Goal: Information Seeking & Learning: Check status

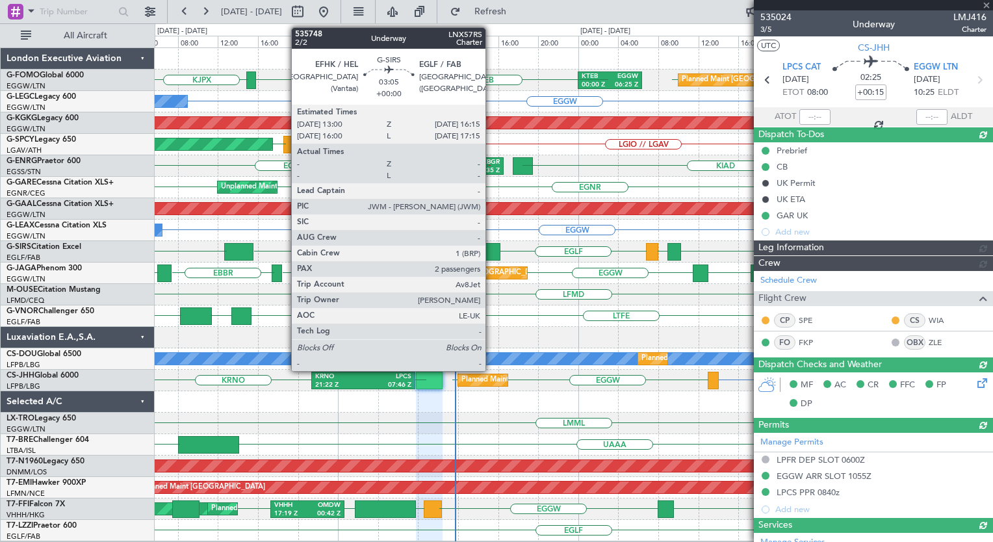
type input "09:01"
type input "11:22"
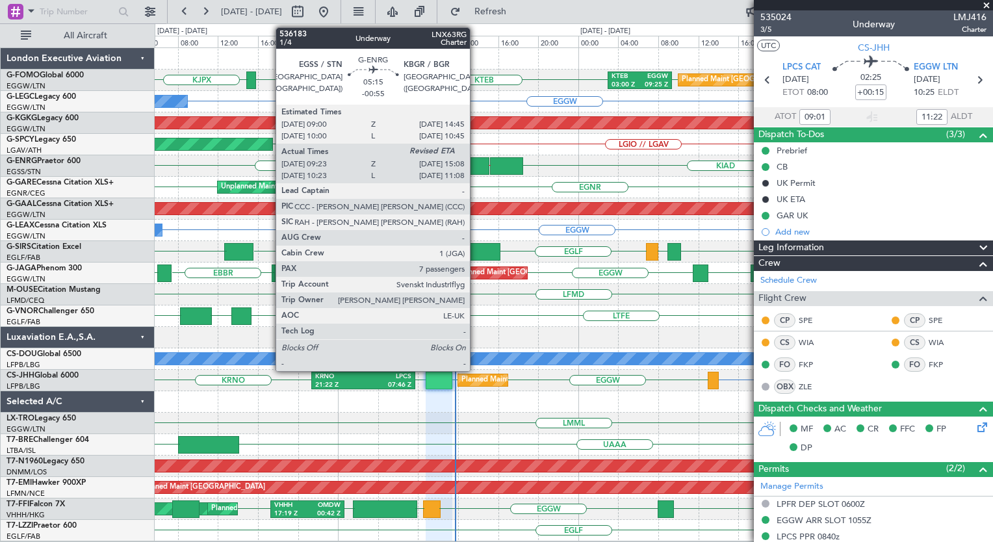
click at [476, 169] on div at bounding box center [461, 166] width 58 height 18
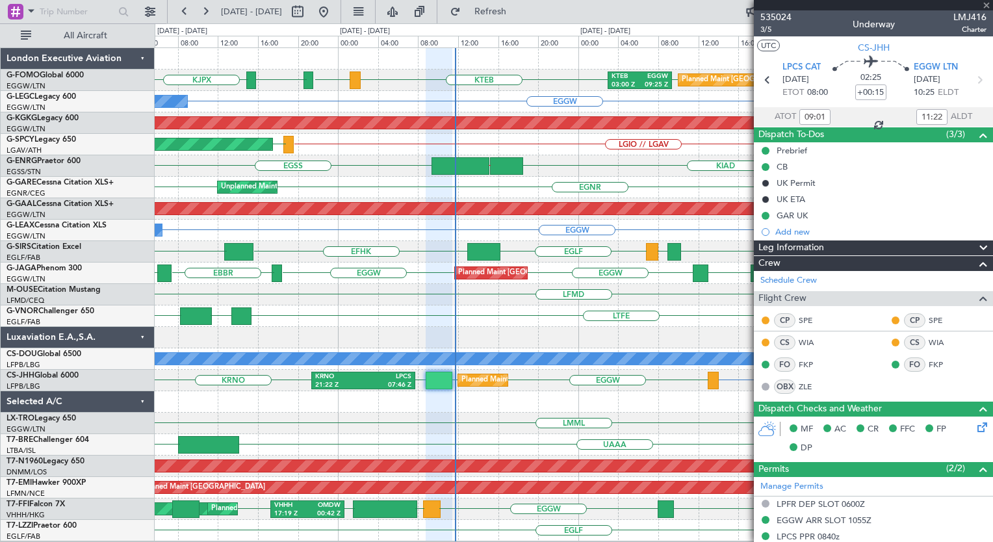
type input "-00:55"
type input "09:38"
type input "7"
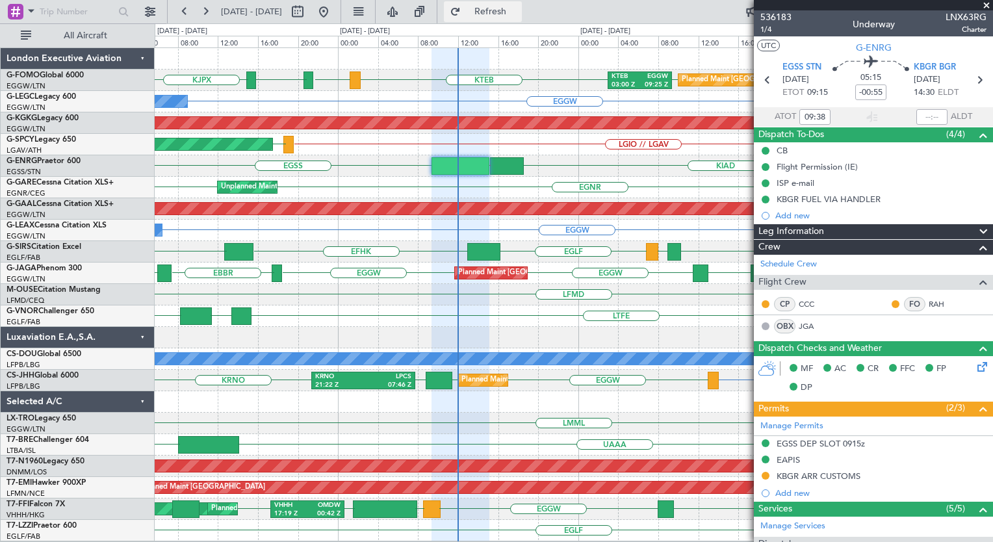
click at [507, 19] on button "Refresh" at bounding box center [483, 11] width 78 height 21
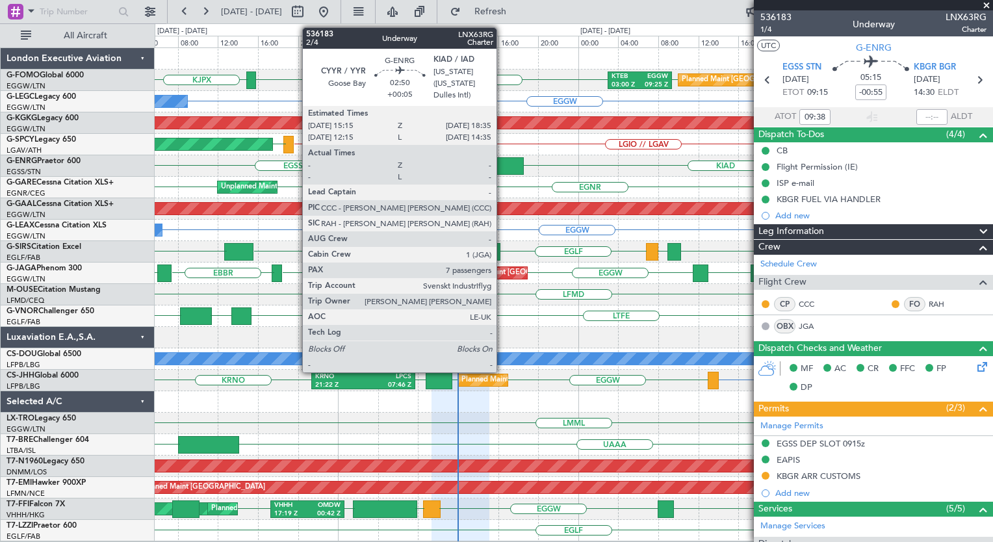
click at [502, 161] on div at bounding box center [507, 166] width 34 height 18
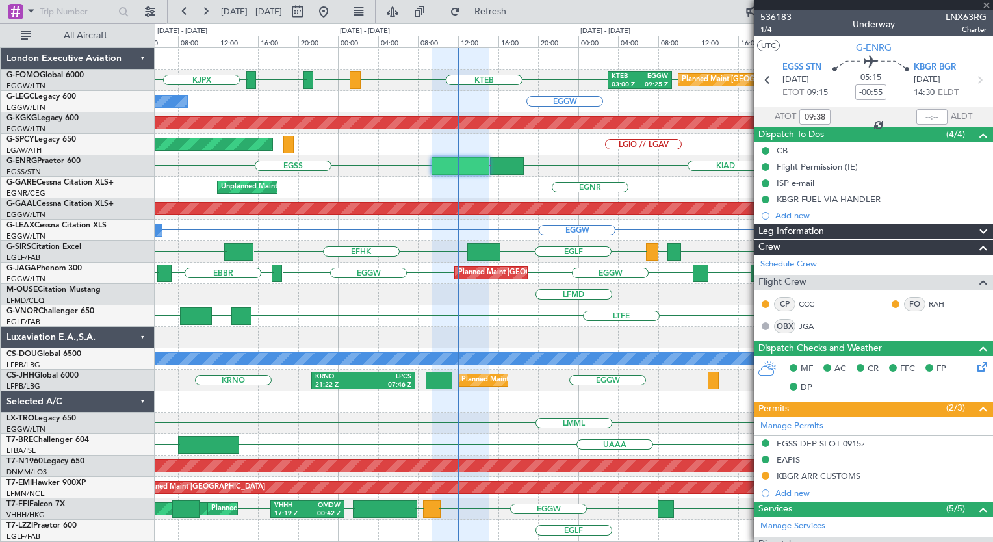
type input "+00:05"
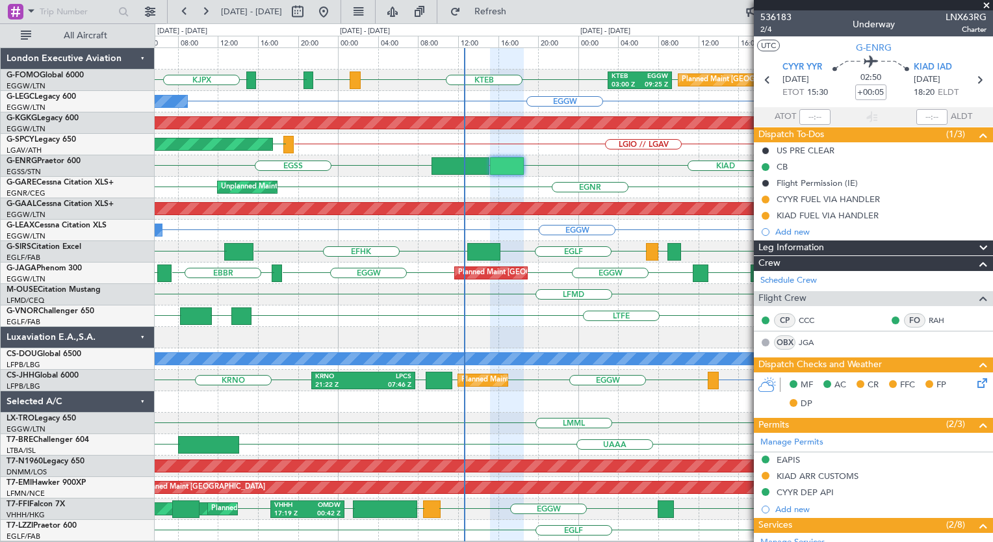
drag, startPoint x: 344, startPoint y: 220, endPoint x: 459, endPoint y: 234, distance: 116.6
click at [361, 296] on div "LFMD" at bounding box center [574, 294] width 838 height 21
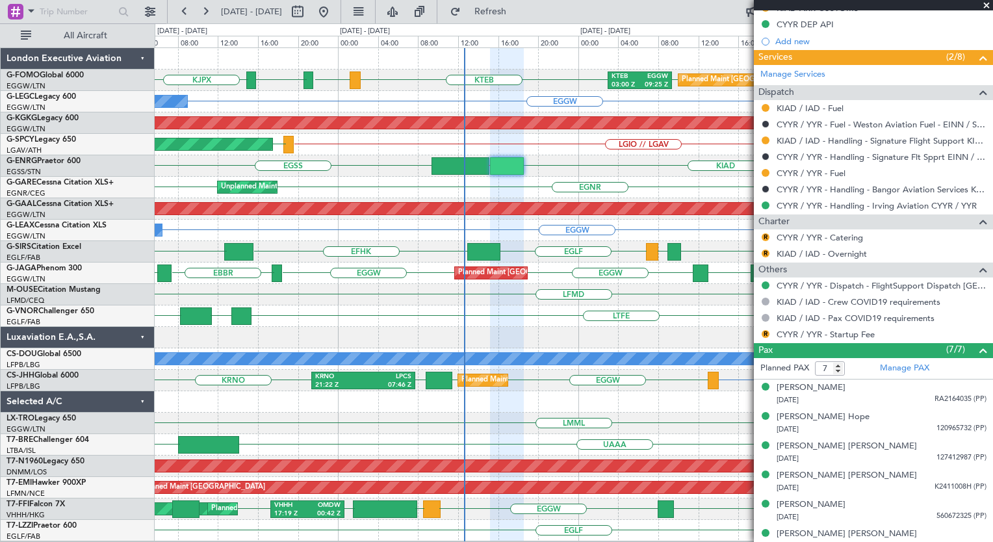
scroll to position [507, 0]
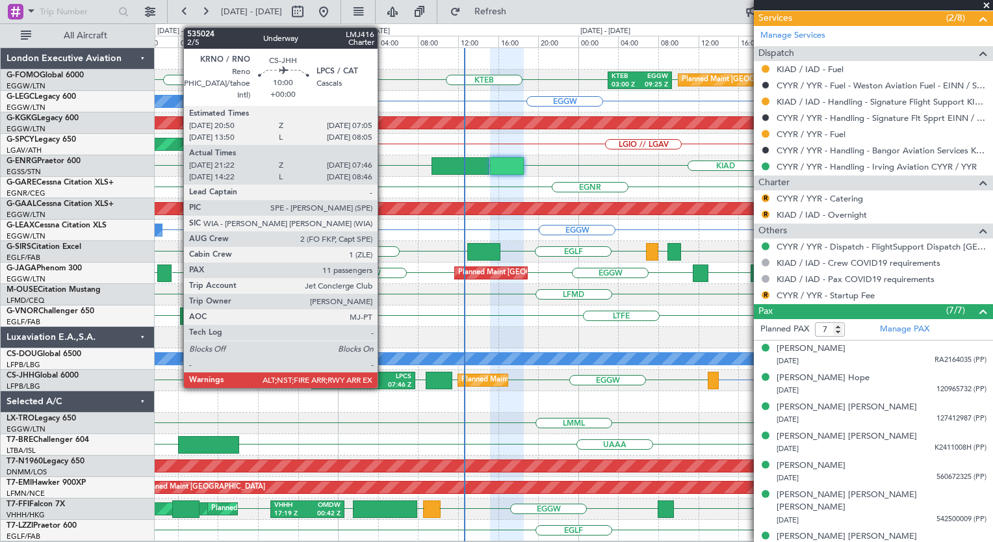
click at [383, 373] on div "LPCS" at bounding box center [387, 376] width 48 height 9
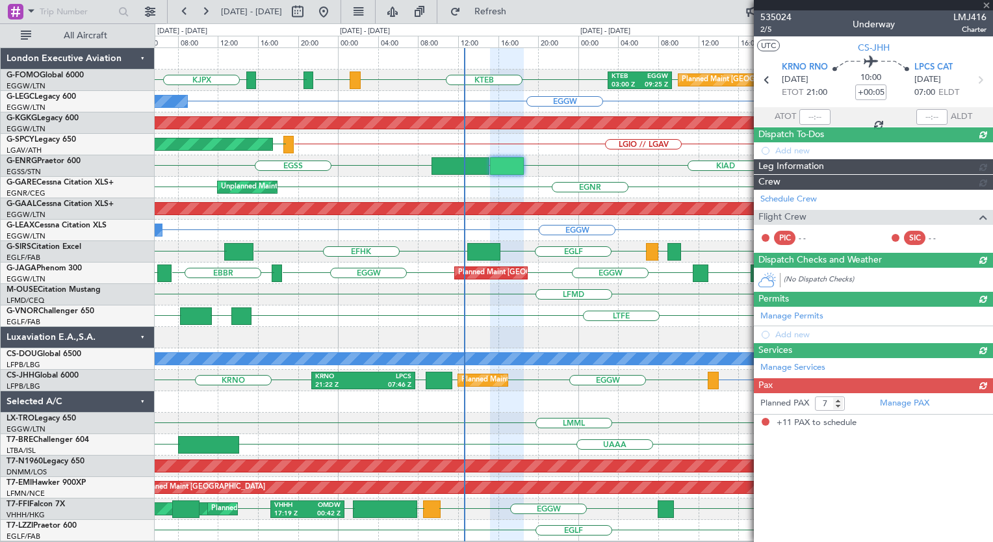
type input "21:32"
type input "07:41"
type input "11"
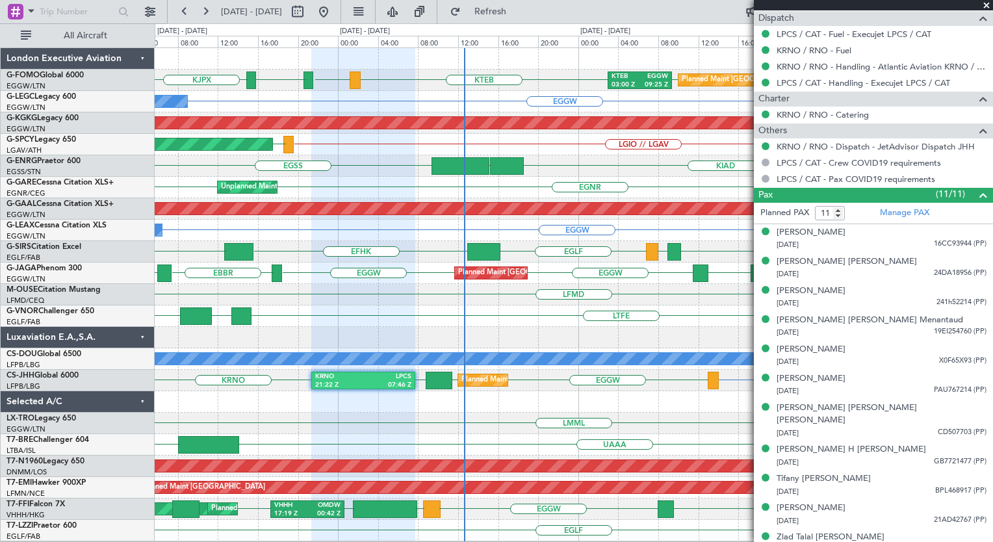
scroll to position [622, 0]
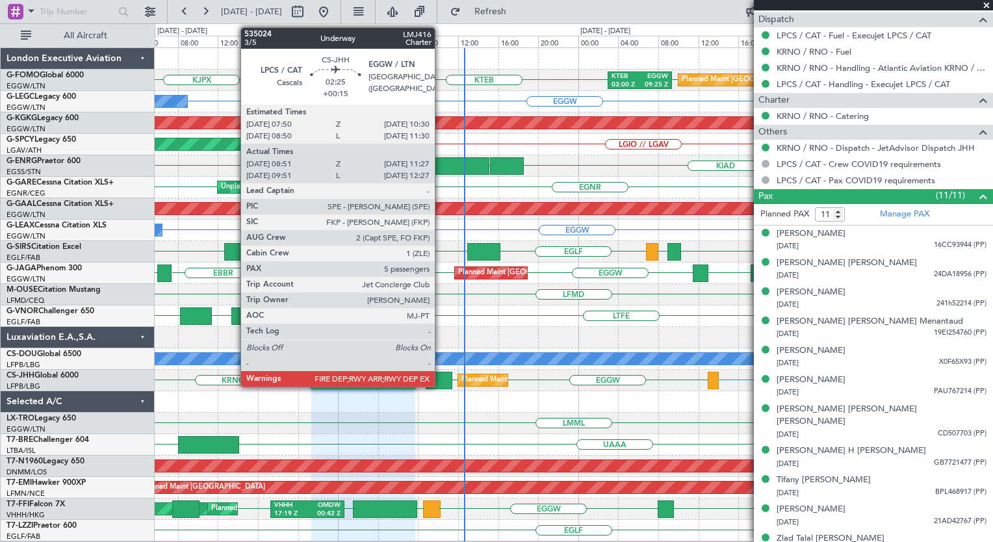
click at [441, 378] on div at bounding box center [439, 381] width 27 height 18
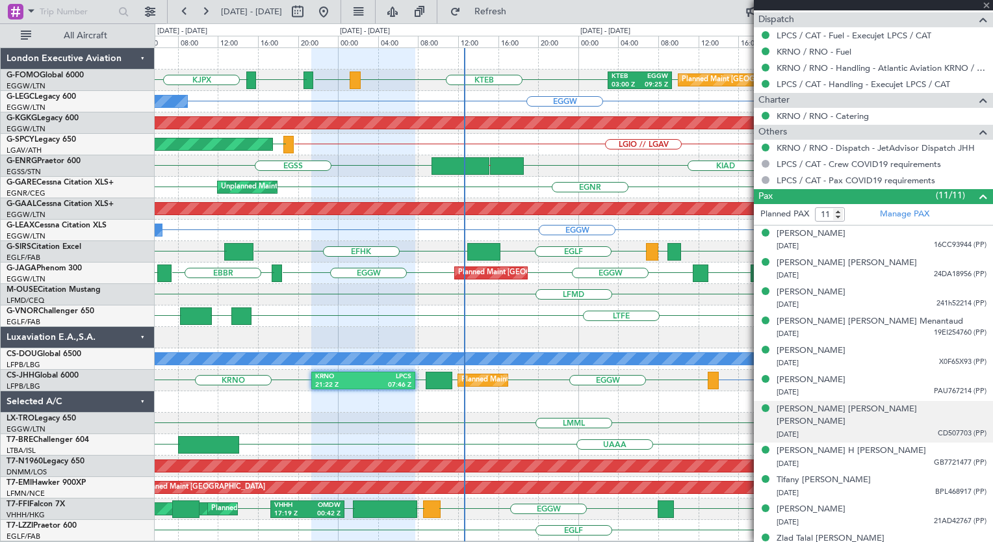
type input "+00:15"
type input "09:01"
type input "11:22"
type input "5"
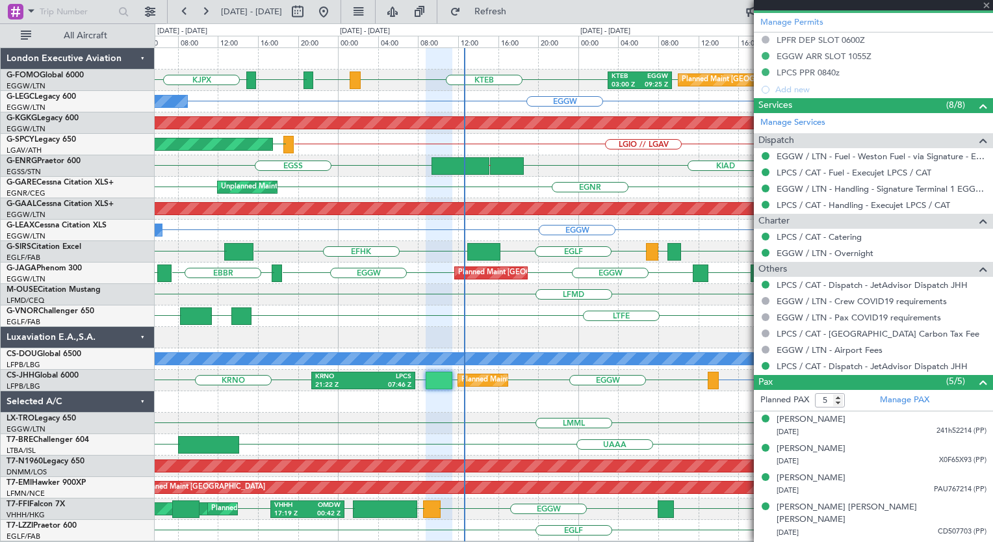
scroll to position [432, 0]
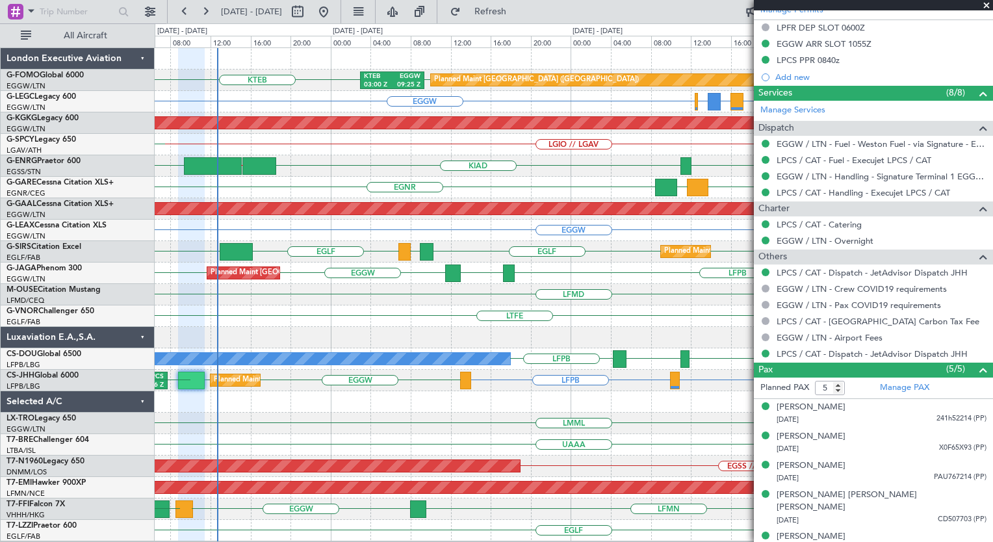
click at [296, 408] on div "EGGW KTEB Planned Maint London (Luton) KTEB 03:00 Z EGGW 09:25 Z KJFK KBED KJPX…" at bounding box center [574, 294] width 838 height 493
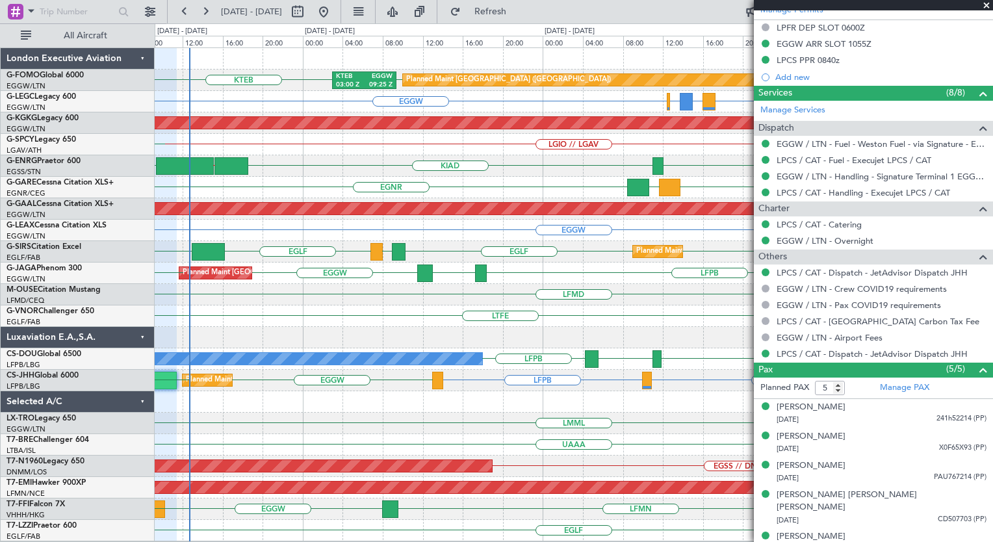
click at [253, 398] on div "EGGW KTEB Planned Maint London (Luton) KTEB 03:00 Z EGGW 09:25 Z KJFK KBED KJPX…" at bounding box center [574, 294] width 838 height 493
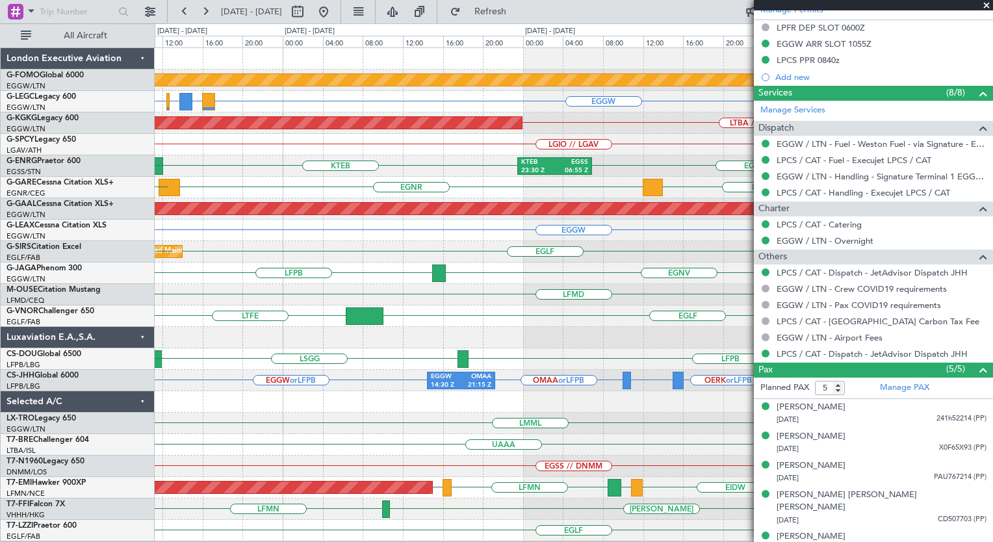
click at [3, 407] on div "Planned Maint London (Luton) EGGW EGGW EGPD or EGGW EGWU or EGGW AOG Maint Ista…" at bounding box center [496, 282] width 993 height 519
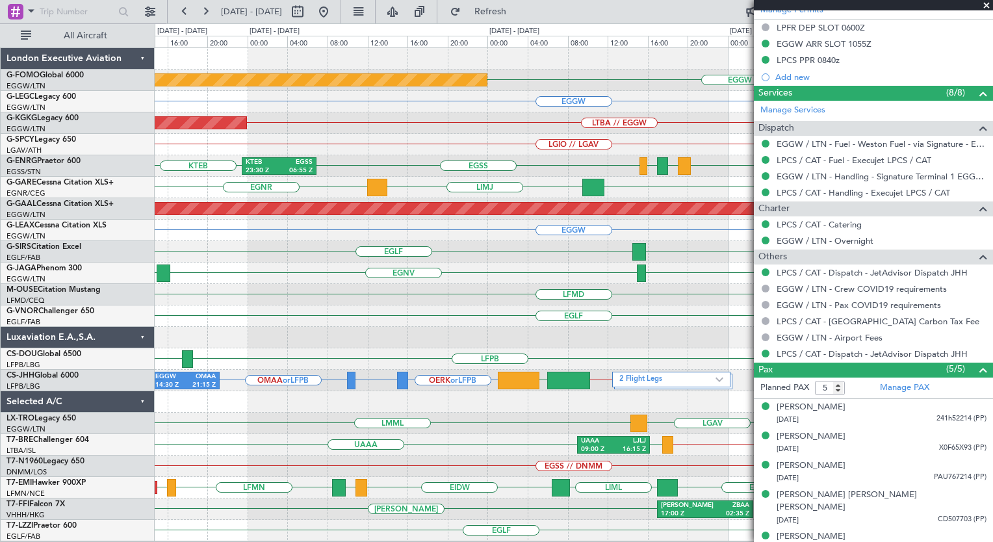
click at [6, 381] on div "Planned Maint London (Luton) EGGW EGGW AOG Maint Istanbul (Ataturk) LTBA // EGG…" at bounding box center [496, 282] width 993 height 519
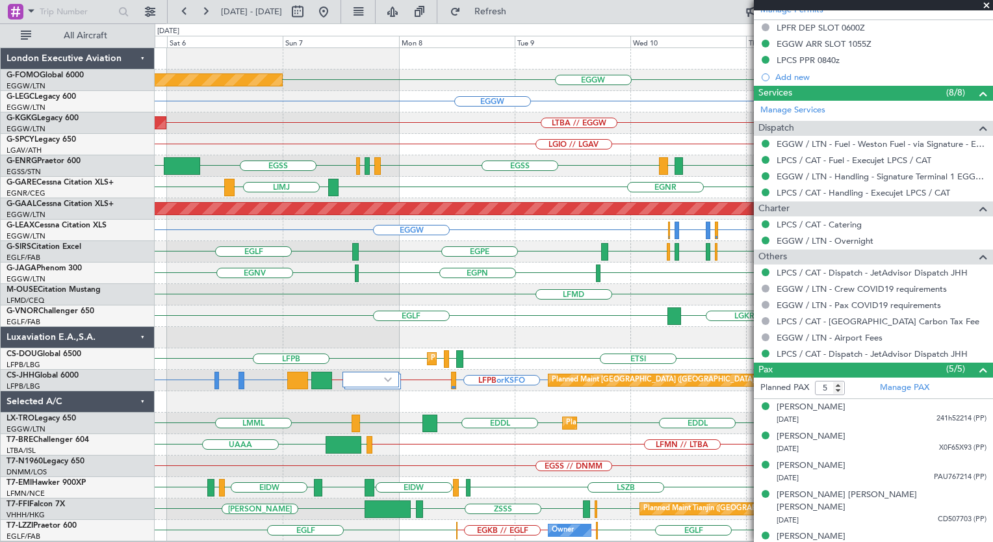
click at [326, 417] on div "Planned Maint London (Luton) EGGW Owner EGGW AOG Maint Istanbul (Ataturk) LTBA …" at bounding box center [574, 294] width 838 height 493
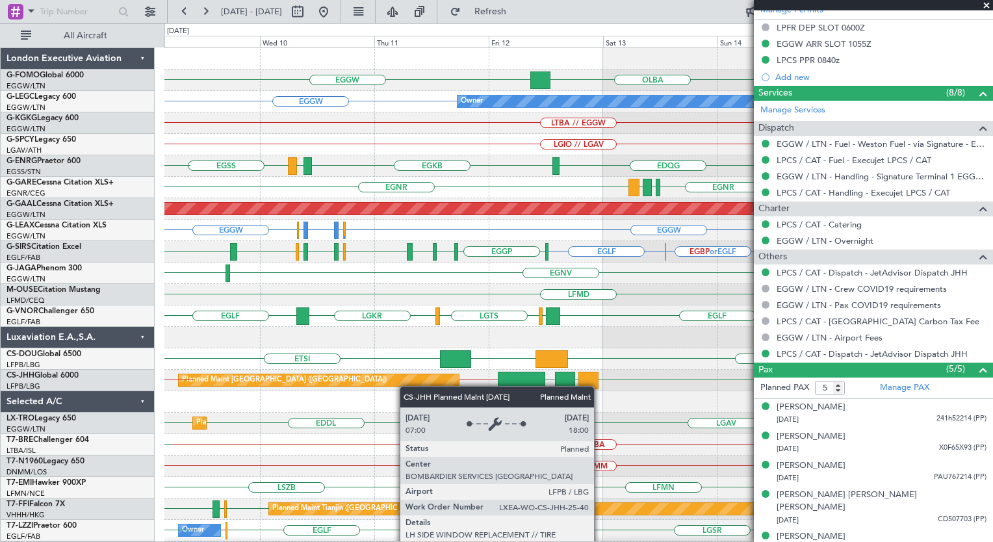
click at [408, 387] on div "Planned Maint Paris (Le Bourget) LFPB or KSFO LFPB LLBG EHAM LFPB // KSFO KSFO …" at bounding box center [578, 380] width 828 height 21
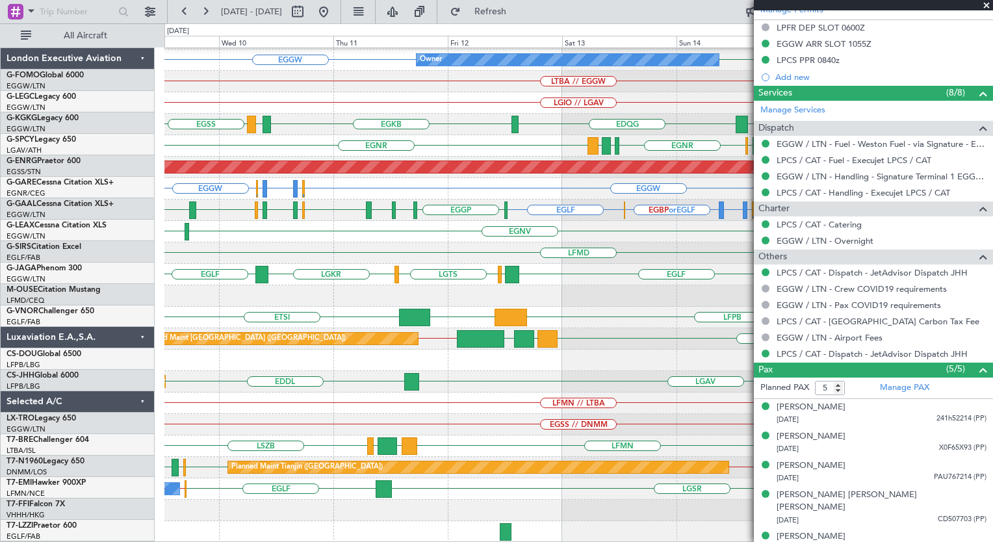
scroll to position [42, 0]
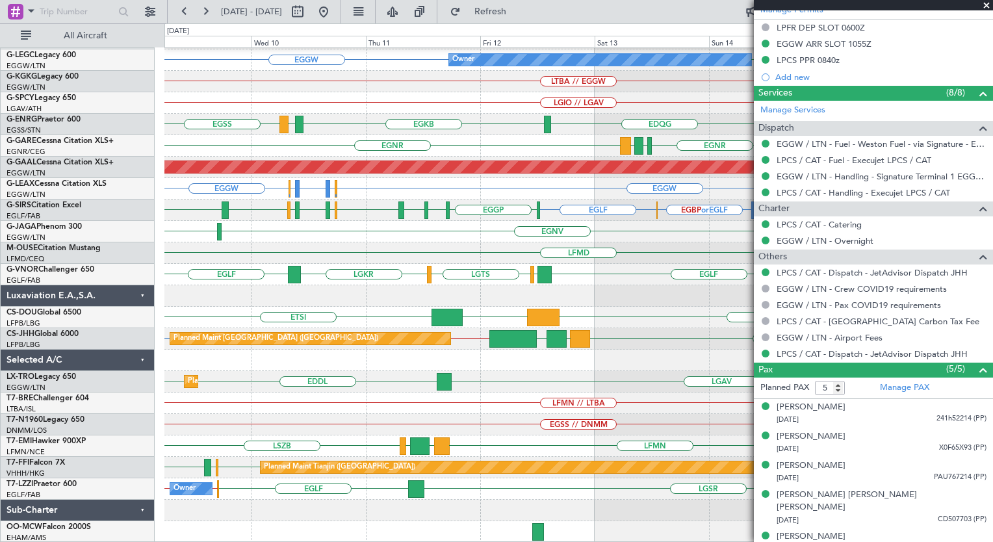
click at [511, 204] on div "EGGW OLBA EGGW KTEB // EGGW Owner EGGW EGGW LTBA // EGGW LGIO // LGAV EDQG EGKB…" at bounding box center [578, 274] width 828 height 536
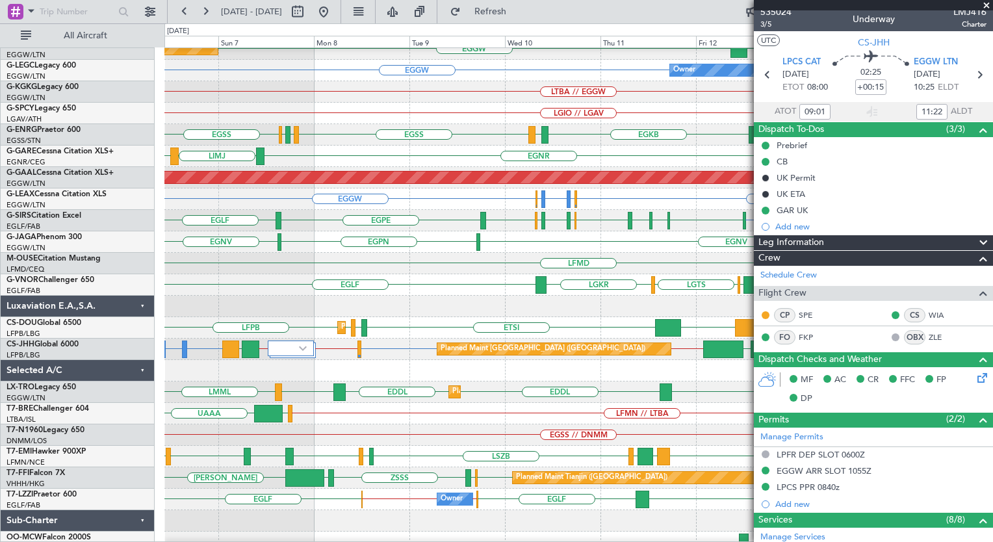
scroll to position [0, 0]
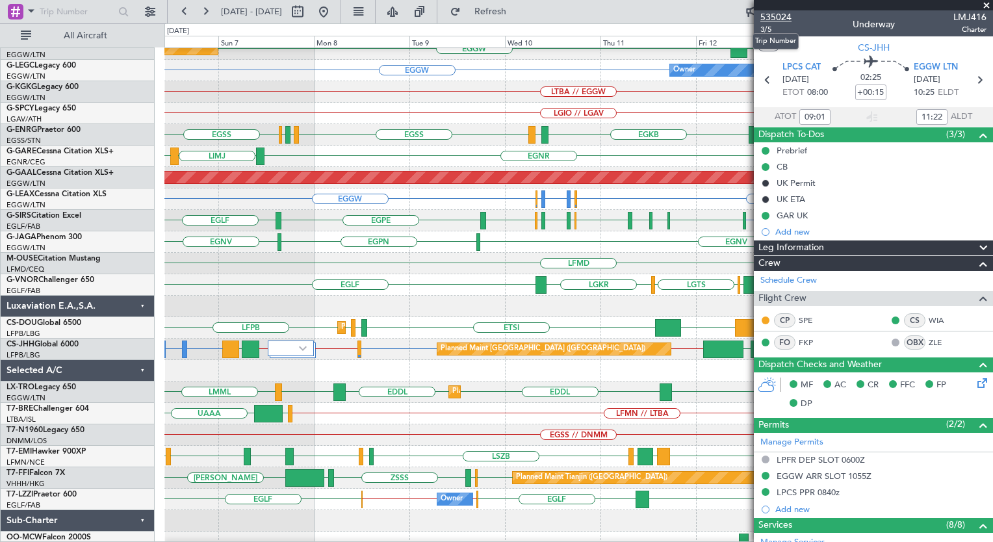
click at [783, 14] on span "535024" at bounding box center [775, 17] width 31 height 14
click at [435, 407] on div "UAAA LFMN // LTBA LJLJ" at bounding box center [578, 413] width 828 height 21
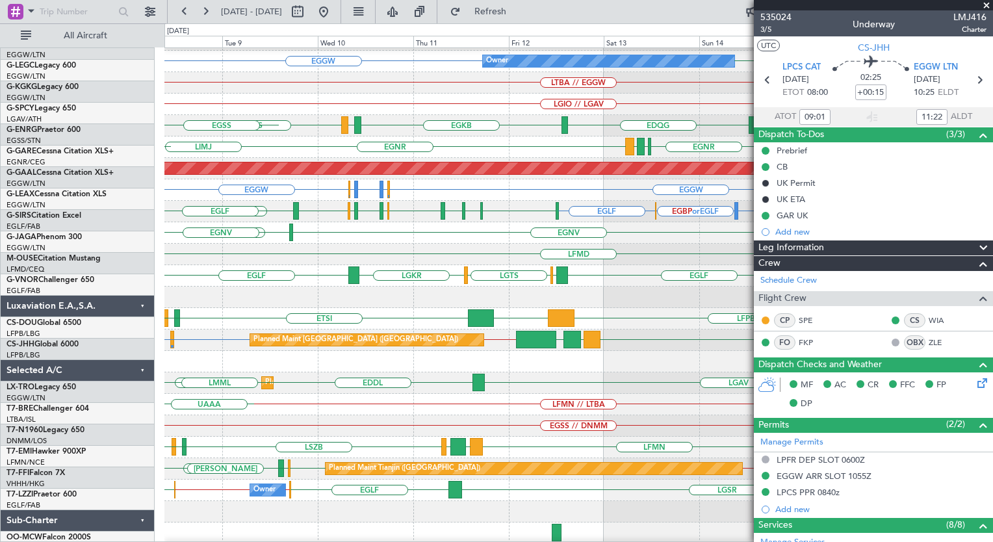
scroll to position [40, 0]
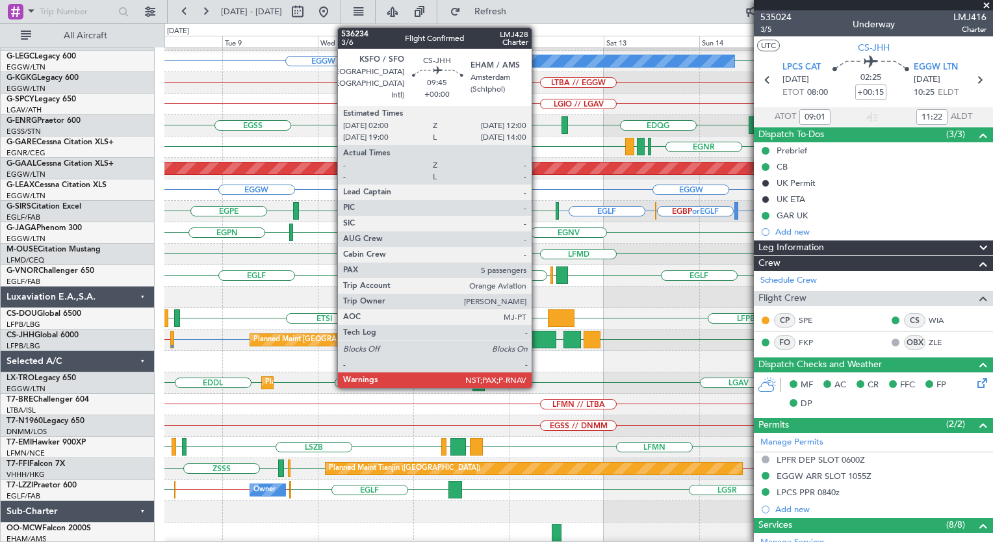
click at [537, 338] on div at bounding box center [536, 340] width 40 height 18
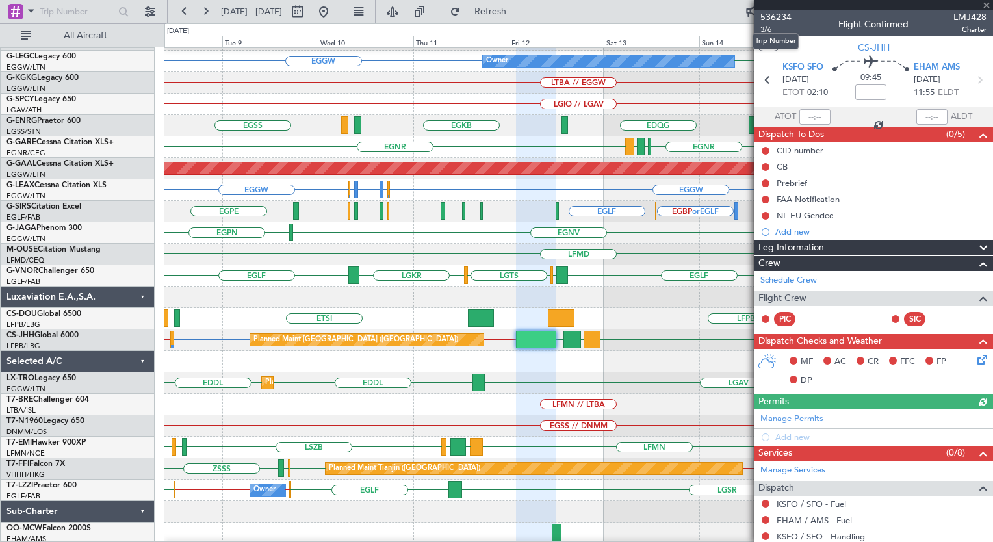
click at [780, 16] on span "536234" at bounding box center [775, 17] width 31 height 14
click at [518, 14] on span "Refresh" at bounding box center [490, 11] width 55 height 9
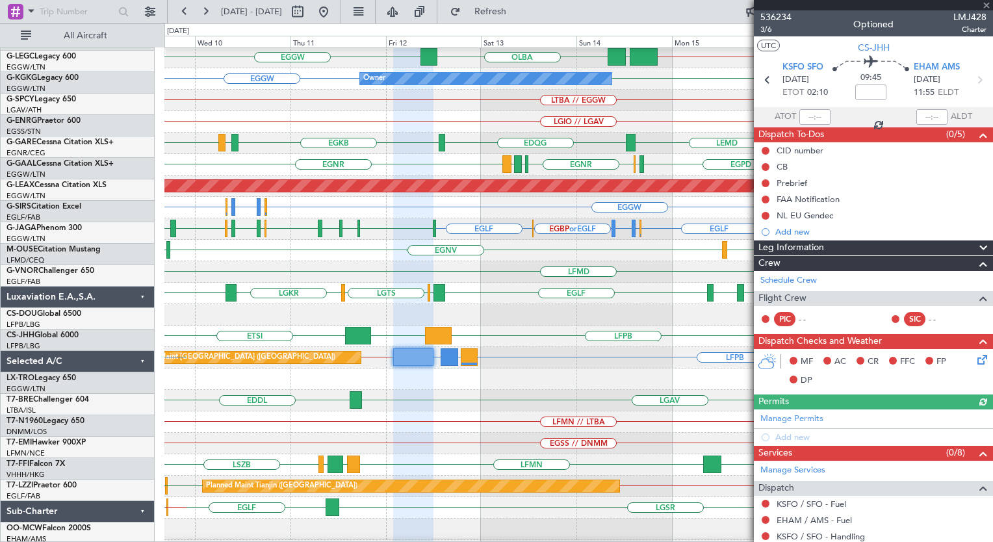
scroll to position [23, 0]
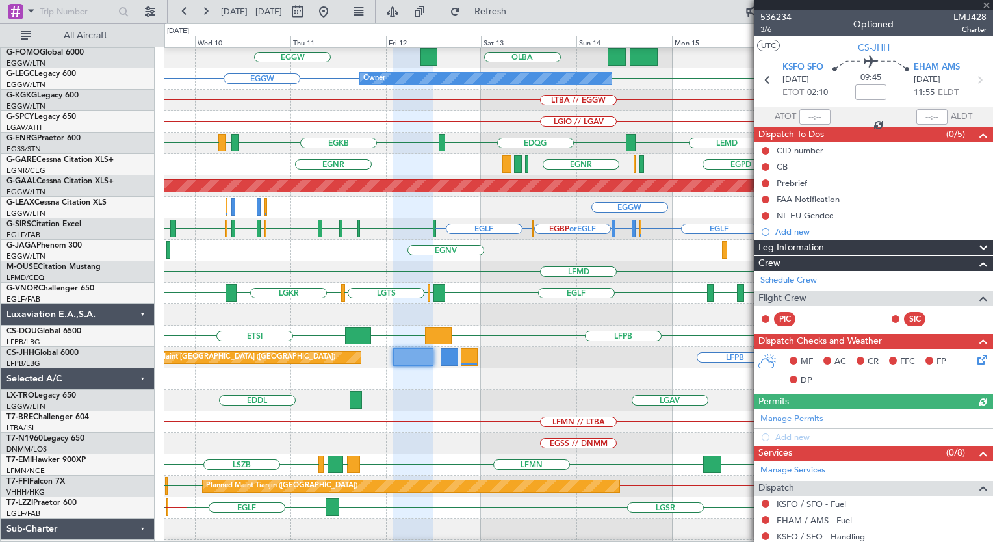
click at [509, 370] on div at bounding box center [578, 378] width 828 height 21
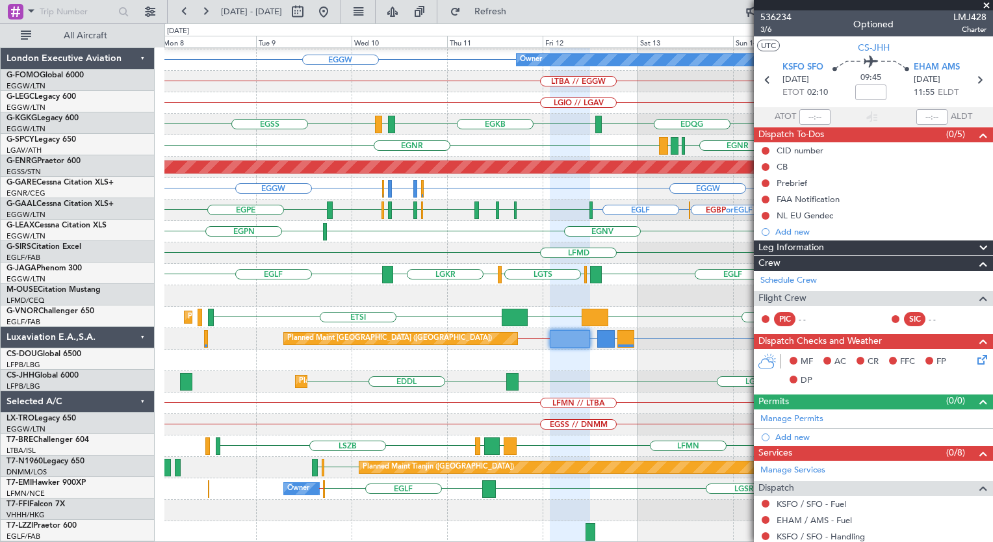
scroll to position [42, 0]
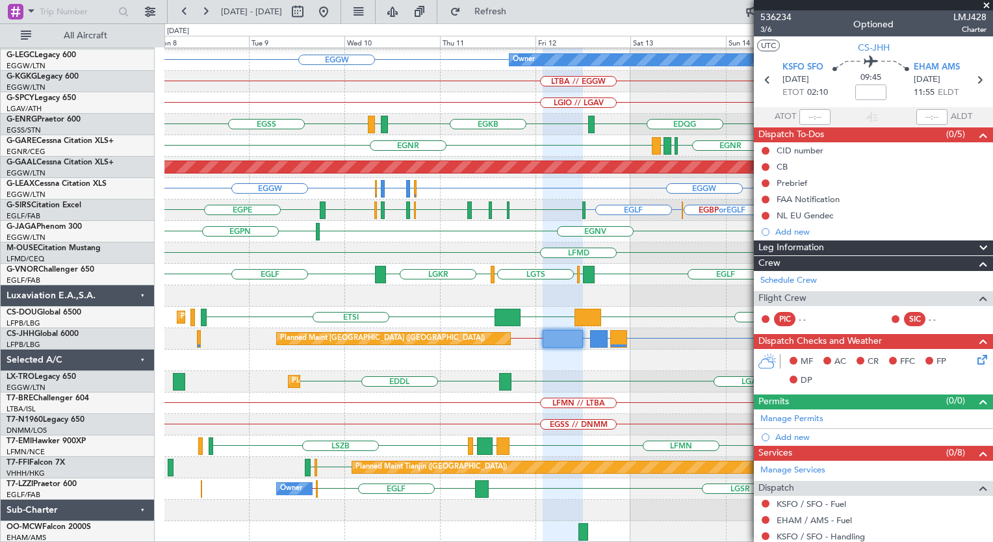
click at [613, 350] on div "KTEB // EGGW EGGW EGGW OLBA Planned Maint London (Luton) Owner EGGW EGGW LTBA /…" at bounding box center [578, 274] width 828 height 536
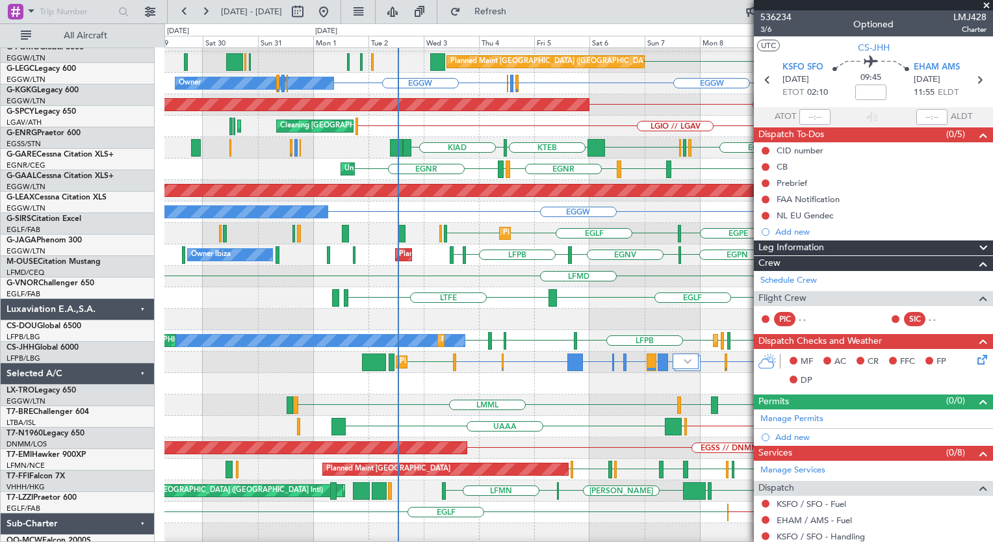
scroll to position [0, 0]
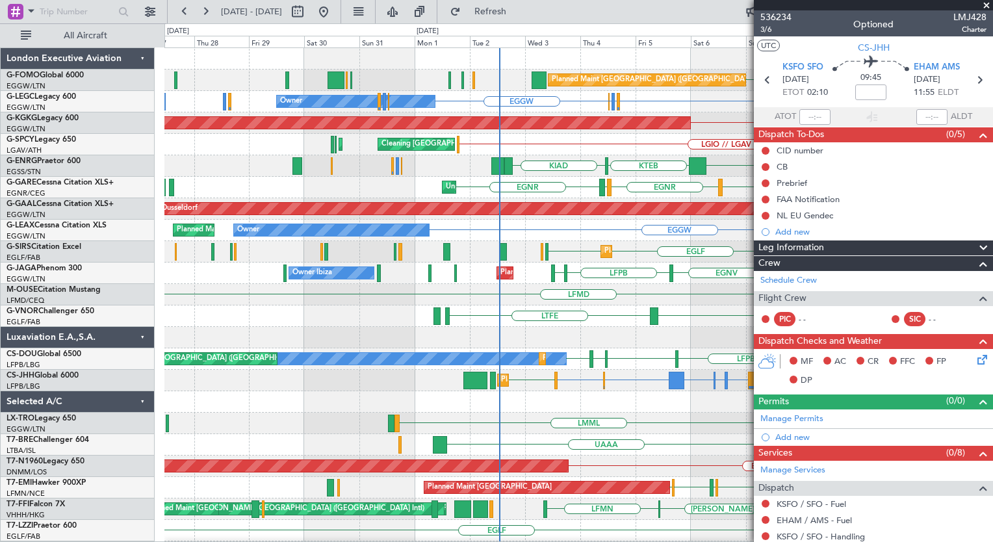
click at [708, 425] on div "Planned Maint Dusseldorf EDDL LGAV LMML EDDL LGAV" at bounding box center [578, 423] width 828 height 21
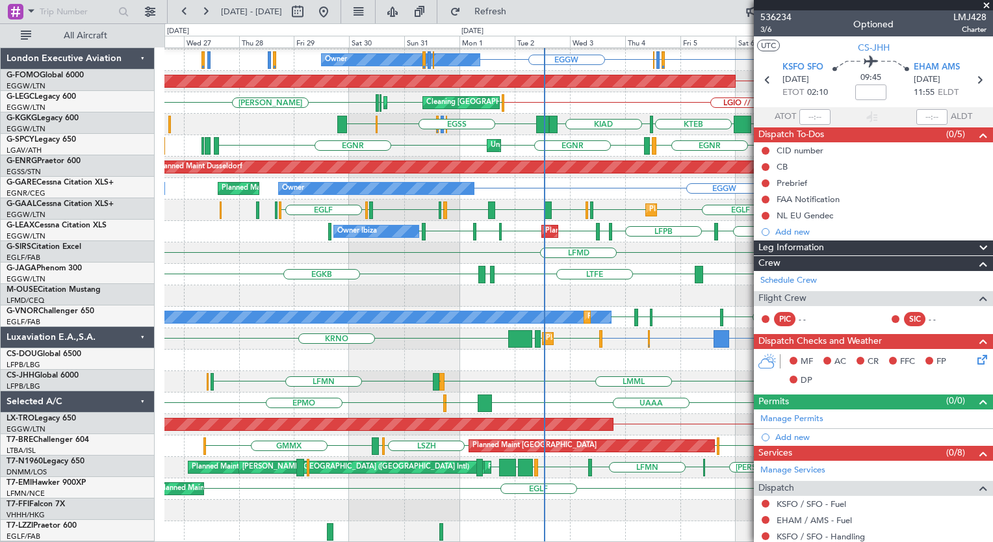
scroll to position [42, 0]
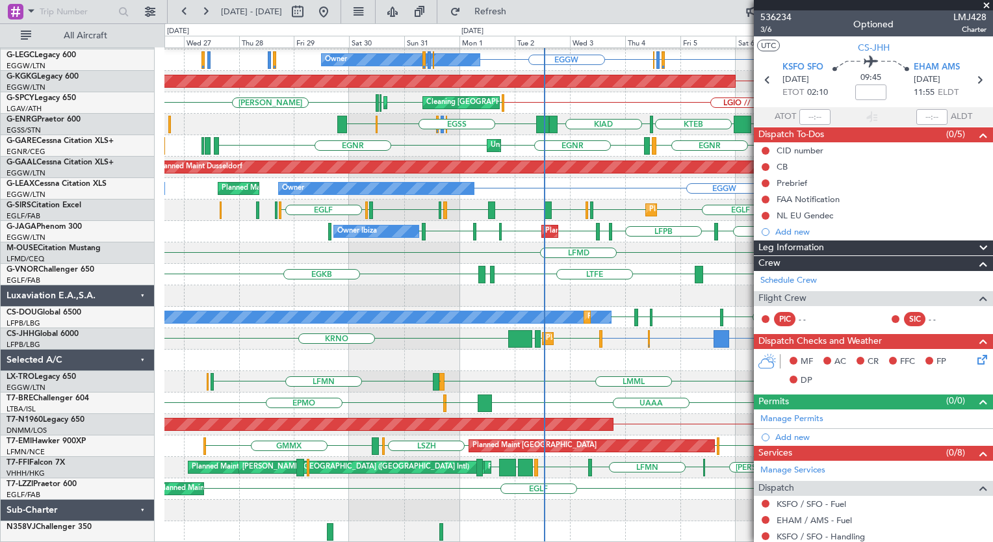
click at [424, 129] on div "EGGW EGGW EGGW KTEB KBED KJFK KJPX KBED KFOK Planned Maint London (Luton) EGGW …" at bounding box center [578, 274] width 828 height 536
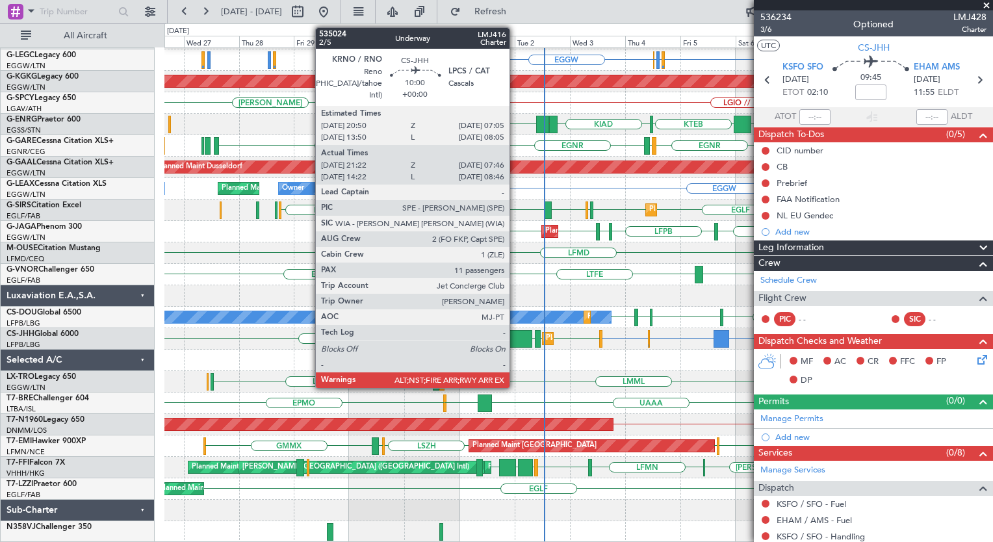
click at [515, 336] on div at bounding box center [520, 339] width 24 height 18
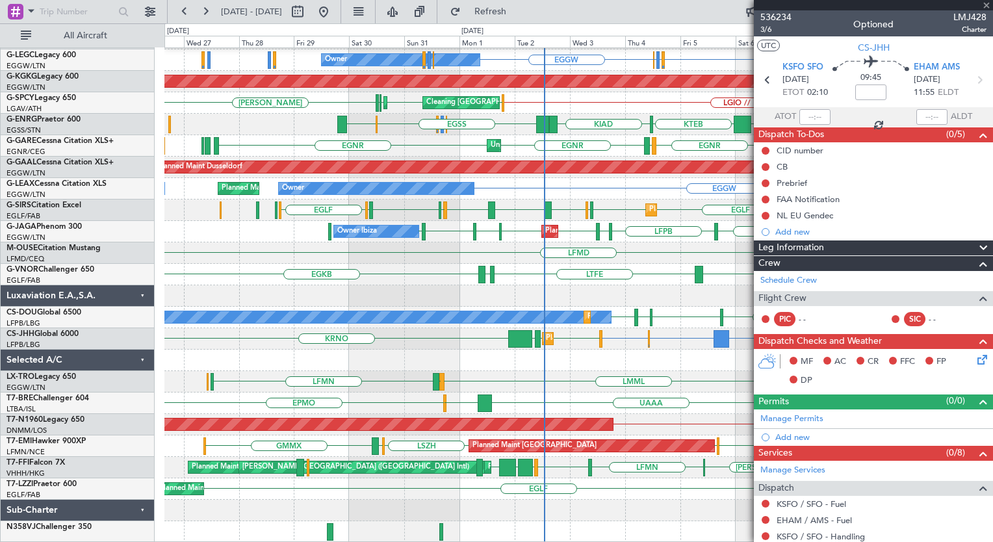
type input "21:32"
type input "07:41"
type input "11"
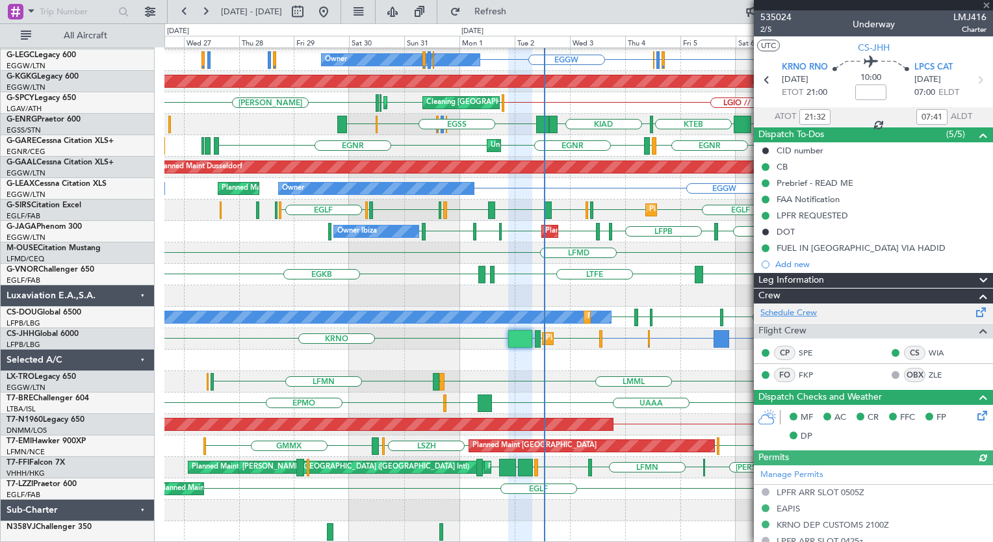
click at [784, 316] on link "Schedule Crew" at bounding box center [788, 313] width 57 height 13
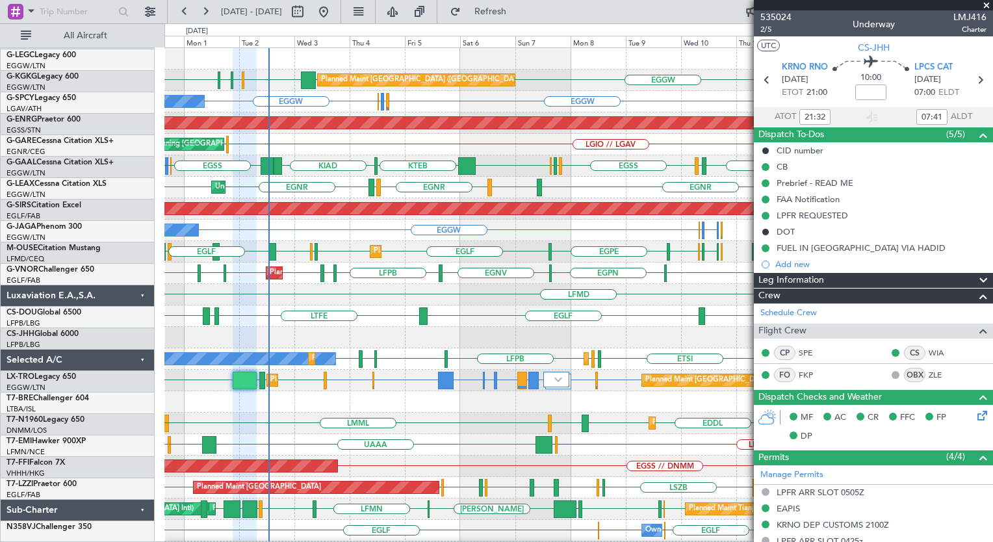
click at [280, 404] on div "EGGW EGGW KTEB KBED KJFK KJPX Planned Maint London (Luton) KBED KFOK EGGW EGGW …" at bounding box center [578, 316] width 828 height 536
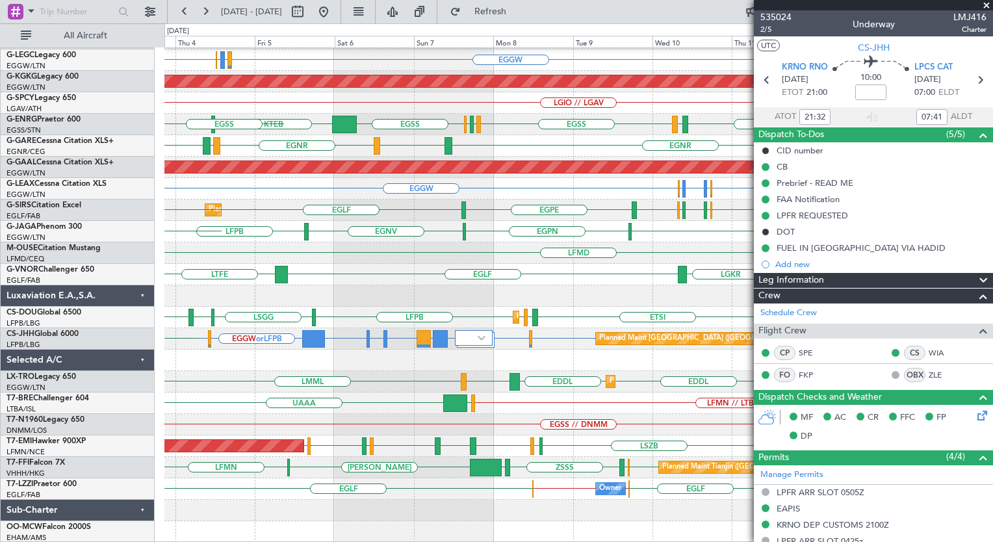
click at [314, 190] on div "Planned Maint London (Luton) EGGW OLBA KTEB EGGW EGGW EGPD or EGGW EGWU or EGGW…" at bounding box center [578, 274] width 828 height 536
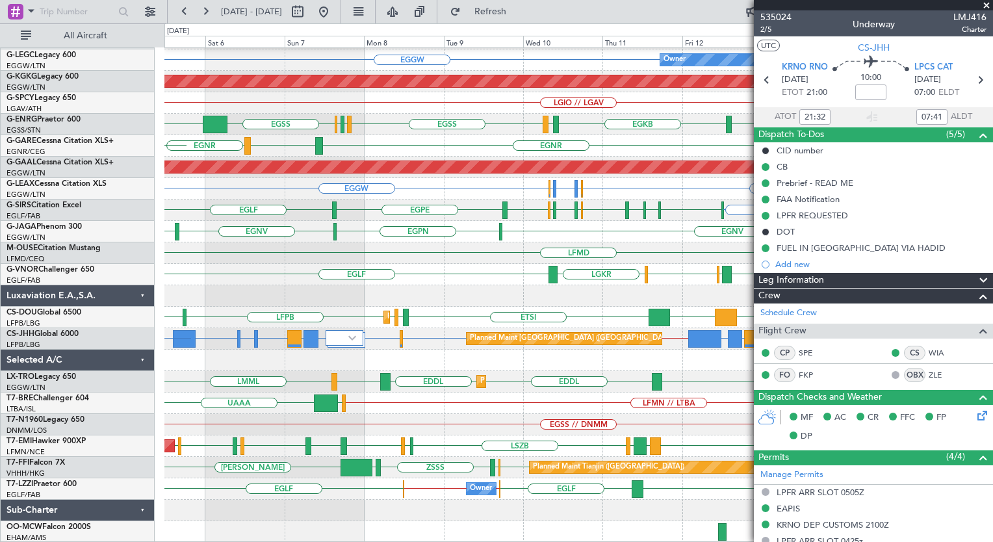
click at [471, 94] on div "Planned Maint London (Luton) EGGW OLBA Owner EGGW EGGW EGPD or EGGW EGWU or EGG…" at bounding box center [578, 274] width 828 height 536
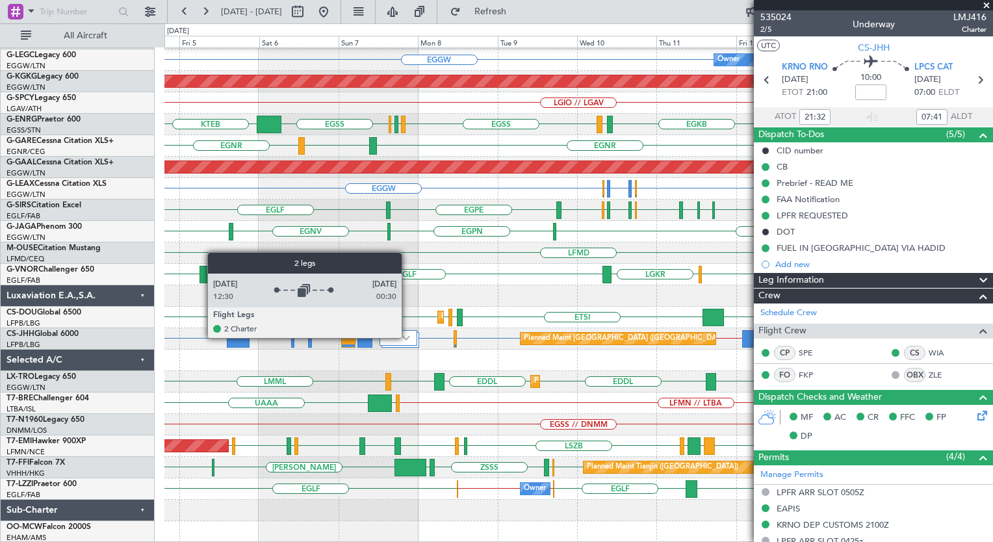
click at [407, 337] on img at bounding box center [406, 337] width 8 height 5
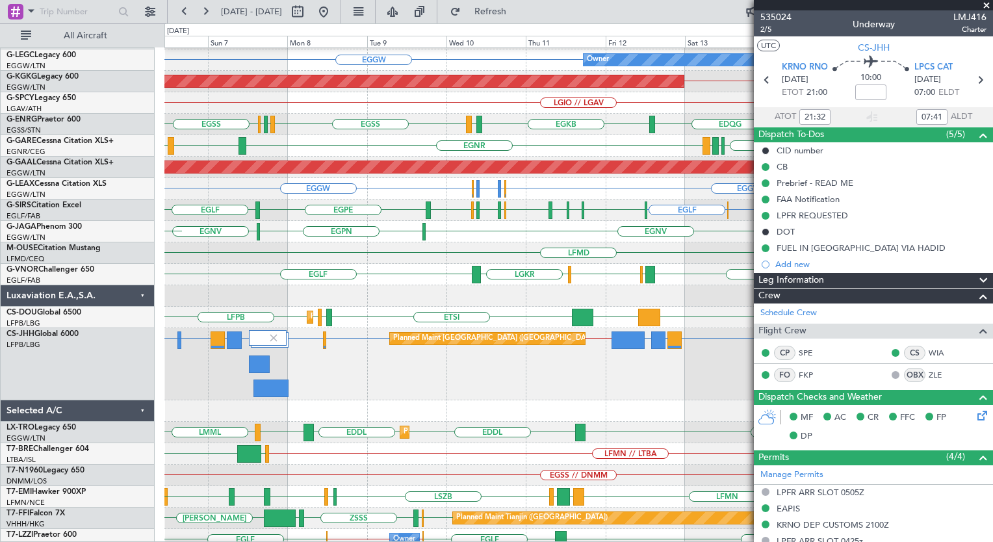
click at [327, 384] on div "LFPB KSFO or LFPB EHAM or LFPB LLBG or LFPB OERK or LFPB OTBD or LFPB LFPB LLBG…" at bounding box center [578, 364] width 828 height 72
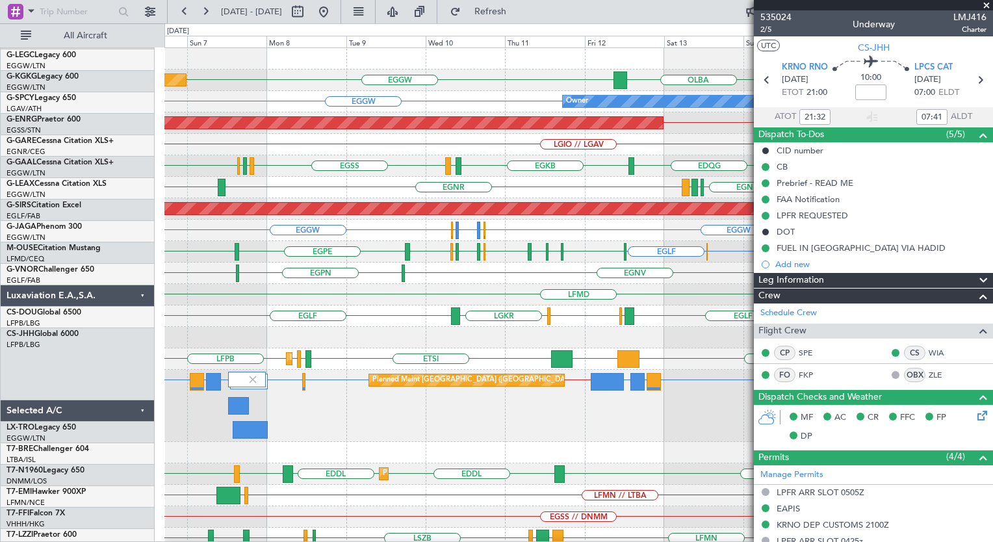
click at [625, 381] on div "Planned Maint London (Luton) KTEB // EGGW EGGW EGGW OLBA Owner EGGW EGGW AOG Ma…" at bounding box center [578, 341] width 828 height 587
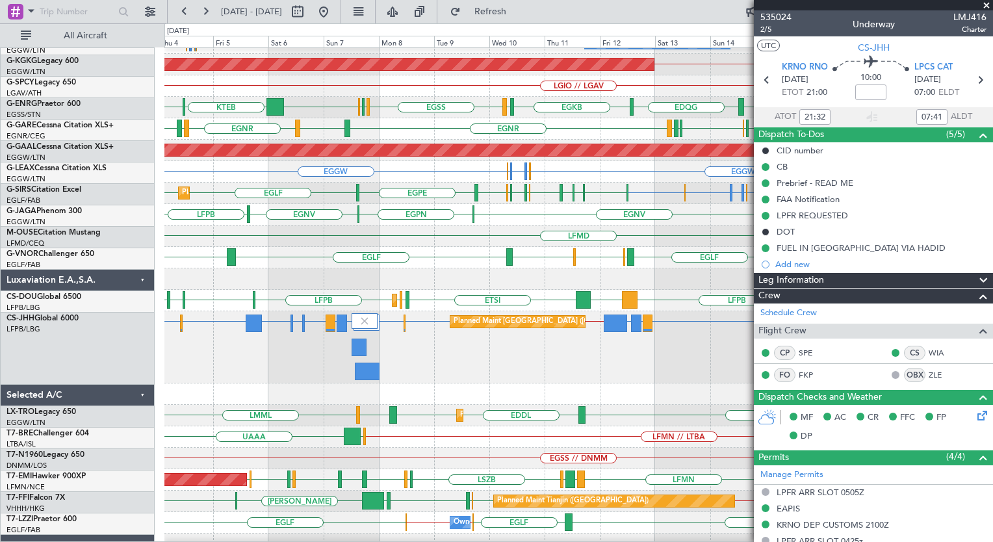
scroll to position [58, 0]
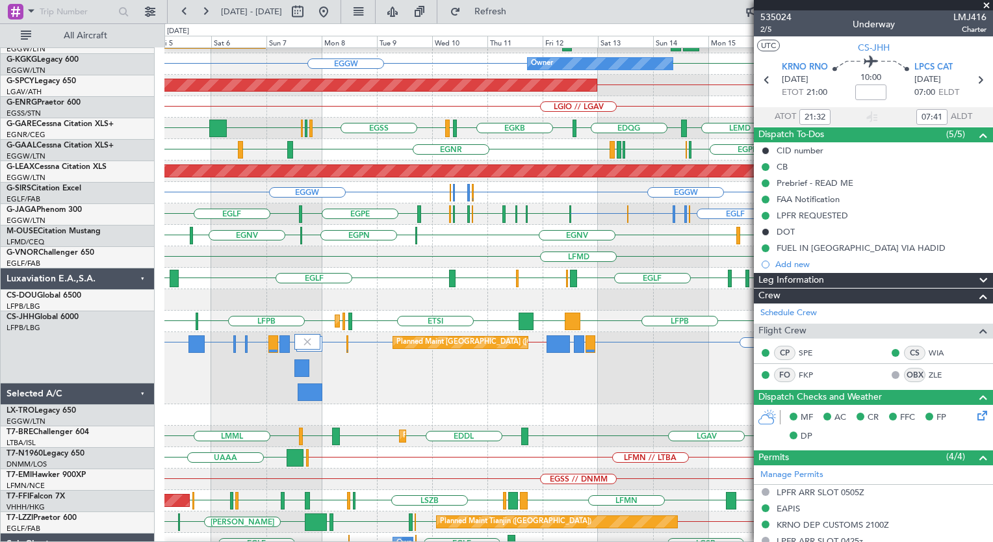
click at [569, 374] on div "Planned Maint Paris (Le Bourget) LFPB LLBG or LFPB EHAM or LFPB LFPB // KSFO LF…" at bounding box center [578, 368] width 828 height 72
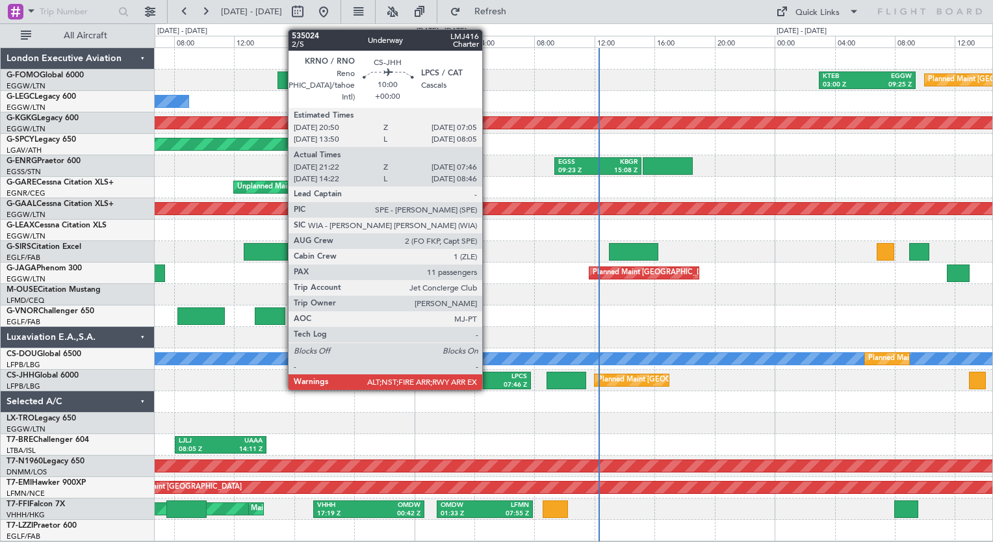
drag, startPoint x: 590, startPoint y: 297, endPoint x: 483, endPoint y: 391, distance: 142.3
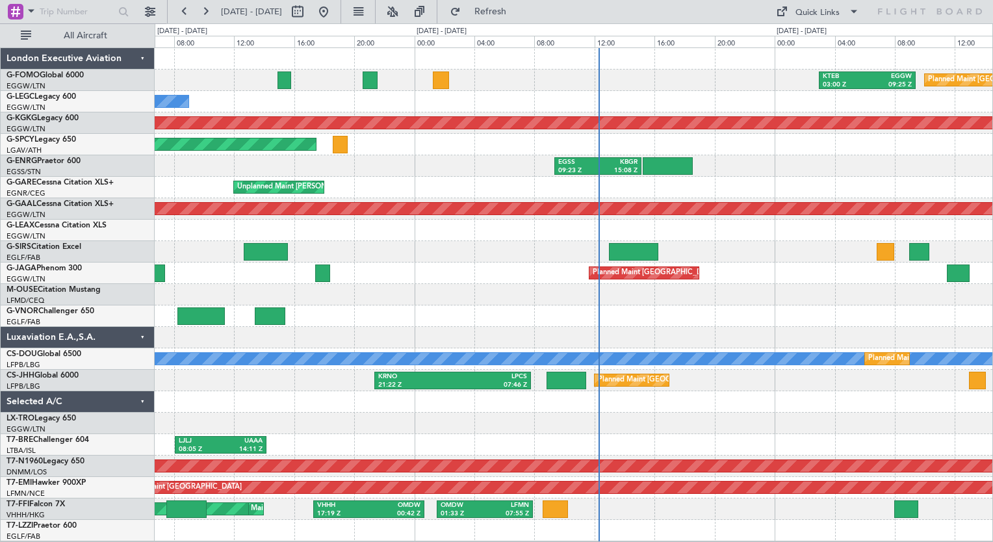
click at [775, 294] on div at bounding box center [574, 294] width 838 height 21
drag, startPoint x: 621, startPoint y: 122, endPoint x: 293, endPoint y: 80, distance: 330.9
drag, startPoint x: 293, startPoint y: 80, endPoint x: 307, endPoint y: 237, distance: 157.3
drag, startPoint x: 785, startPoint y: 253, endPoint x: 573, endPoint y: 274, distance: 212.9
click at [573, 274] on div "Planned Maint [GEOGRAPHIC_DATA] ([GEOGRAPHIC_DATA])" at bounding box center [574, 273] width 838 height 21
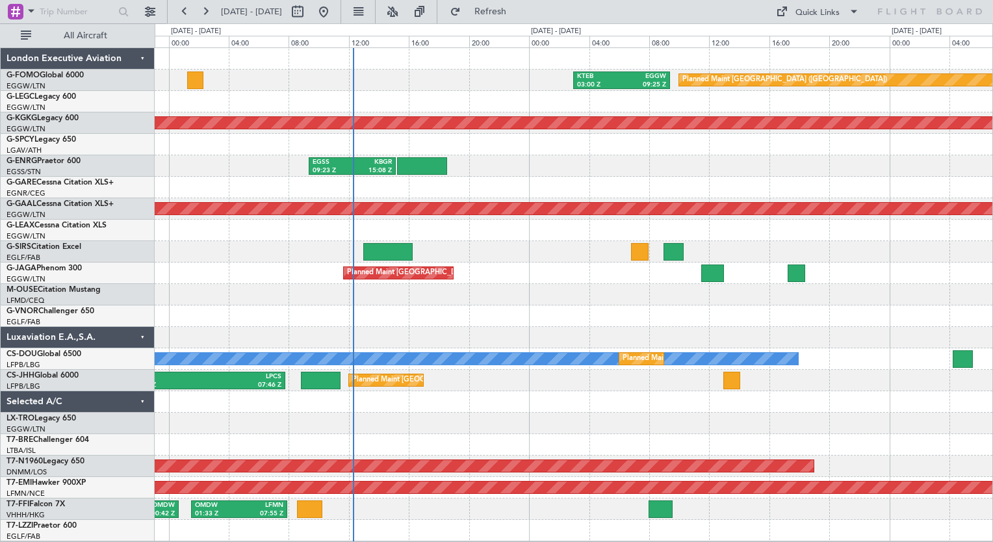
click at [315, 284] on div "KTEB 03:00 Z EGGW 09:25 Z Planned Maint London (Luton) AOG Maint Istanbul (Atat…" at bounding box center [574, 294] width 838 height 493
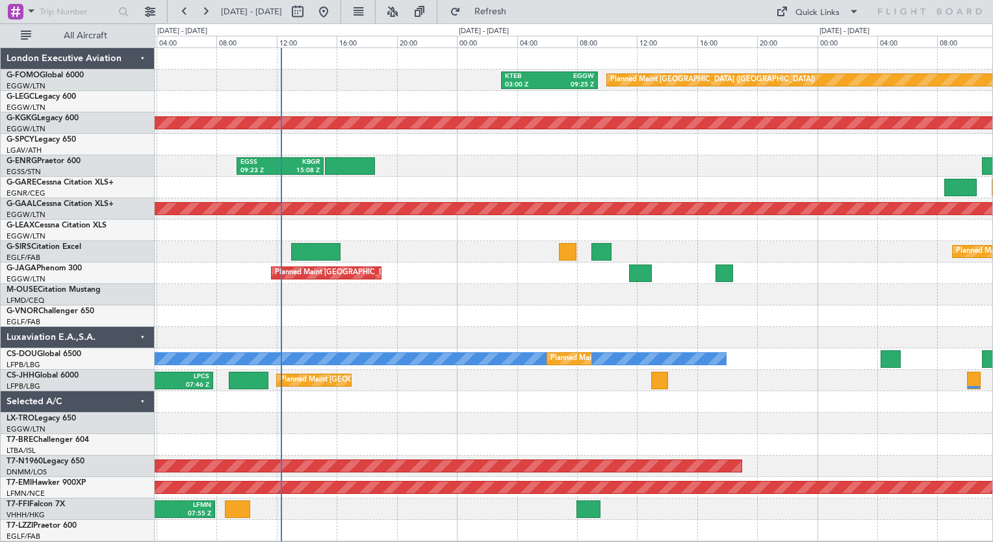
click at [539, 289] on div "KTEB 03:00 Z EGGW 09:25 Z Planned Maint London (Luton) AOG Maint Istanbul (Atat…" at bounding box center [574, 294] width 838 height 493
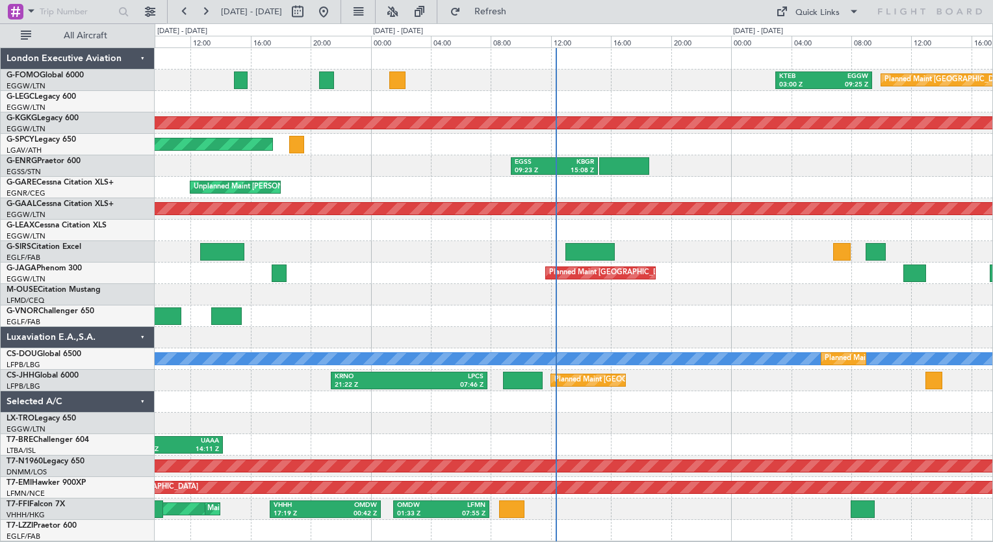
click at [754, 392] on div "KTEB 03:00 Z EGGW 09:25 Z Planned Maint London (Luton) Owner AOG Maint Istanbul…" at bounding box center [574, 294] width 838 height 493
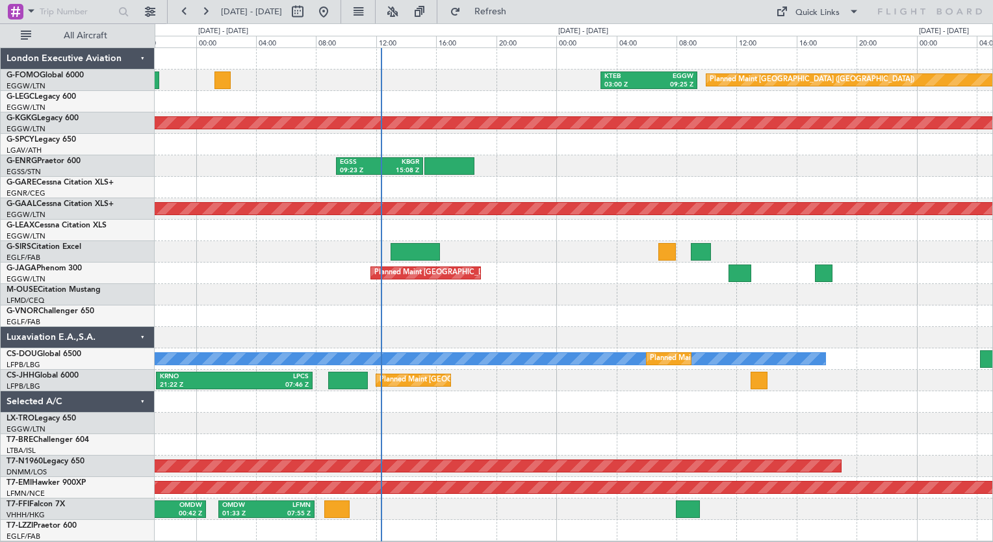
click at [442, 418] on div "KTEB 03:00 Z EGGW 09:25 Z Planned Maint London (Luton) Owner AOG Maint Istanbul…" at bounding box center [574, 294] width 838 height 493
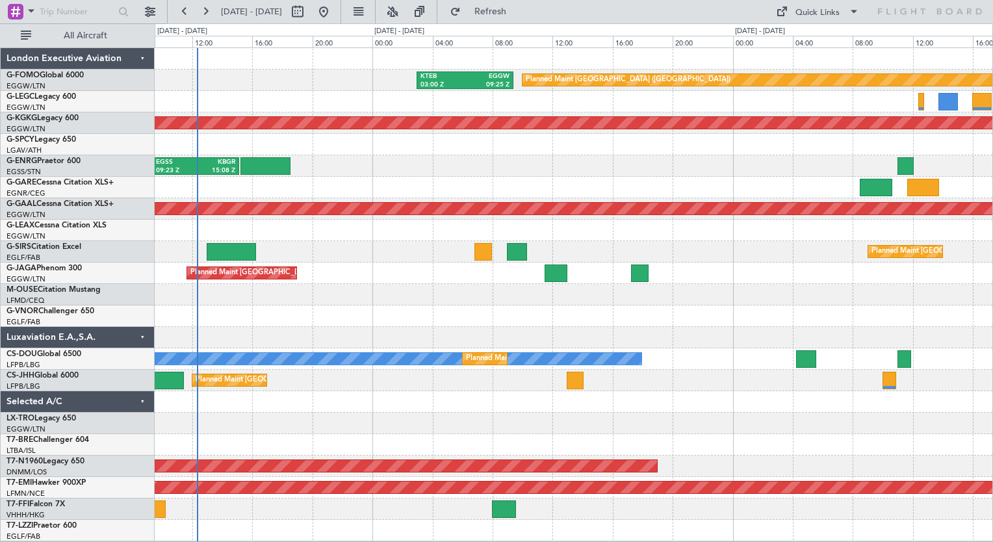
click at [371, 417] on div "KTEB 03:00 Z EGGW 09:25 Z Planned Maint London (Luton) AOG Maint Istanbul (Atat…" at bounding box center [574, 294] width 838 height 493
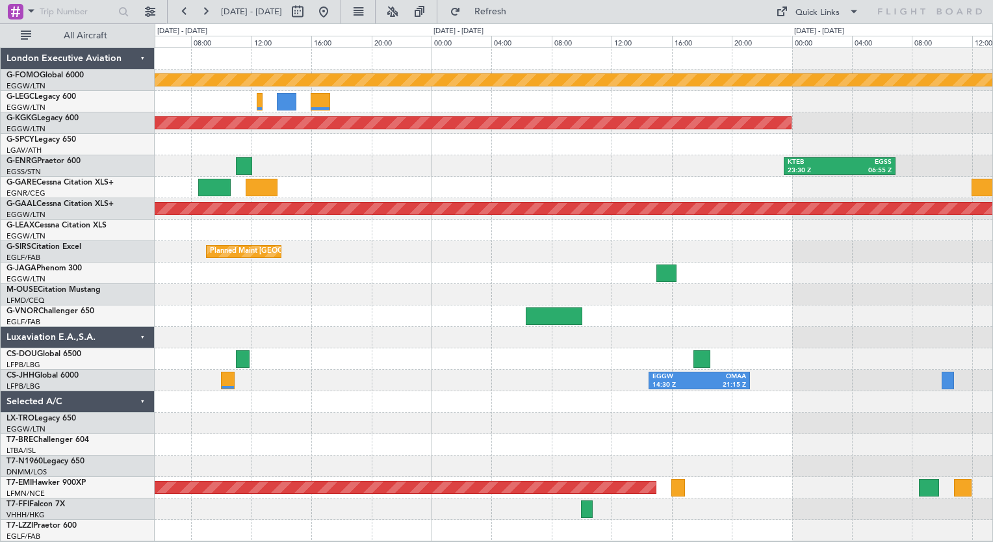
click at [257, 326] on div "Planned Maint London (Luton) AOG Maint Istanbul (Ataturk) KTEB 23:30 Z EGSS 06:…" at bounding box center [574, 294] width 838 height 493
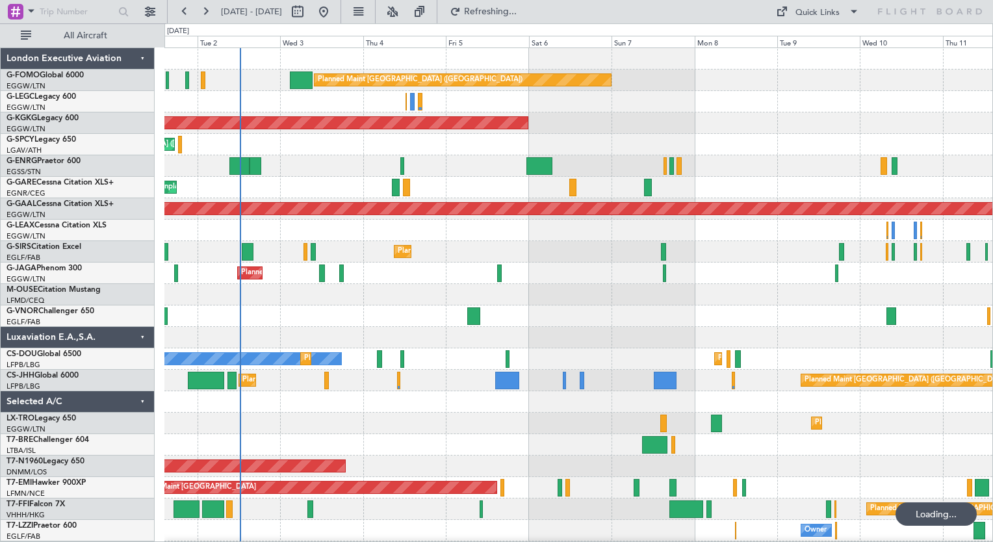
click at [577, 420] on div "Planned Maint Dusseldorf" at bounding box center [578, 423] width 828 height 21
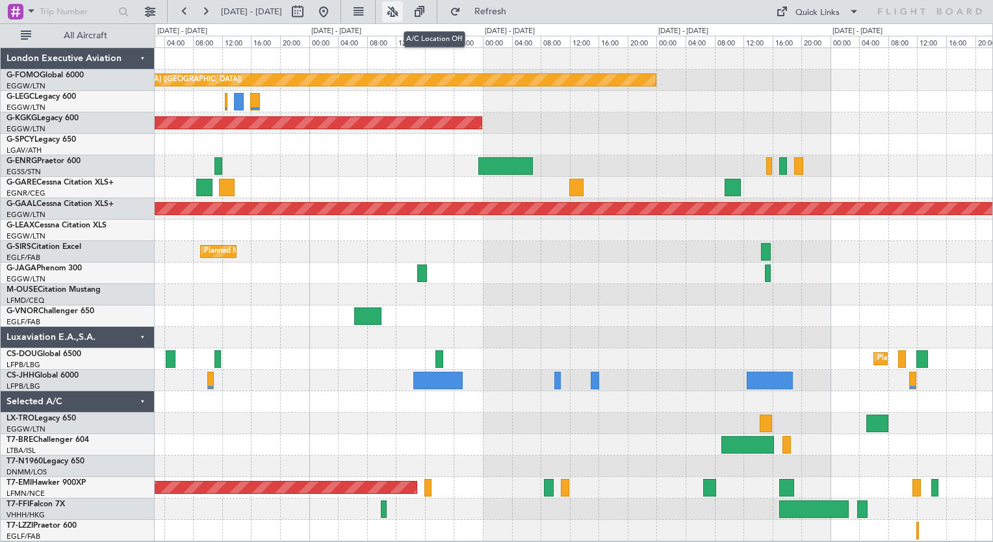
click at [403, 14] on button at bounding box center [392, 11] width 21 height 21
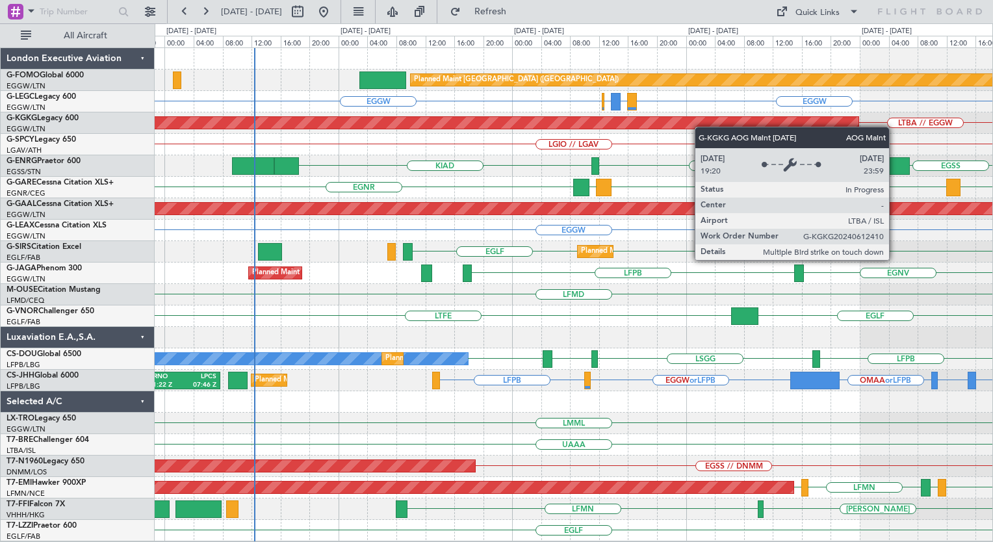
click at [730, 119] on div "Planned Maint London (Luton) EGGW EGGW EGGW EGPD or EGGW EGWU or EGGW Owner LTB…" at bounding box center [574, 294] width 838 height 493
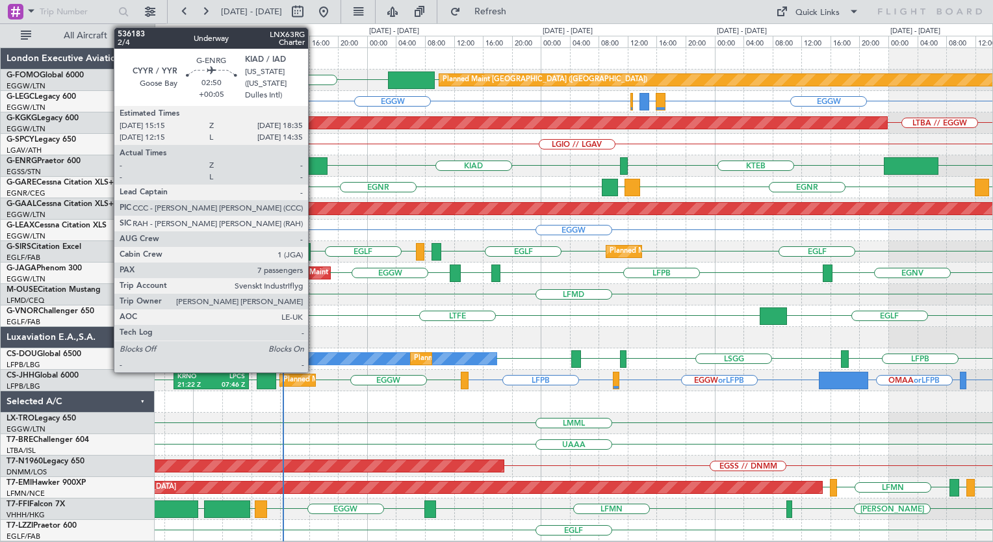
click at [314, 173] on div at bounding box center [315, 166] width 25 height 18
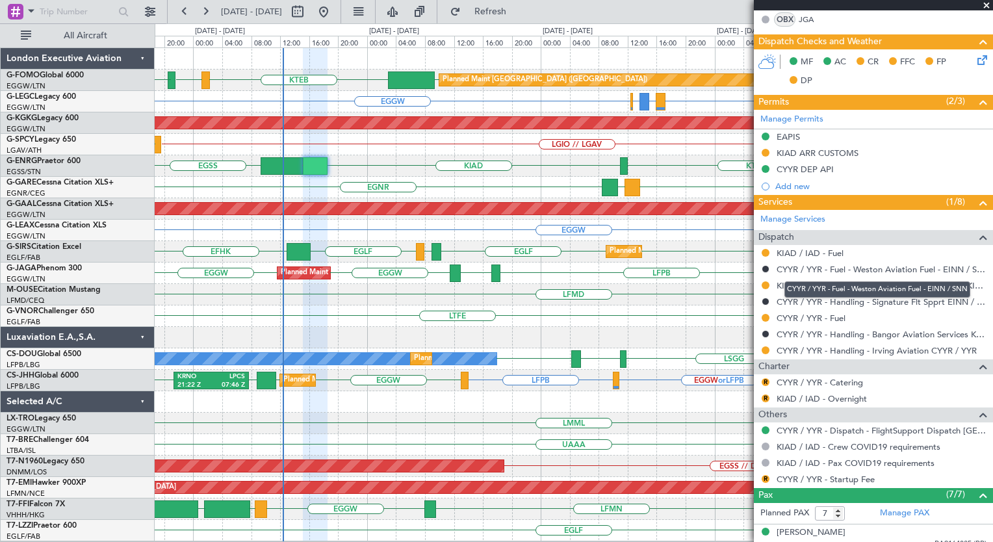
scroll to position [324, 0]
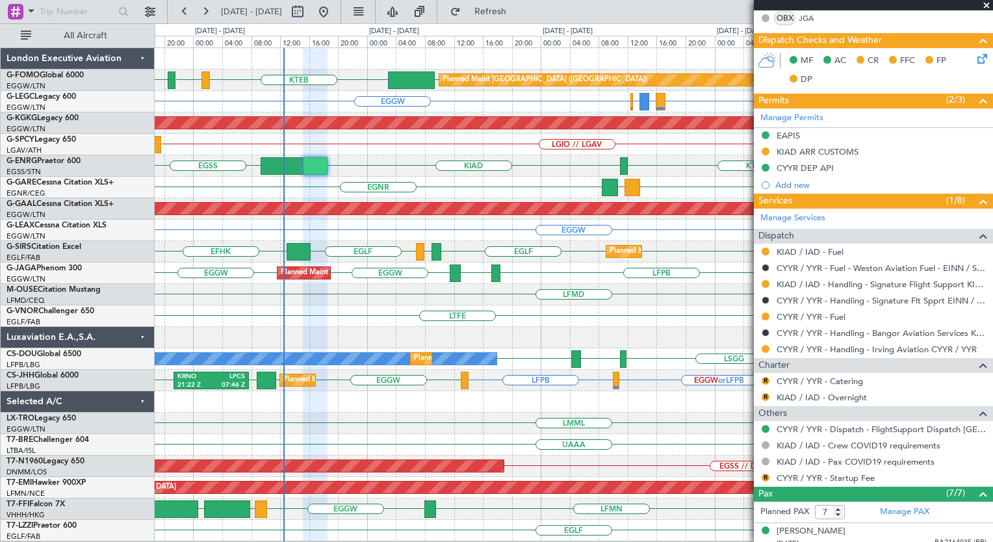
click at [983, 6] on span at bounding box center [986, 6] width 13 height 12
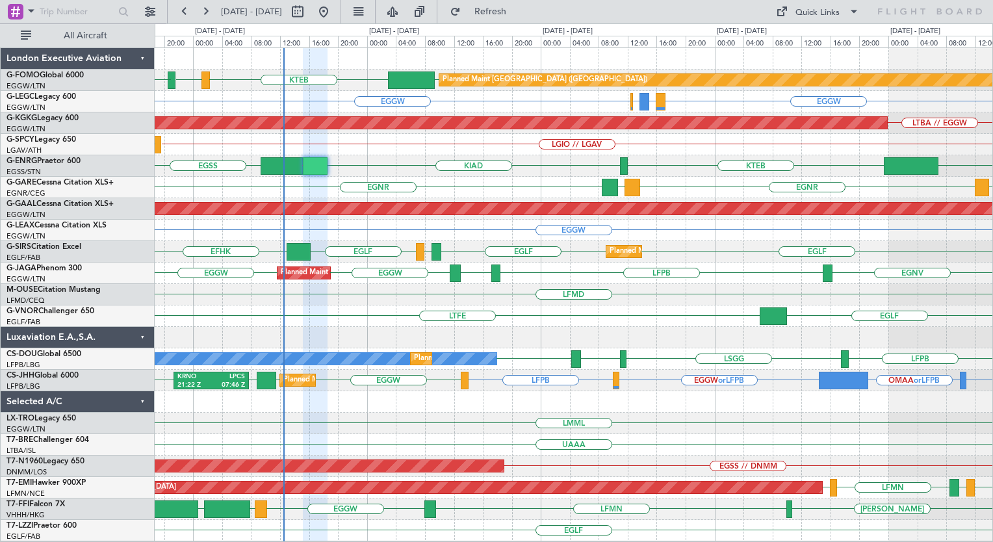
type input "0"
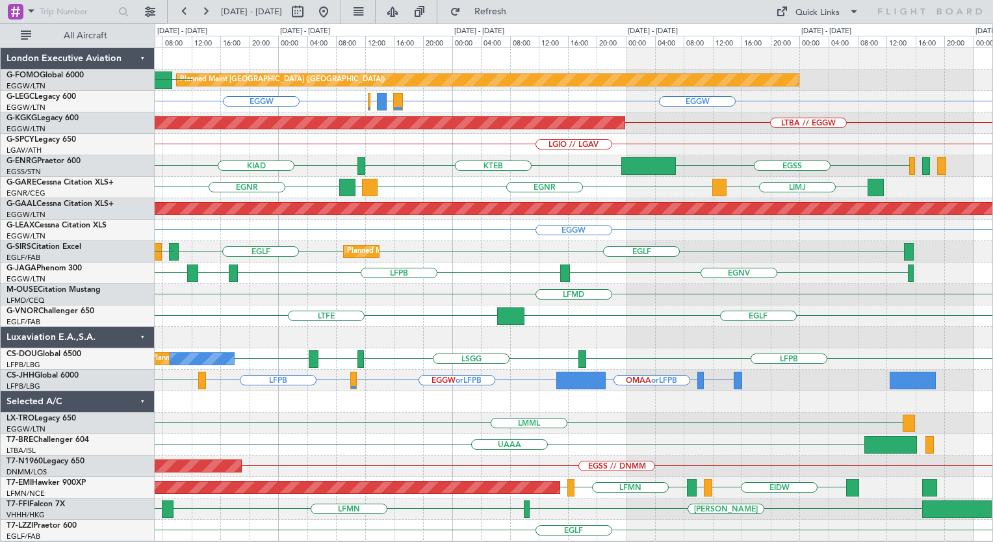
click at [385, 419] on div "EGGW Planned Maint London (Luton) KTEB EGGW EGGW EGPD or EGGW EGWU or EGGW LTBA…" at bounding box center [574, 294] width 838 height 493
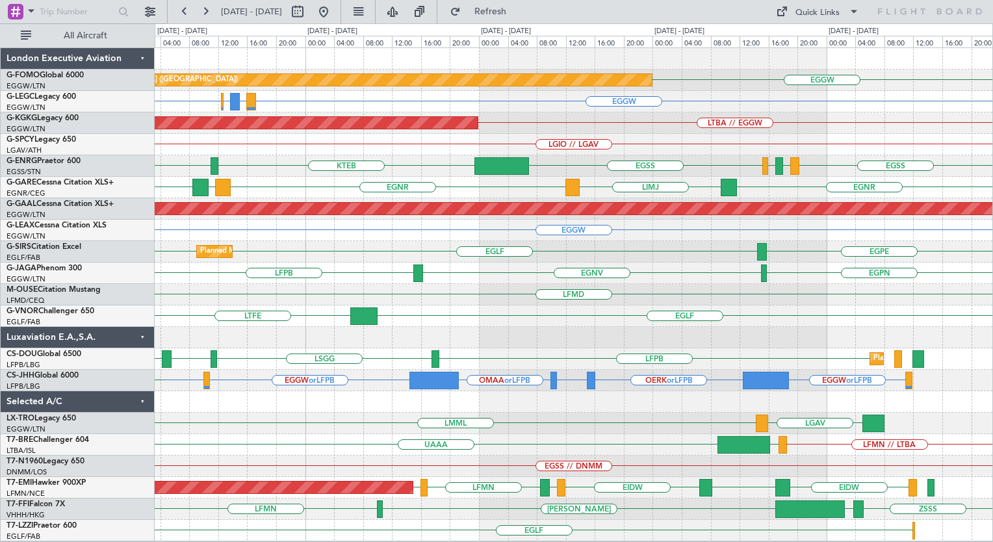
click at [685, 392] on div "Planned Maint London (Luton) EGGW EGGW EGGW EGPD or EGGW EGWU or EGGW AOG Maint…" at bounding box center [574, 294] width 838 height 493
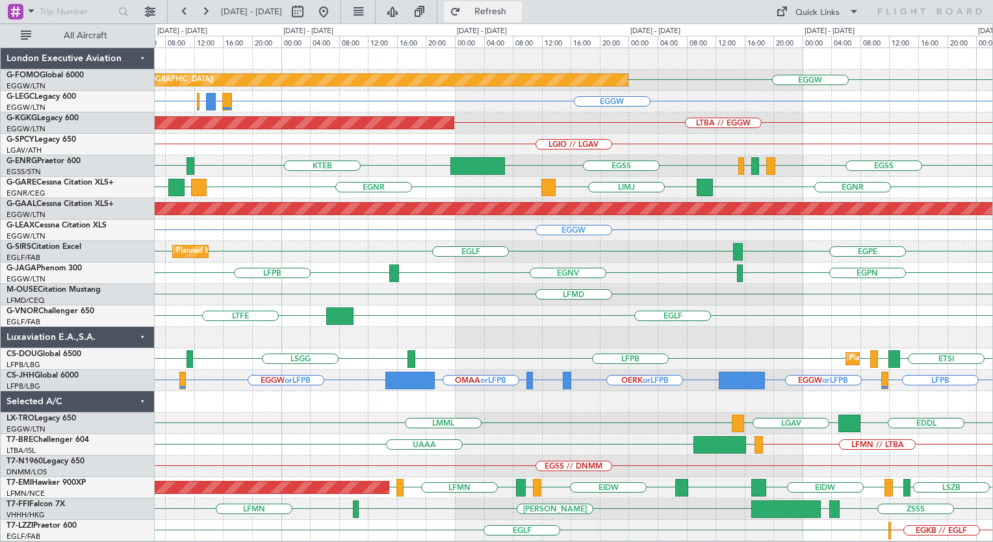
click at [513, 7] on span "Refresh" at bounding box center [490, 11] width 55 height 9
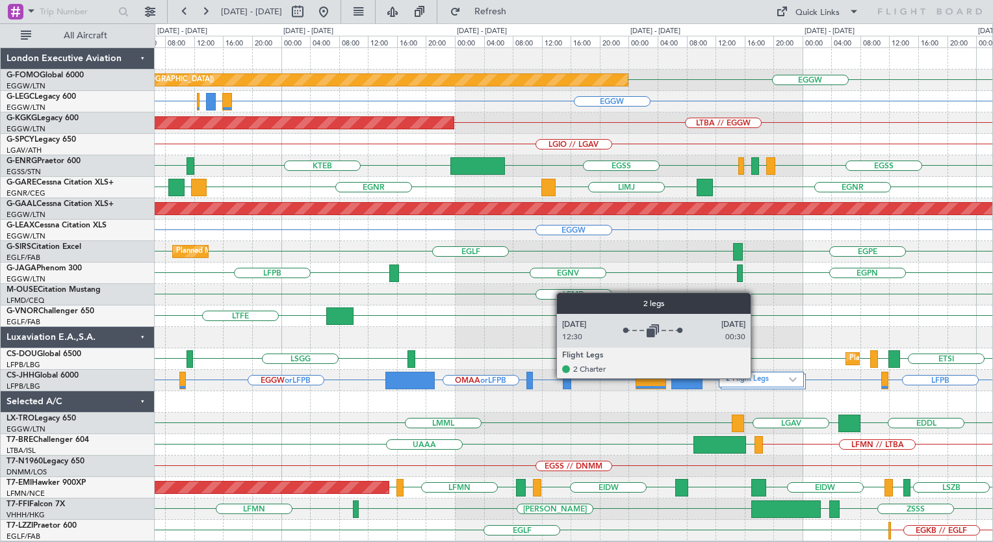
click at [756, 378] on label "2 Flight Legs" at bounding box center [757, 379] width 63 height 11
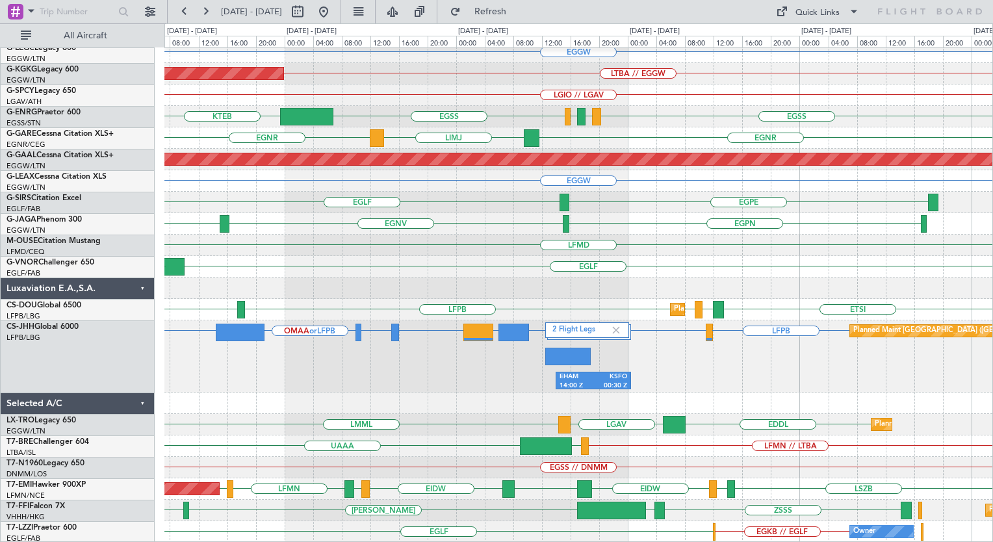
scroll to position [49, 0]
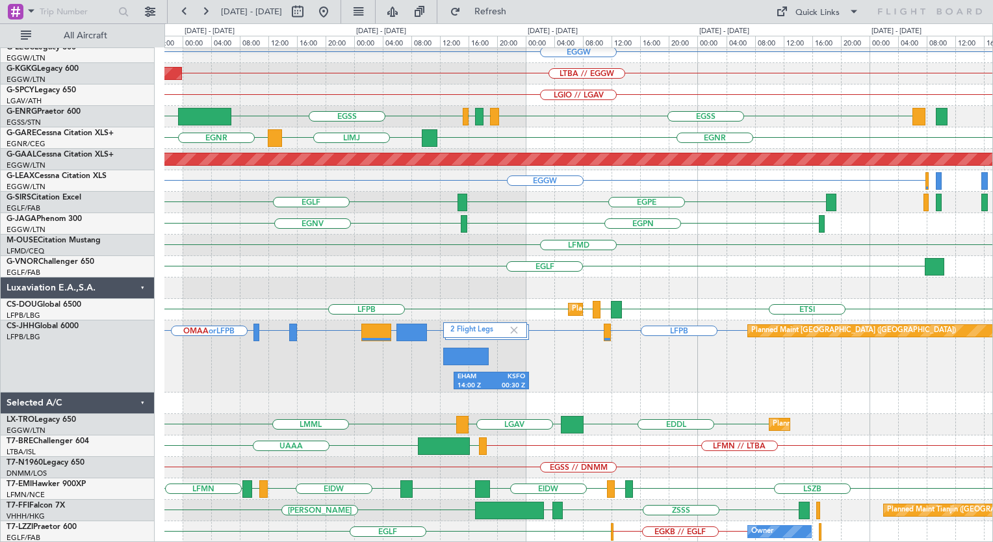
click at [479, 196] on div "EGGW Planned Maint London (Luton) EGGW Owner LTBA // EGGW AOG Maint Istanbul (A…" at bounding box center [578, 271] width 828 height 544
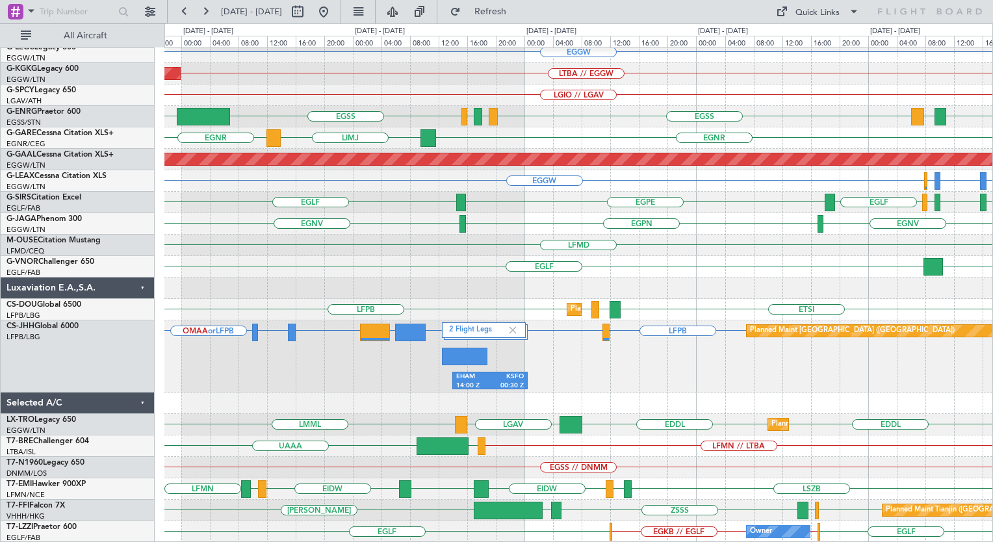
drag, startPoint x: 827, startPoint y: 363, endPoint x: 383, endPoint y: 360, distance: 443.2
drag, startPoint x: 383, startPoint y: 360, endPoint x: 447, endPoint y: 419, distance: 86.5
drag, startPoint x: 447, startPoint y: 419, endPoint x: 790, endPoint y: 374, distance: 346.0
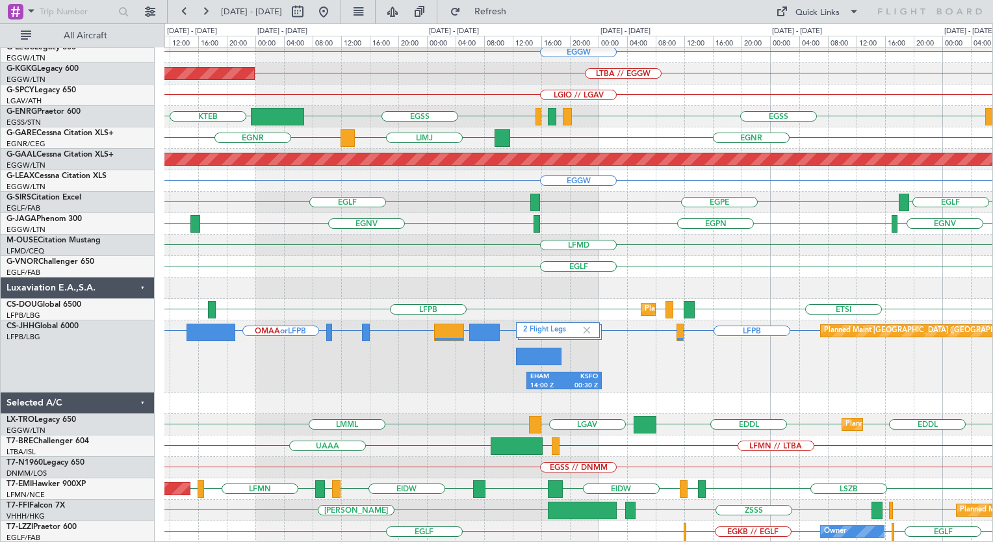
drag, startPoint x: 681, startPoint y: 374, endPoint x: 456, endPoint y: 396, distance: 225.9
click at [769, 363] on div "2 Flight Legs EHAM 14:00 Z KSFO 00:30 Z Planned Maint Paris (Le Bourget) LFPB K…" at bounding box center [578, 356] width 828 height 72
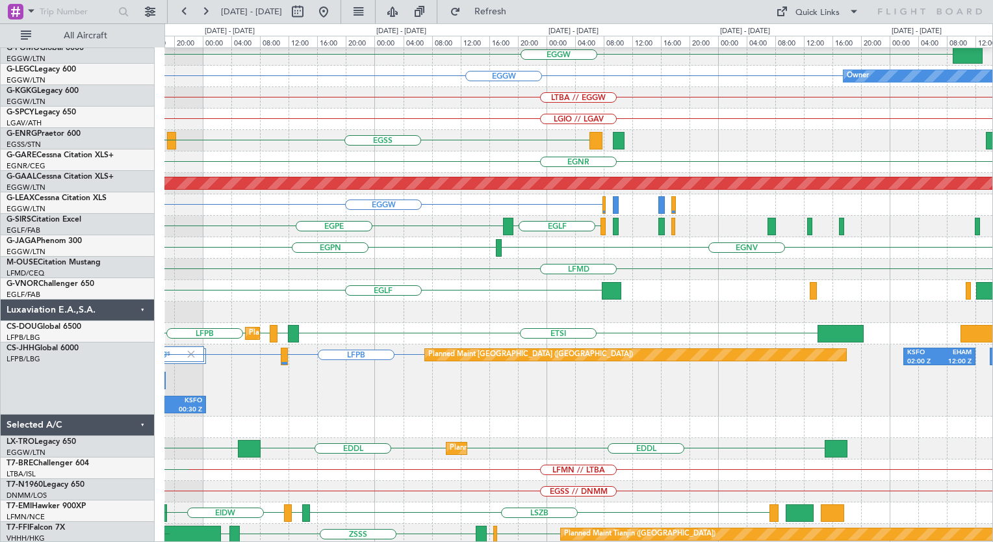
scroll to position [25, 0]
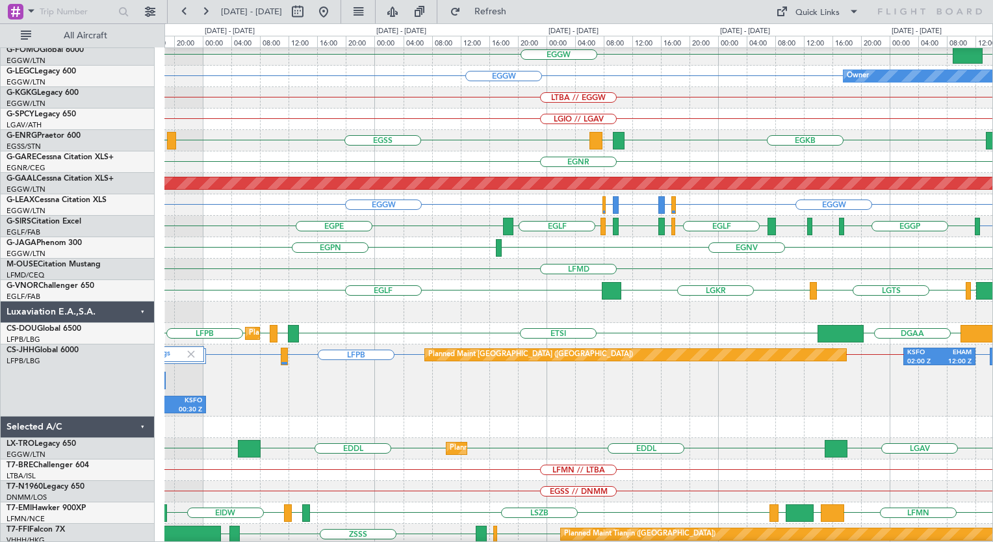
drag, startPoint x: 840, startPoint y: 378, endPoint x: 541, endPoint y: 401, distance: 299.8
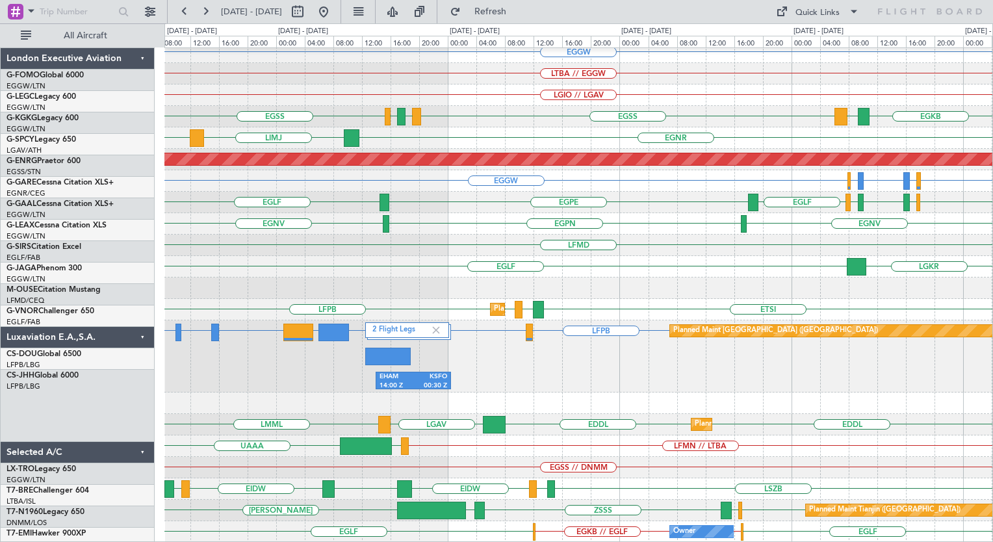
scroll to position [49, 0]
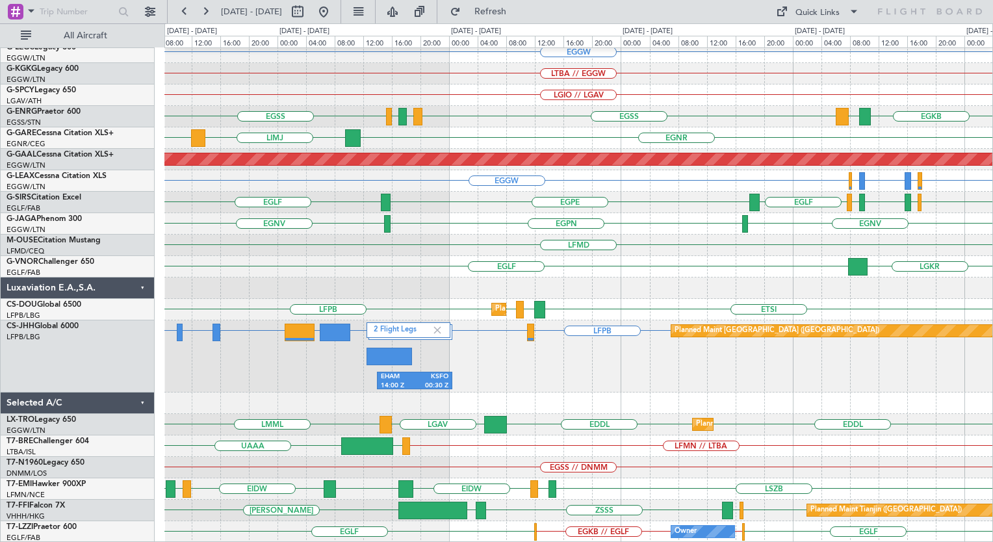
click at [600, 294] on div "Planned Maint London (Luton) EGGW EGGW Owner LTBA // EGGW AOG Maint Istanbul (A…" at bounding box center [578, 271] width 828 height 544
drag, startPoint x: 528, startPoint y: 326, endPoint x: 636, endPoint y: 328, distance: 107.9
drag, startPoint x: 636, startPoint y: 328, endPoint x: 483, endPoint y: 338, distance: 153.1
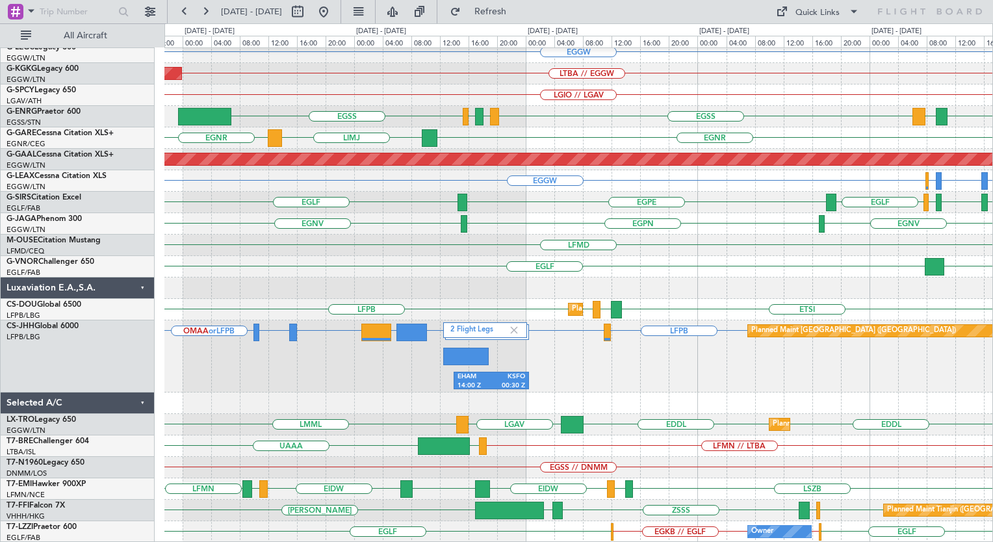
click at [624, 277] on div "Planned Maint London (Luton) EGGW EGGW Owner LTBA // EGGW AOG Maint Istanbul (A…" at bounding box center [578, 271] width 828 height 544
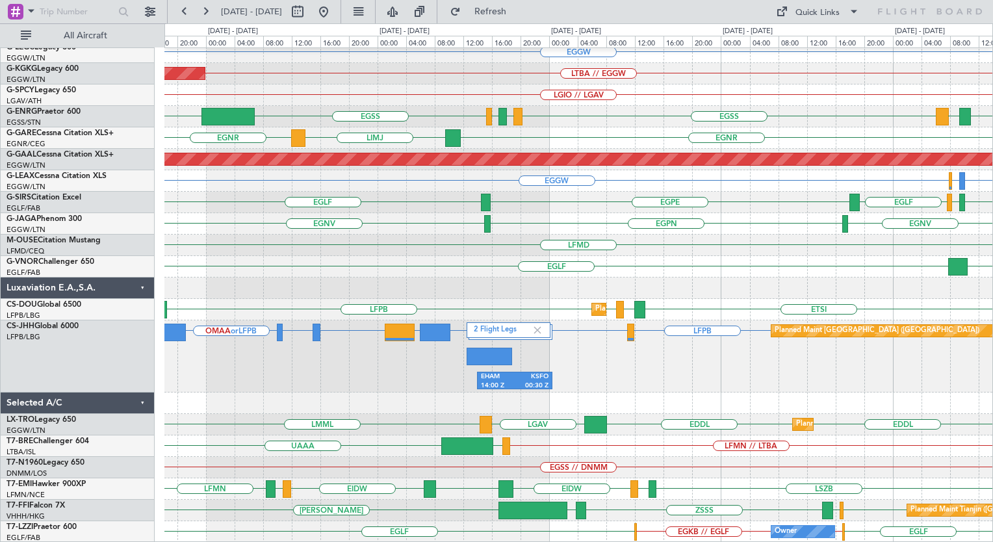
drag, startPoint x: 693, startPoint y: 332, endPoint x: 311, endPoint y: 239, distance: 393.3
click at [677, 378] on div "Planned Maint Paris (Le Bourget) 2 Flight Legs EHAM 14:00 Z KSFO 00:30 Z LFPB K…" at bounding box center [578, 356] width 828 height 72
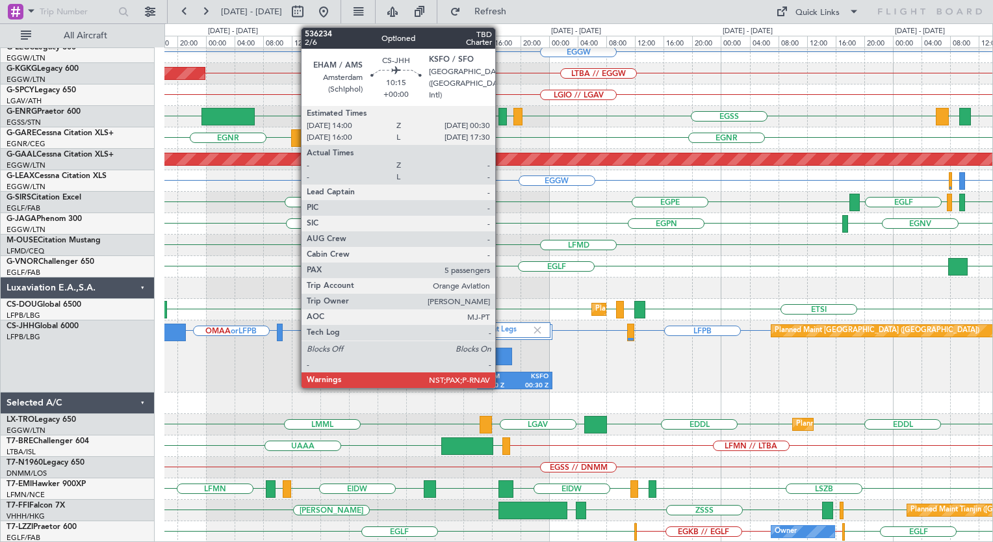
drag, startPoint x: 647, startPoint y: 367, endPoint x: 506, endPoint y: 377, distance: 141.4
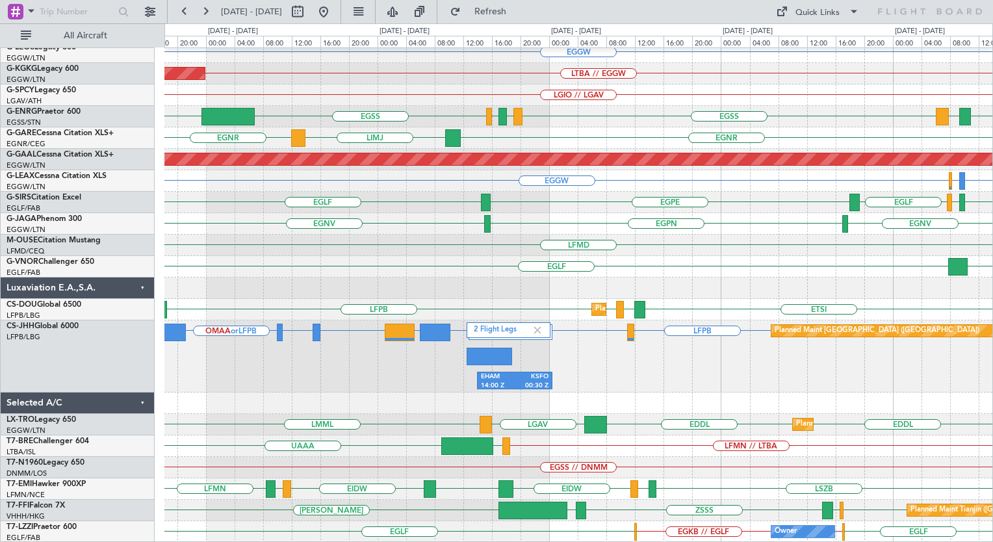
drag, startPoint x: 506, startPoint y: 377, endPoint x: 685, endPoint y: 405, distance: 181.5
click at [612, 386] on div "Planned Maint Paris (Le Bourget) 2 Flight Legs EHAM 14:00 Z KSFO 00:30 Z LFPB K…" at bounding box center [578, 356] width 828 height 72
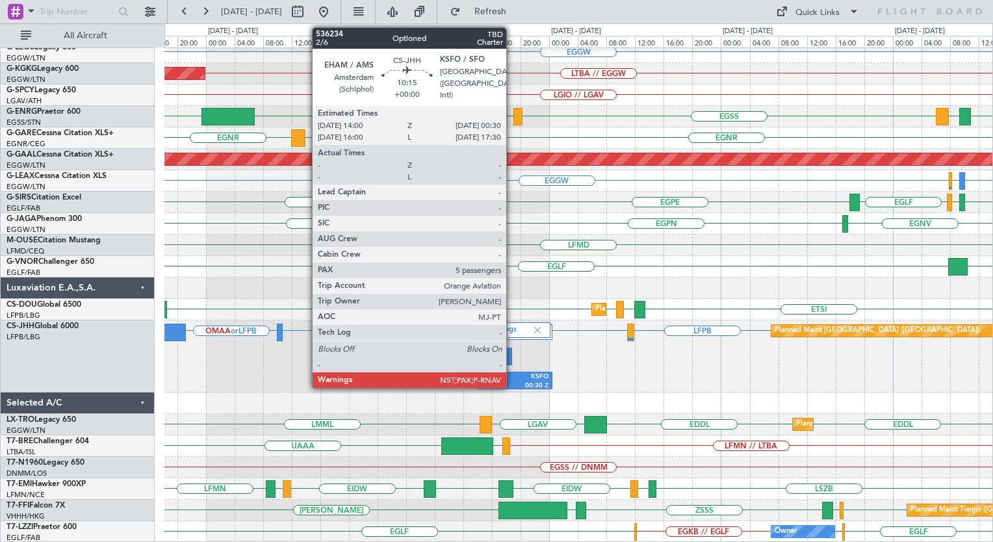
click at [512, 380] on div "EHAM" at bounding box center [498, 376] width 34 height 9
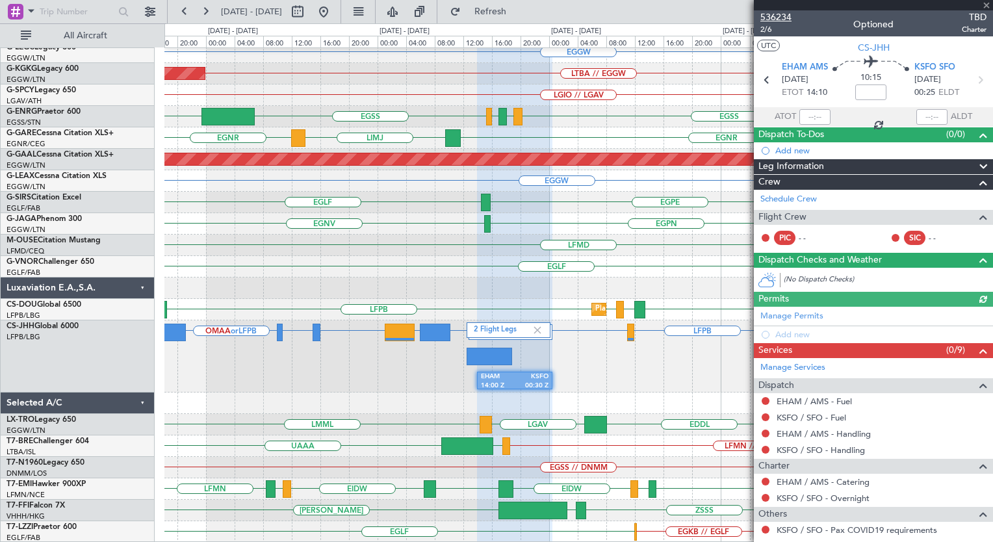
click at [776, 19] on span "536234" at bounding box center [775, 17] width 31 height 14
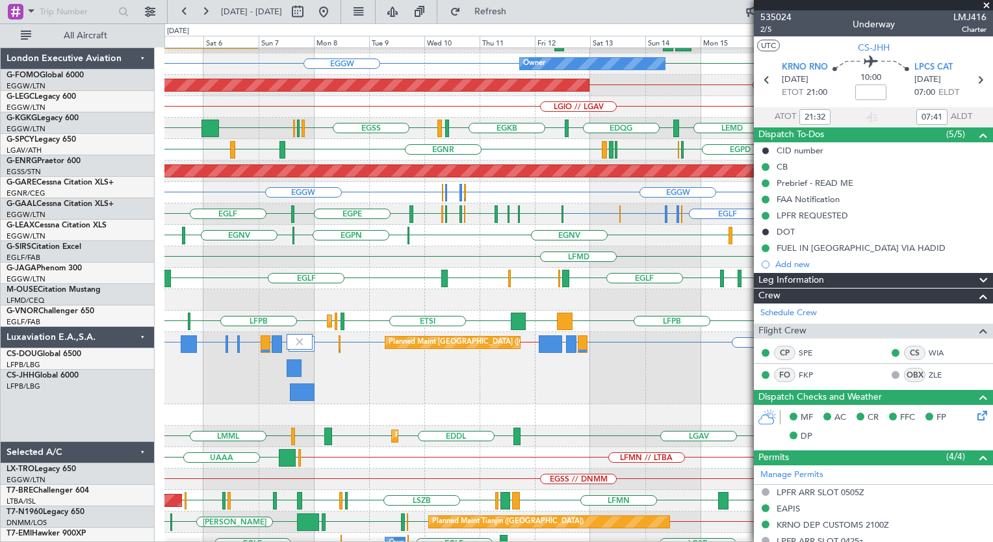
scroll to position [38, 0]
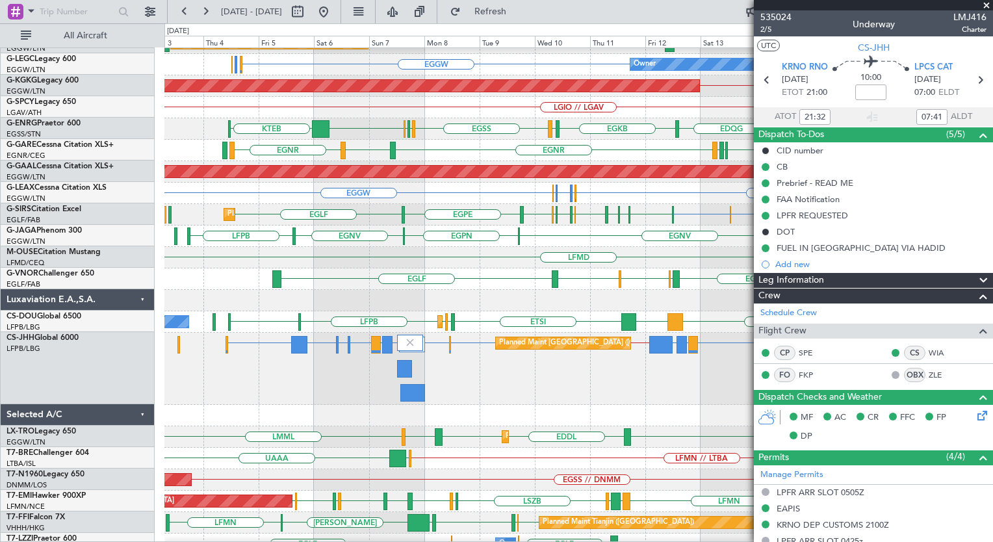
click at [361, 383] on div "Planned Maint [GEOGRAPHIC_DATA] ([GEOGRAPHIC_DATA]) LFPB LLBG or LFPB EHAM or L…" at bounding box center [578, 369] width 828 height 72
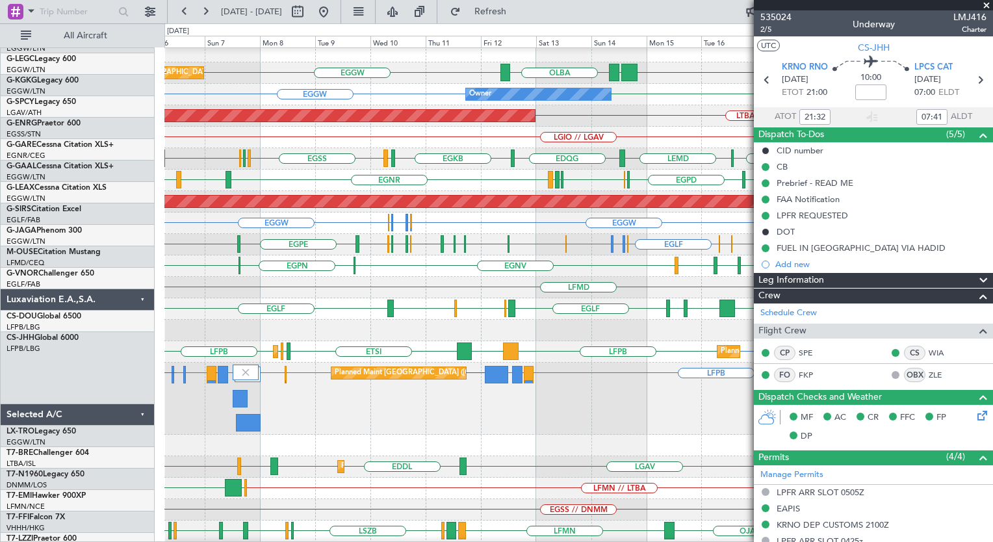
click at [372, 430] on div "Planned Maint [GEOGRAPHIC_DATA] ([GEOGRAPHIC_DATA]) LFPB LLBG or LFPB EHAM or L…" at bounding box center [578, 399] width 828 height 72
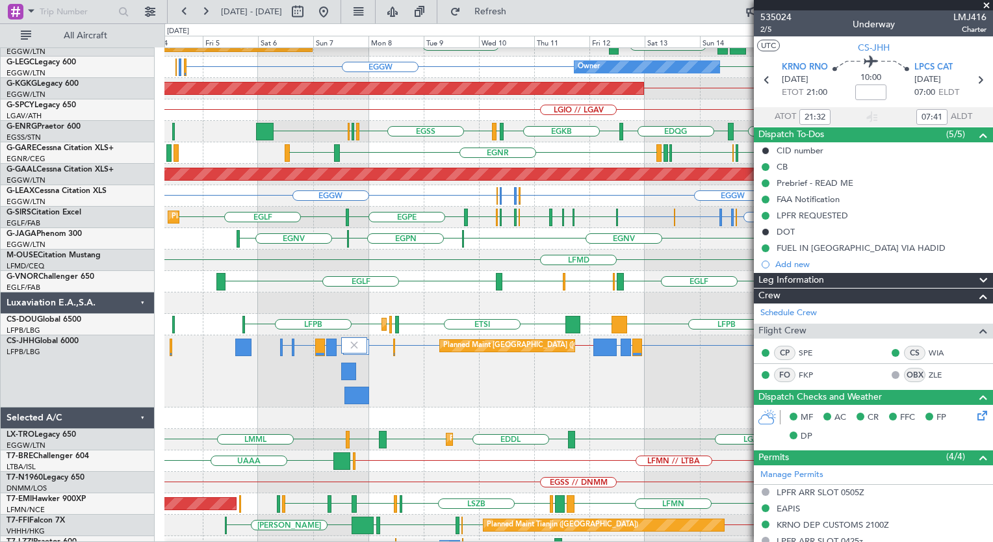
scroll to position [34, 0]
click at [450, 389] on div "Planned Maint [GEOGRAPHIC_DATA] ([GEOGRAPHIC_DATA]) LFPB LLBG or LFPB EHAM or L…" at bounding box center [578, 371] width 828 height 72
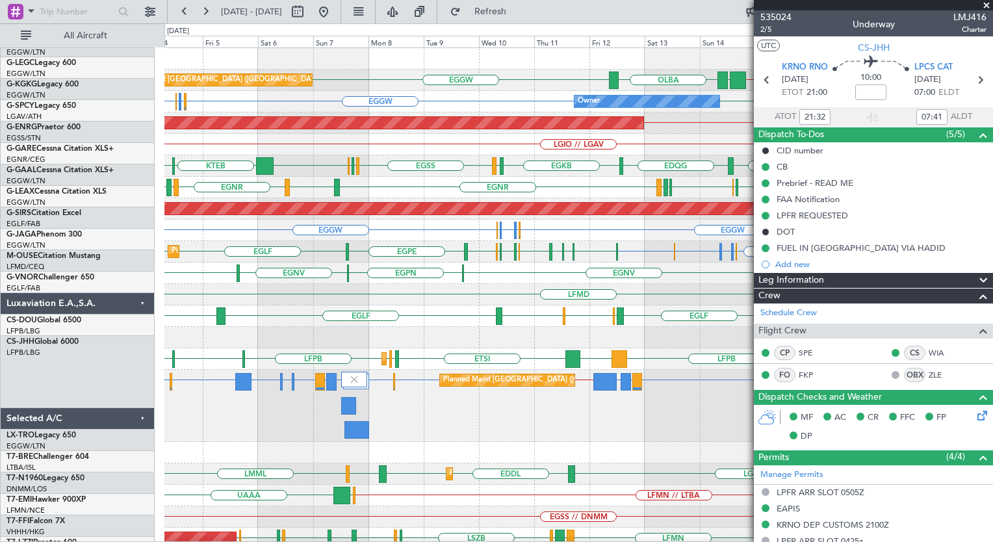
scroll to position [0, 0]
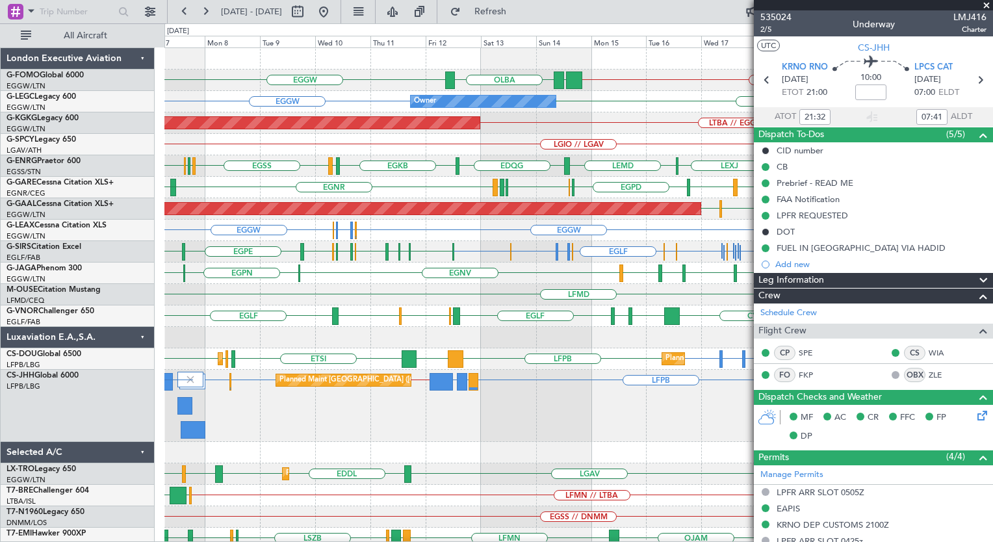
click at [395, 263] on div "OLBA EGGW KTEB // EGGW EGGW Planned Maint [GEOGRAPHIC_DATA] ([GEOGRAPHIC_DATA])…" at bounding box center [578, 341] width 828 height 587
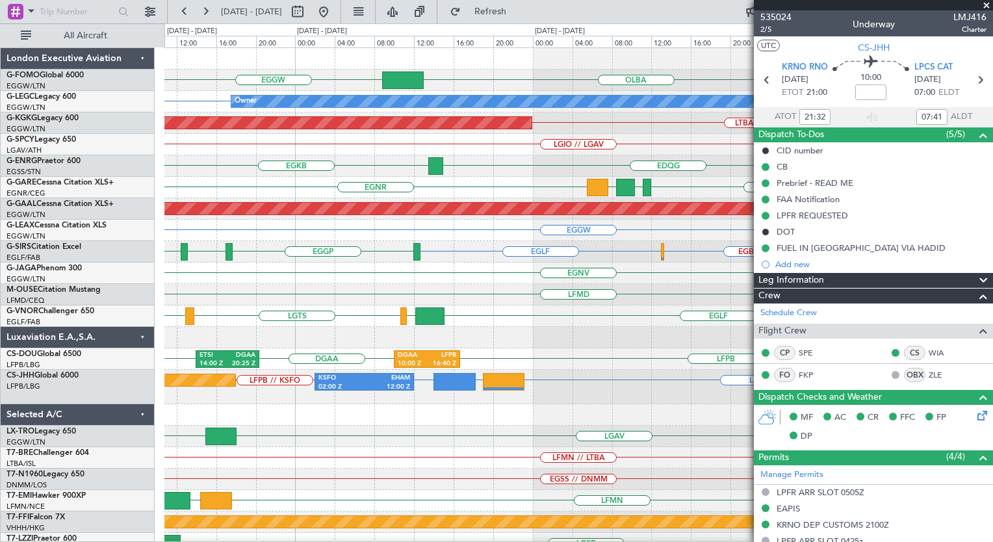
click at [633, 262] on div "KTEB // EGGW EGGW [GEOGRAPHIC_DATA] EGGW EGGW 13:30 Z KTEB 20:25 Z EGGW EGGW Ow…" at bounding box center [578, 322] width 828 height 549
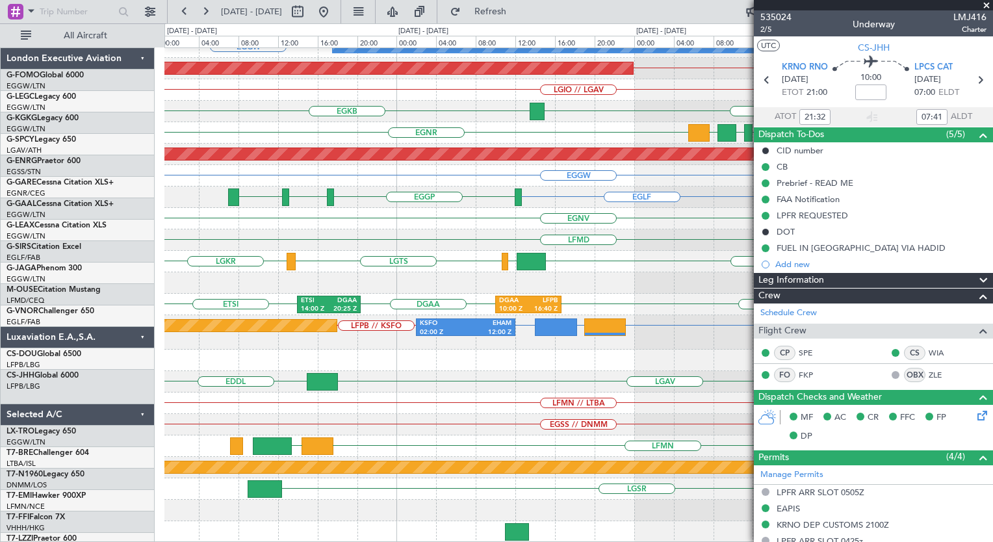
scroll to position [55, 0]
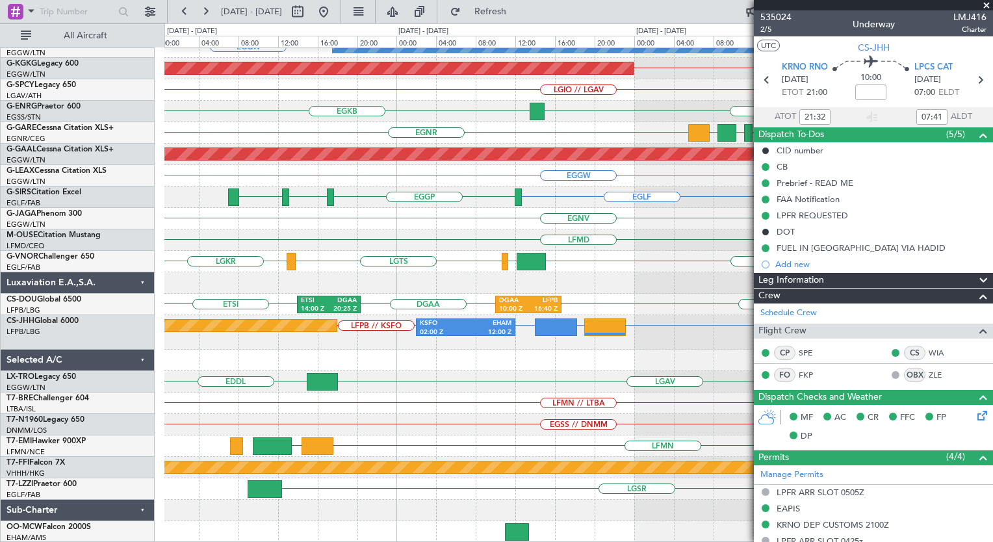
click at [611, 272] on div "EGLF LGKR LGTS LGKR" at bounding box center [578, 261] width 828 height 21
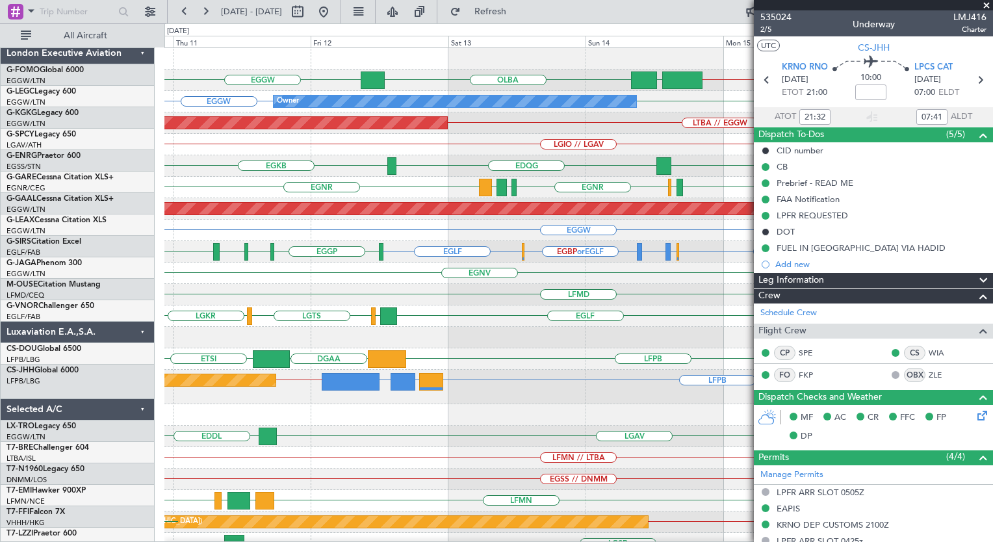
scroll to position [0, 0]
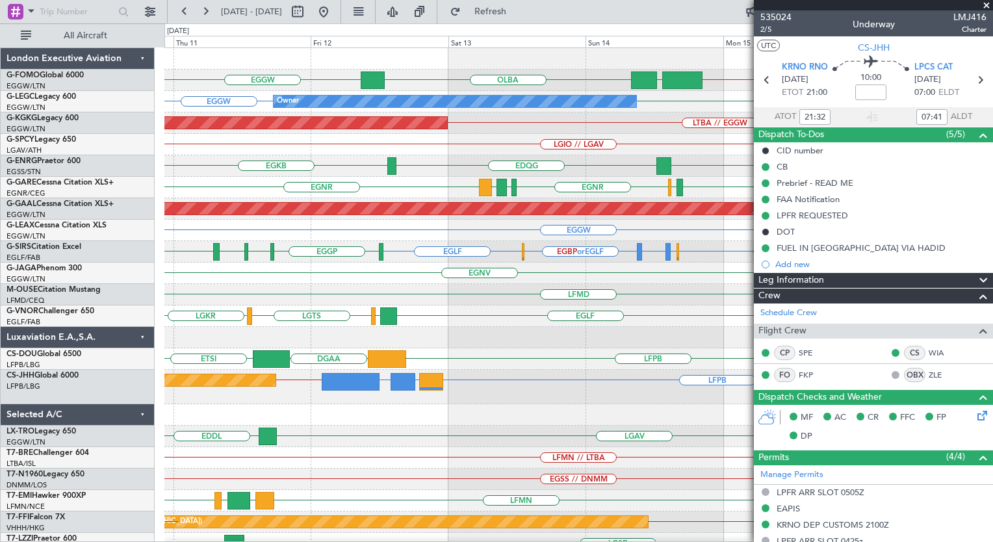
click at [432, 444] on div "KTEB // EGGW EGGW [GEOGRAPHIC_DATA] EGGW Owner EGGW EGGW AOG Maint [GEOGRAPHIC_…" at bounding box center [578, 322] width 828 height 549
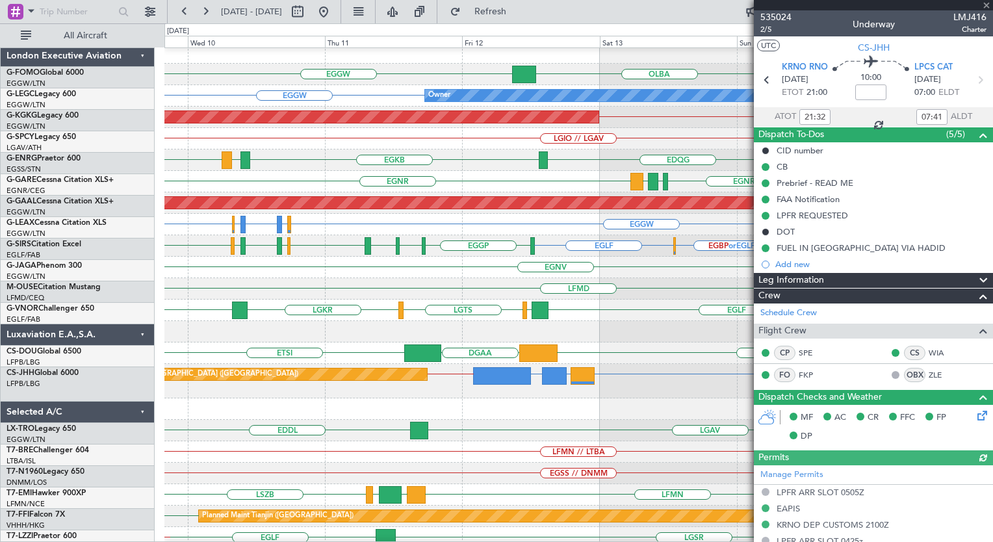
scroll to position [8, 0]
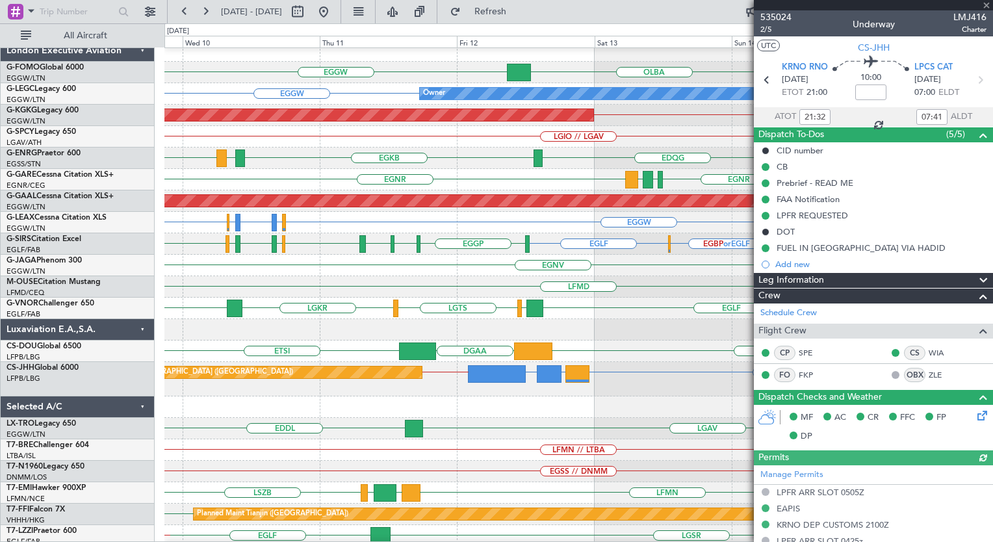
click at [573, 392] on div "LFPB LLBG or LFPB EHAM or LFPB LFPB // KSFO Planned Maint [GEOGRAPHIC_DATA] ([G…" at bounding box center [578, 379] width 828 height 34
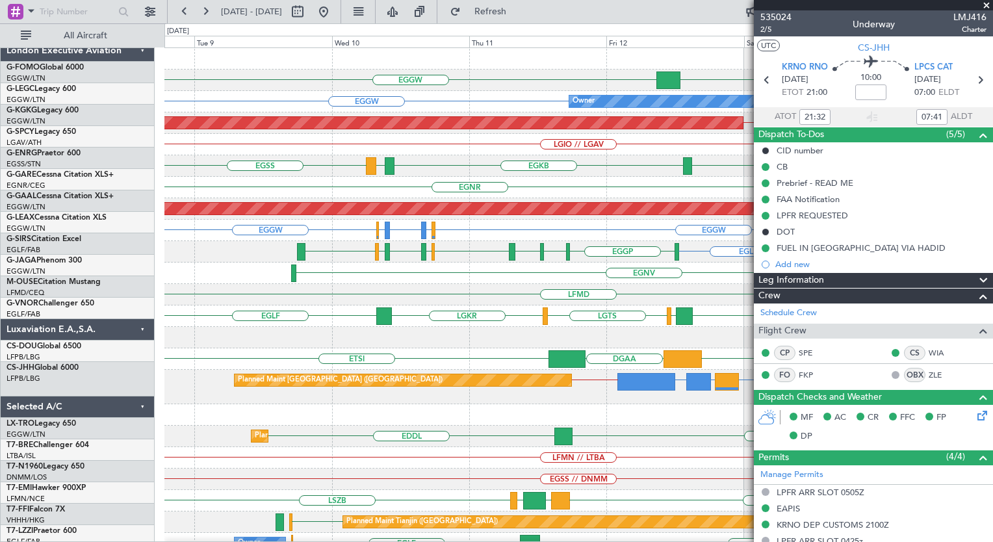
scroll to position [0, 0]
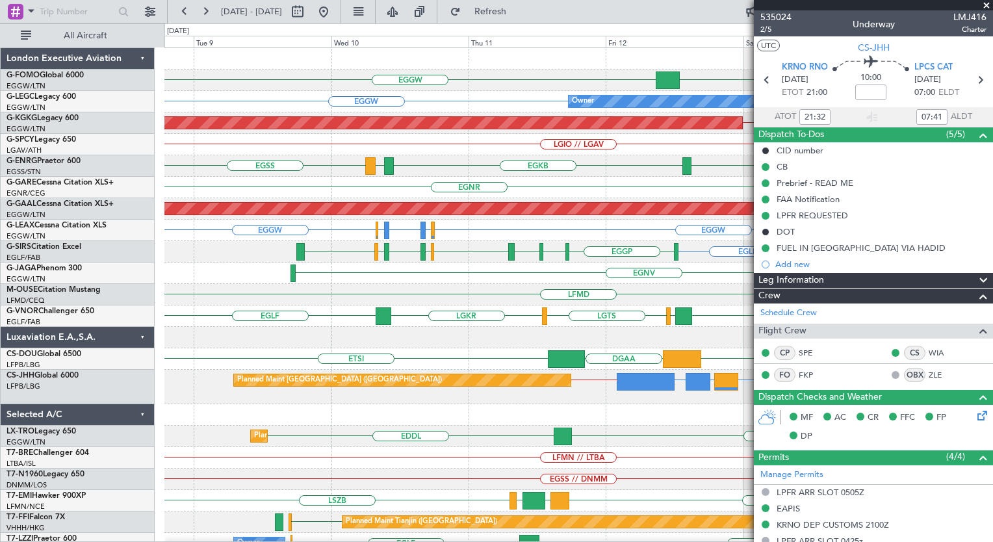
click at [513, 104] on div "EGGW OLBA EGGW KTEB // EGGW Owner EGGW EGGW AOG Maint Istanbul (Ataturk) LTBA /…" at bounding box center [578, 322] width 828 height 549
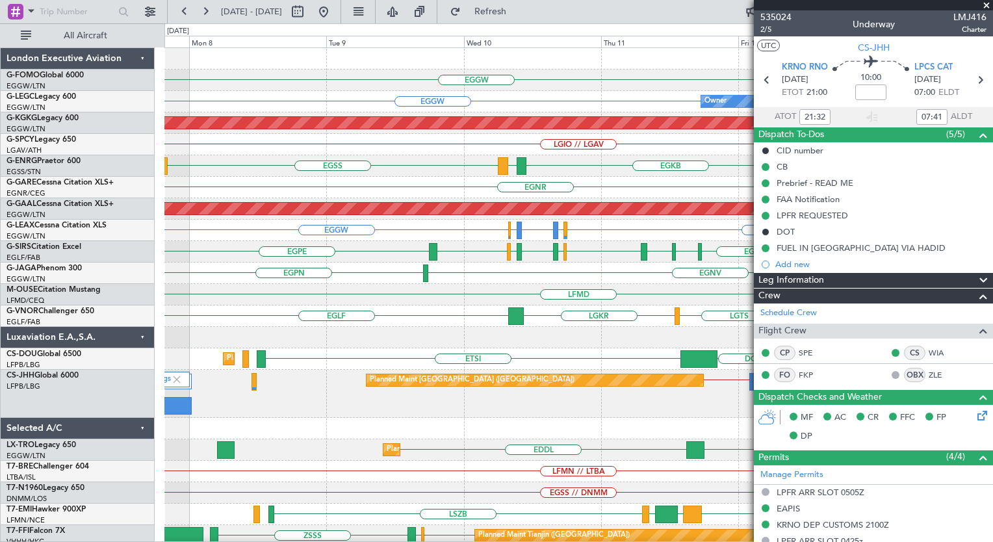
click at [620, 107] on div "Owner EGGW EGGW" at bounding box center [578, 101] width 828 height 21
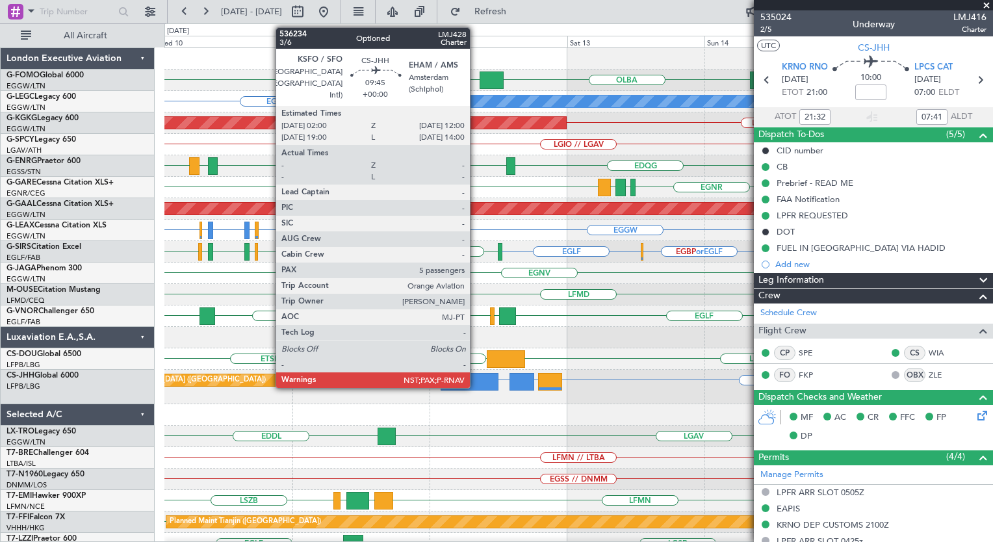
click at [476, 384] on div at bounding box center [470, 382] width 58 height 18
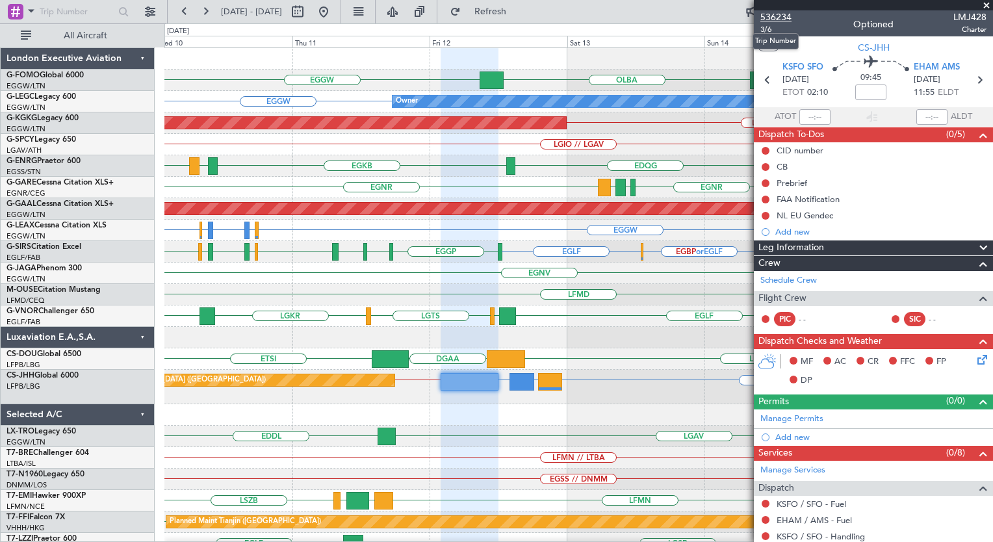
click at [771, 17] on span "536234" at bounding box center [775, 17] width 31 height 14
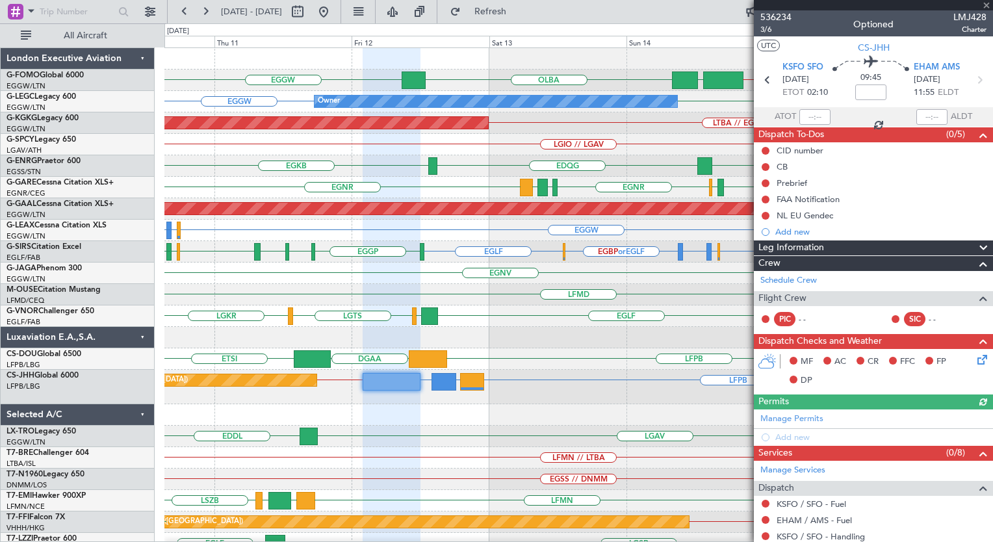
click at [411, 211] on div "OLBA EGGW KTEB // EGGW EGGW EGGW EGGW Owner LTBA // EGGW AOG Maint Istanbul (At…" at bounding box center [578, 322] width 828 height 549
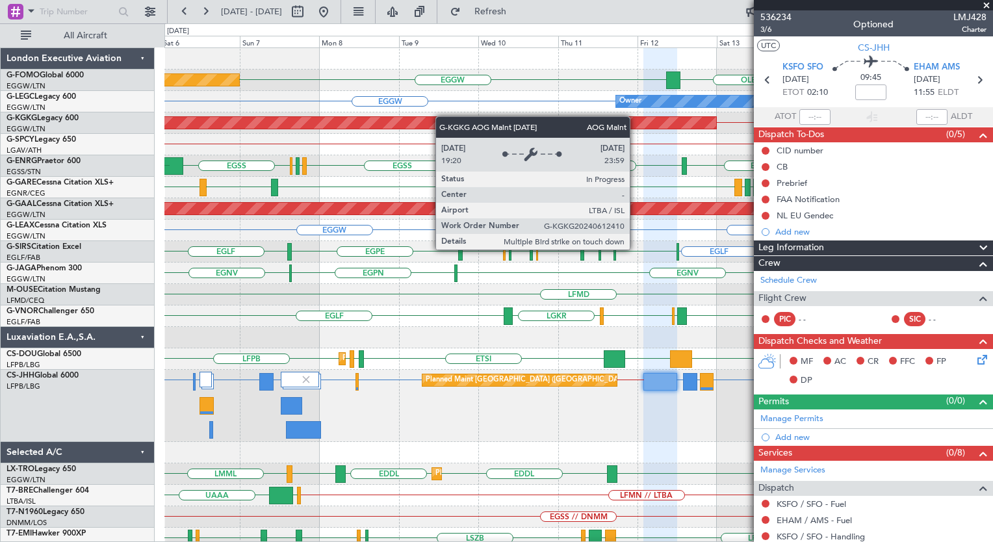
click at [406, 120] on div "Planned Maint London (Luton) OLBA EGGW KTEB // EGGW EGGW Owner EGGW EGGW AOG Ma…" at bounding box center [578, 341] width 828 height 587
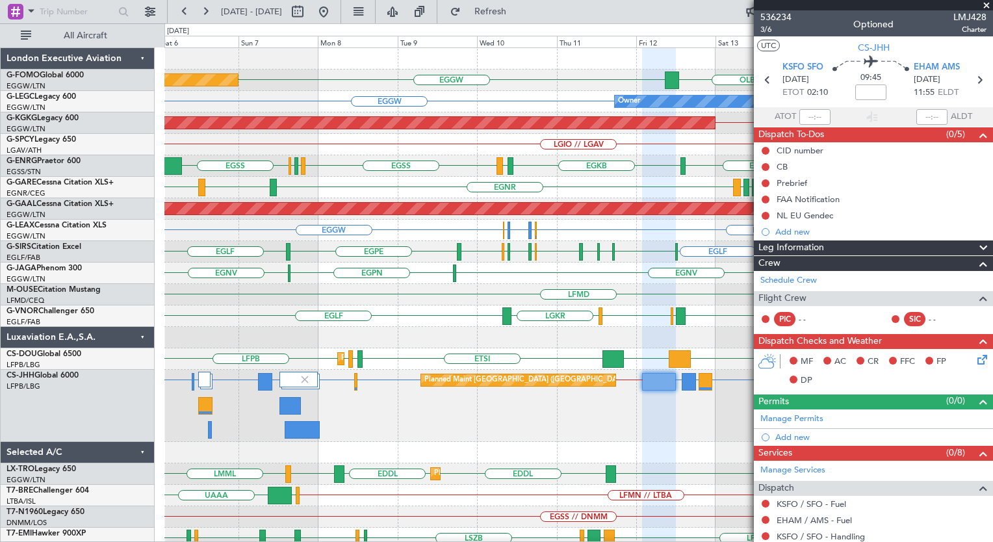
click at [451, 103] on div "Owner EGGW EGGW" at bounding box center [578, 101] width 828 height 21
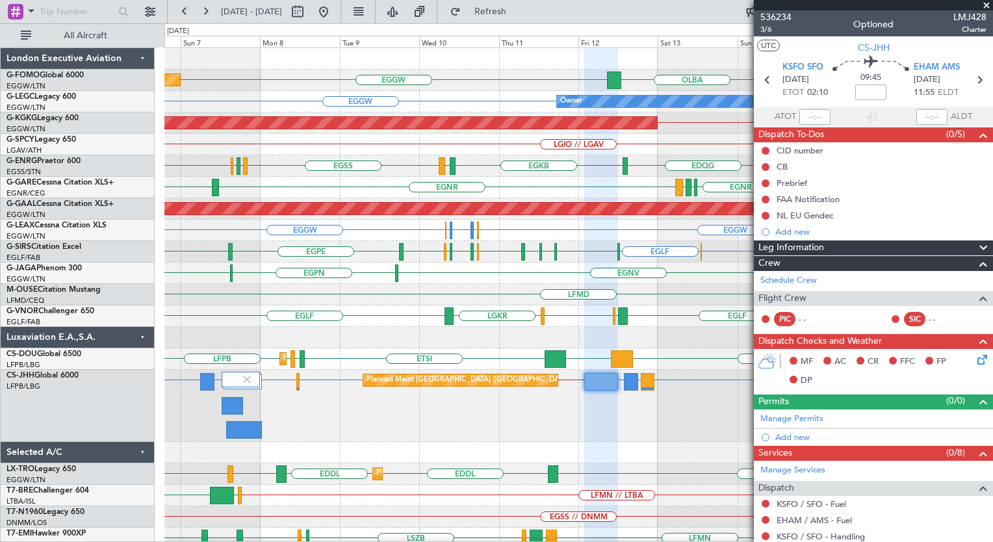
click at [435, 92] on div "Planned Maint London (Luton) OLBA EGGW KTEB // EGGW EGGW Owner EGGW EGGW AOG Ma…" at bounding box center [578, 341] width 828 height 587
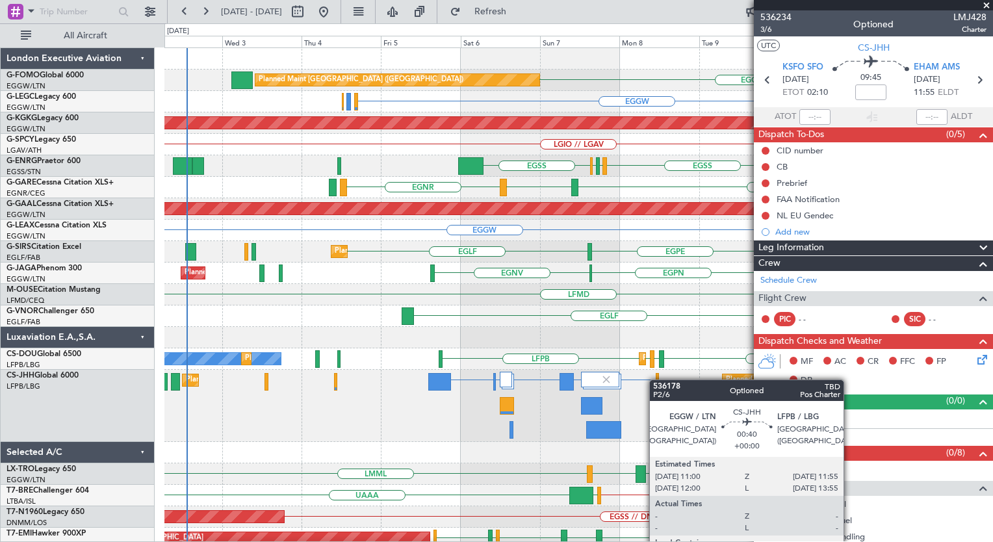
click at [653, 380] on div "Planned Maint London (Luton) OLBA EGGW EGGW KTEB // EGGW Owner EGGW EGGW Owner …" at bounding box center [578, 341] width 828 height 587
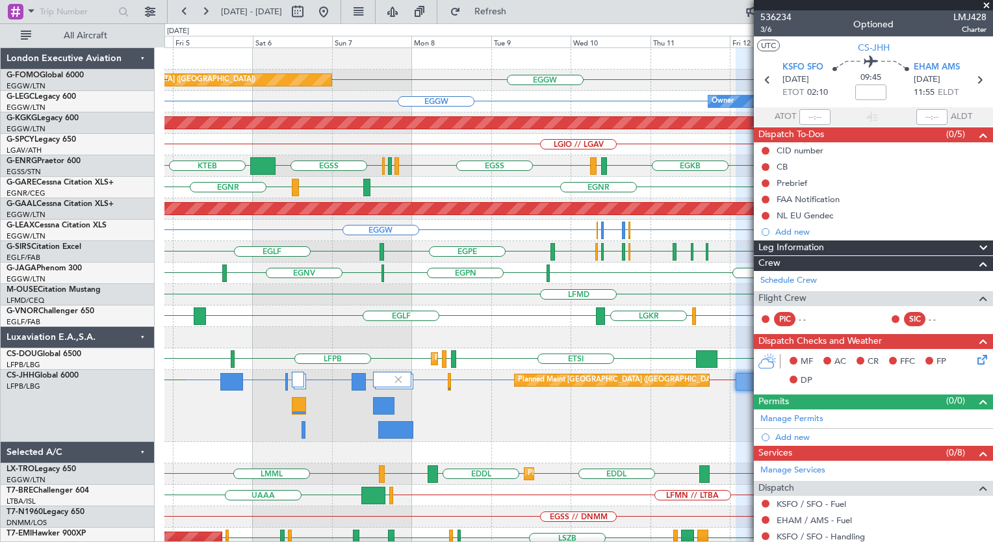
click at [337, 348] on div "Planned Maint London (Luton) OLBA EGGW EGGW KTEB Owner EGGW EGWU or EGGW EGPD o…" at bounding box center [578, 341] width 828 height 587
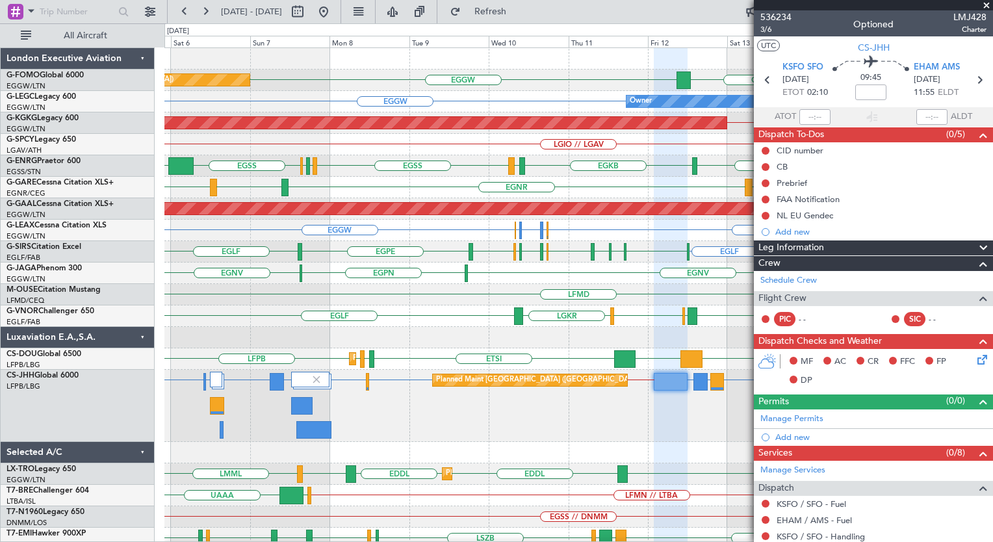
click at [232, 404] on div "Planned Maint London (Luton) OLBA EGGW KTEB // EGGW EGGW Owner EGGW EGGW AOG Ma…" at bounding box center [578, 341] width 828 height 587
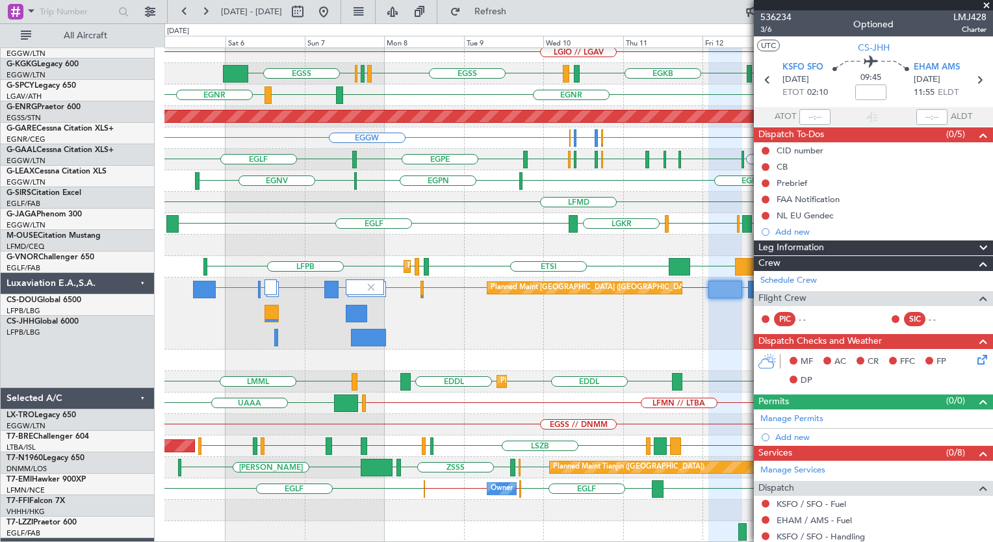
scroll to position [92, 0]
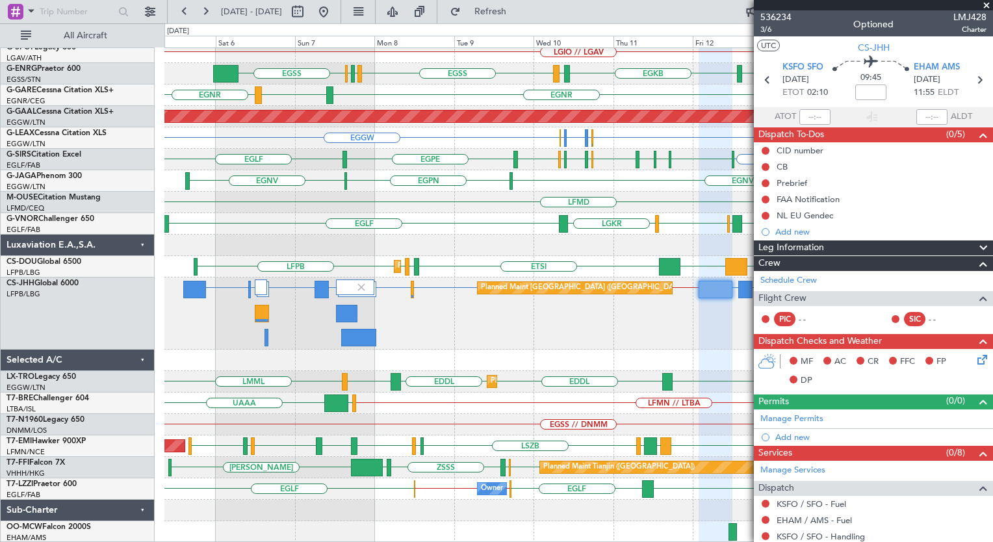
click at [367, 156] on div "LTBA // EGGW AOG Maint Istanbul (Ataturk) LGIO // LGAV EGSS EGAC EGBB EGSS EDQG…" at bounding box center [578, 249] width 828 height 587
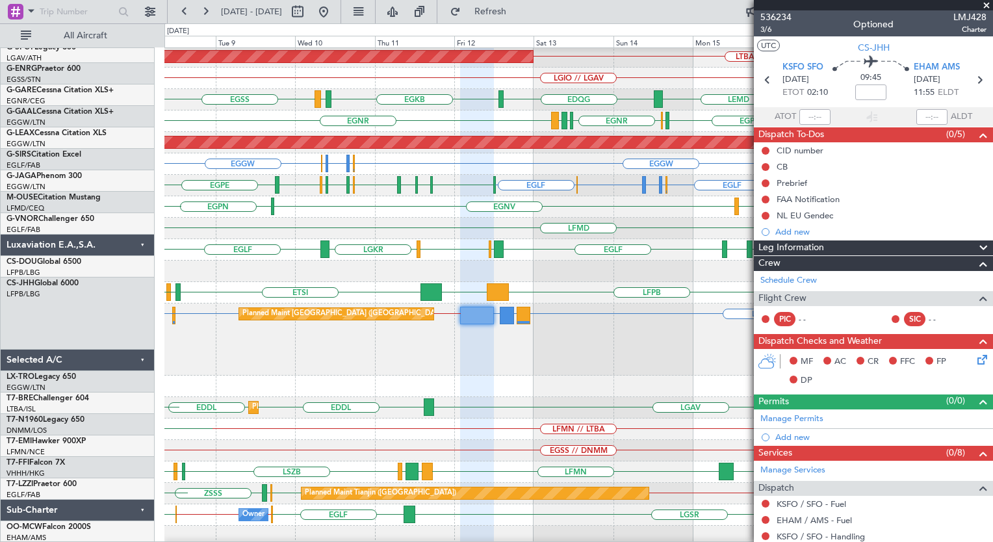
scroll to position [66, 0]
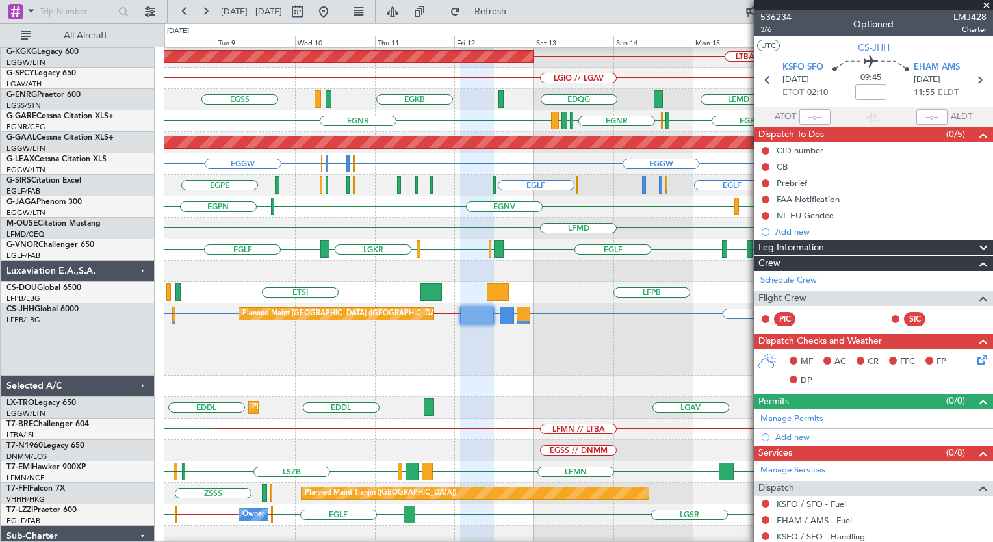
click at [219, 348] on div "Planned Maint Paris (Le Bourget) LFPB KSFO or LFPB LFPB LLBG or LFPB EHAM or LF…" at bounding box center [578, 339] width 828 height 72
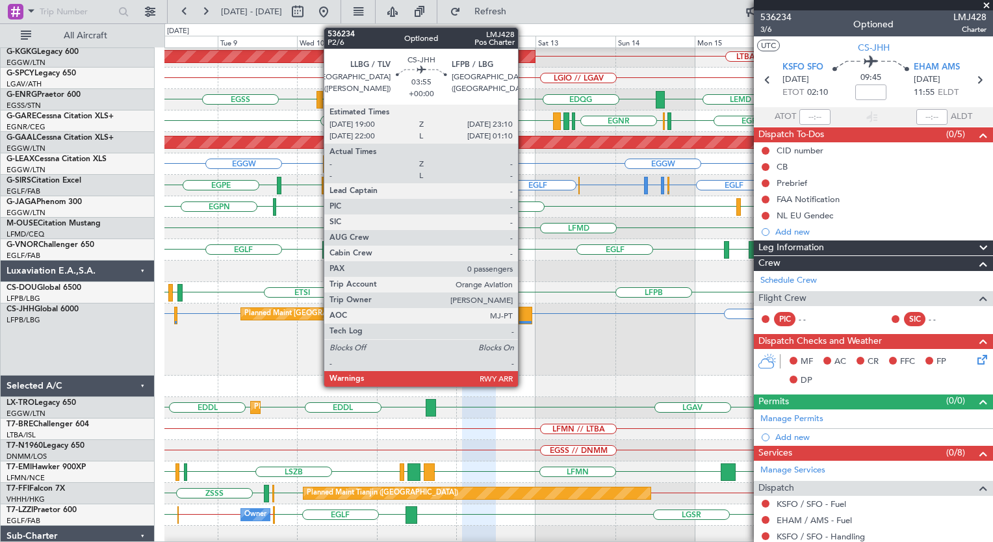
click at [524, 316] on div at bounding box center [526, 316] width 14 height 18
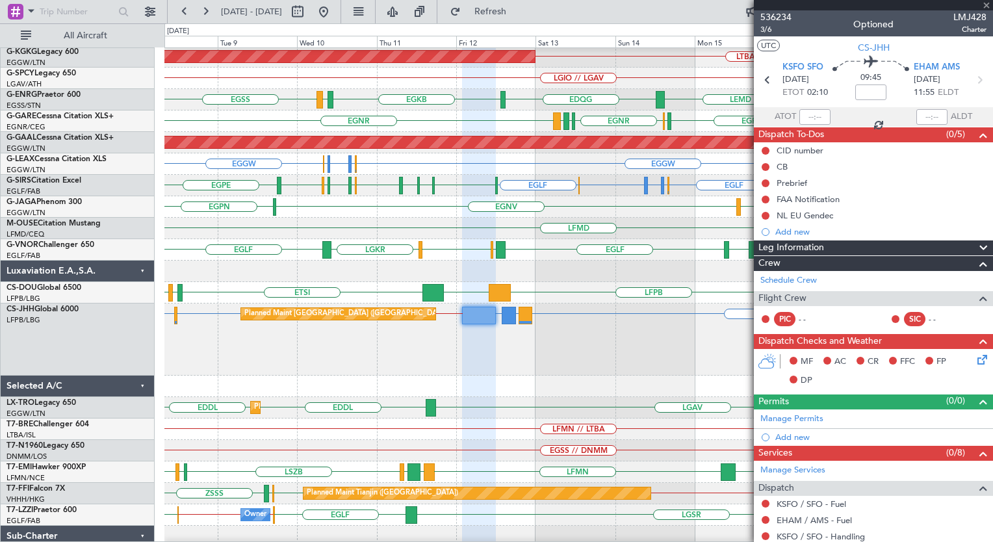
type input "0"
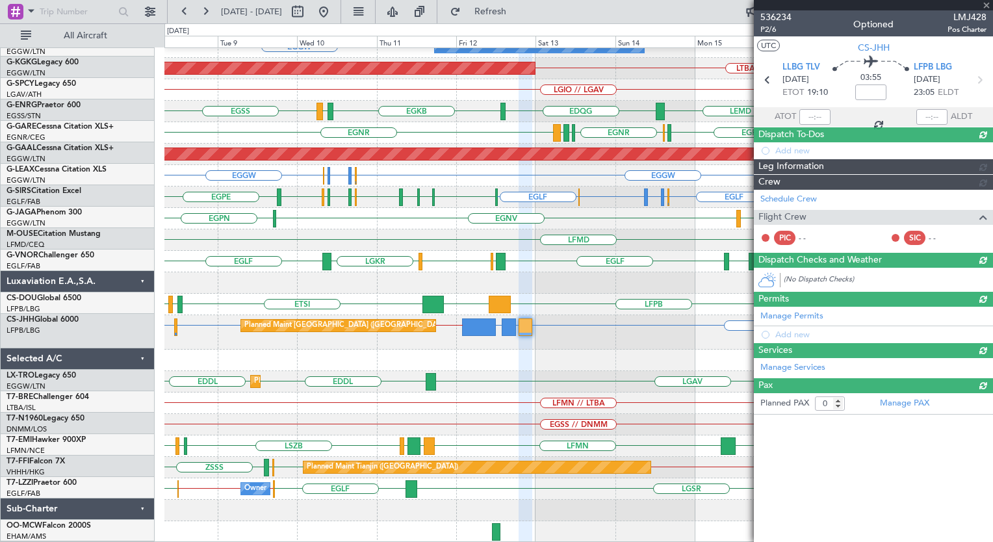
scroll to position [55, 0]
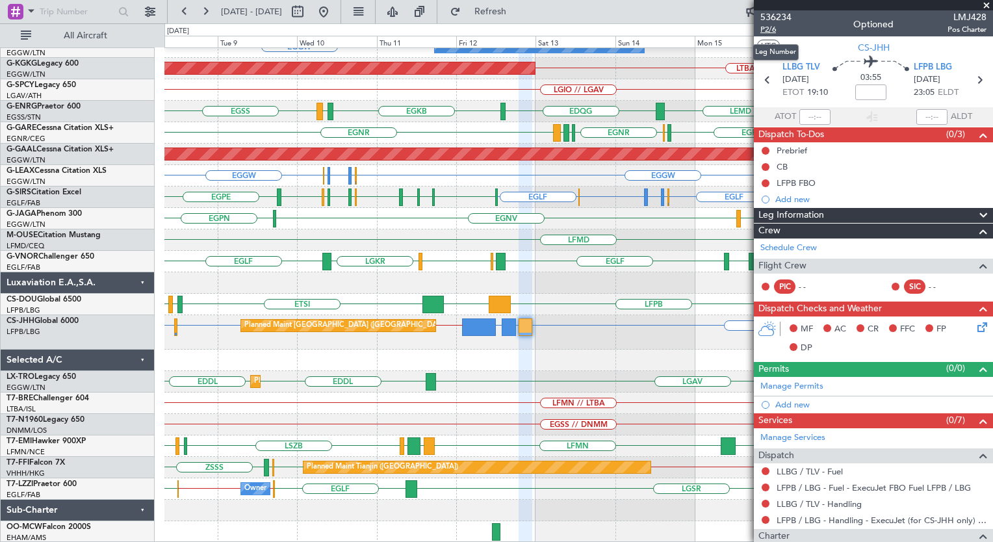
click at [772, 28] on span "P2/6" at bounding box center [775, 29] width 31 height 11
click at [499, 358] on div at bounding box center [578, 360] width 828 height 21
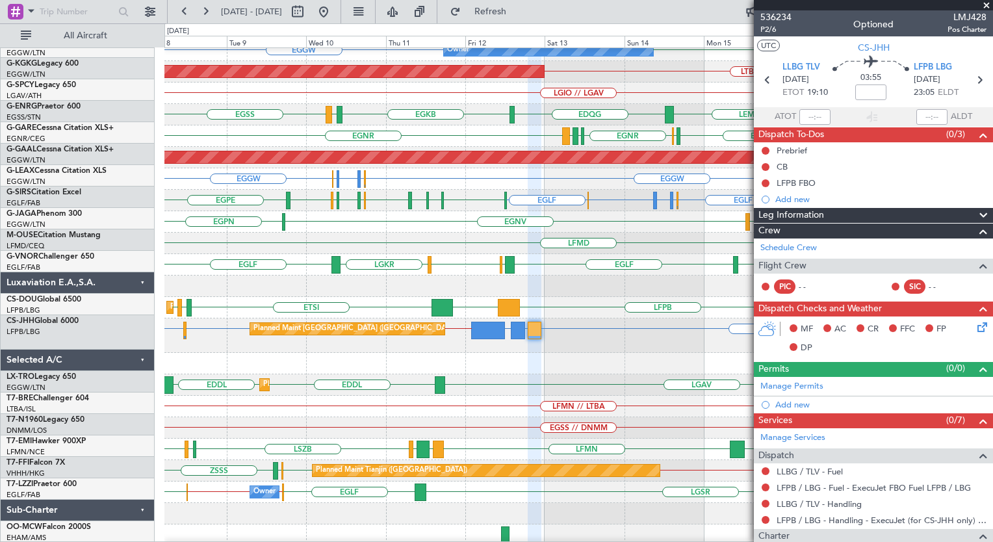
scroll to position [51, 0]
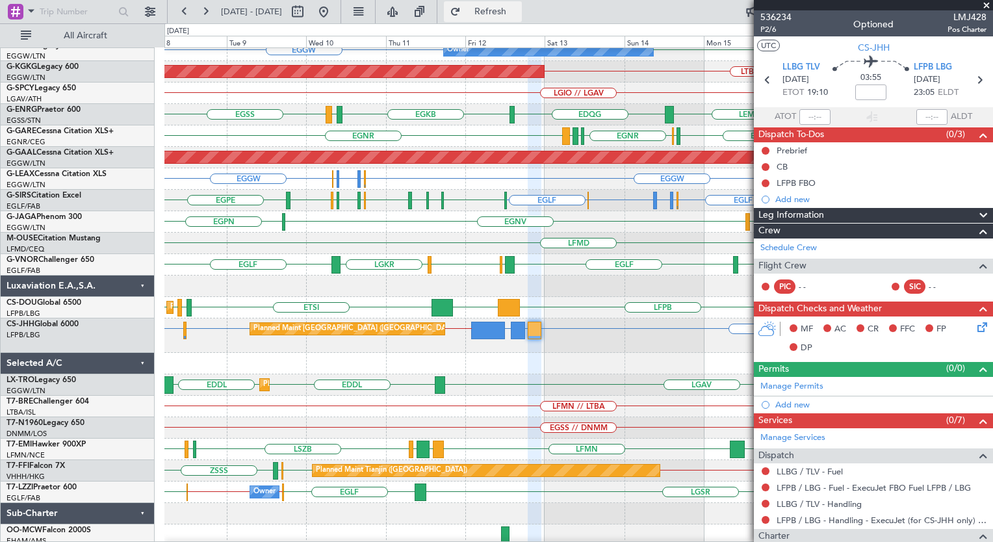
click at [518, 10] on span "Refresh" at bounding box center [490, 11] width 55 height 9
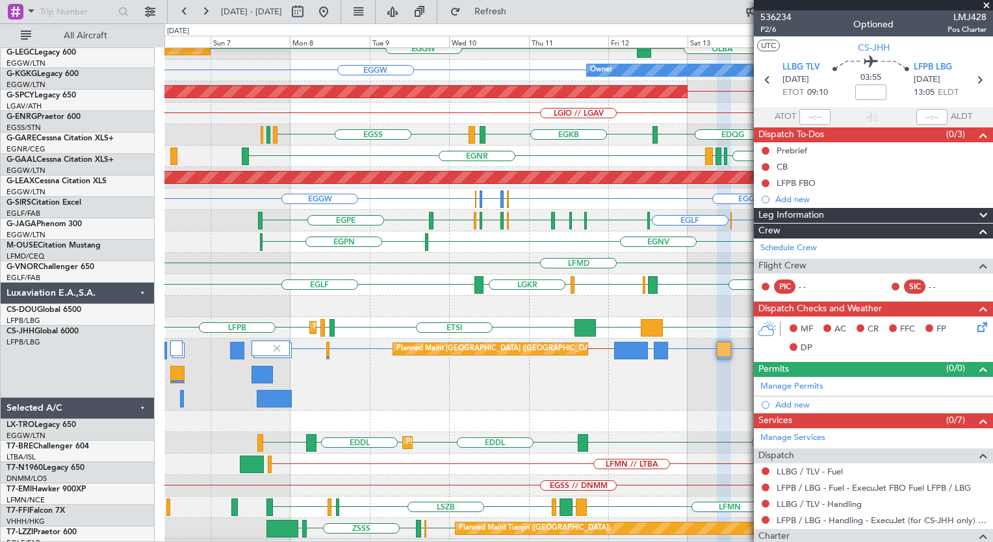
scroll to position [31, 0]
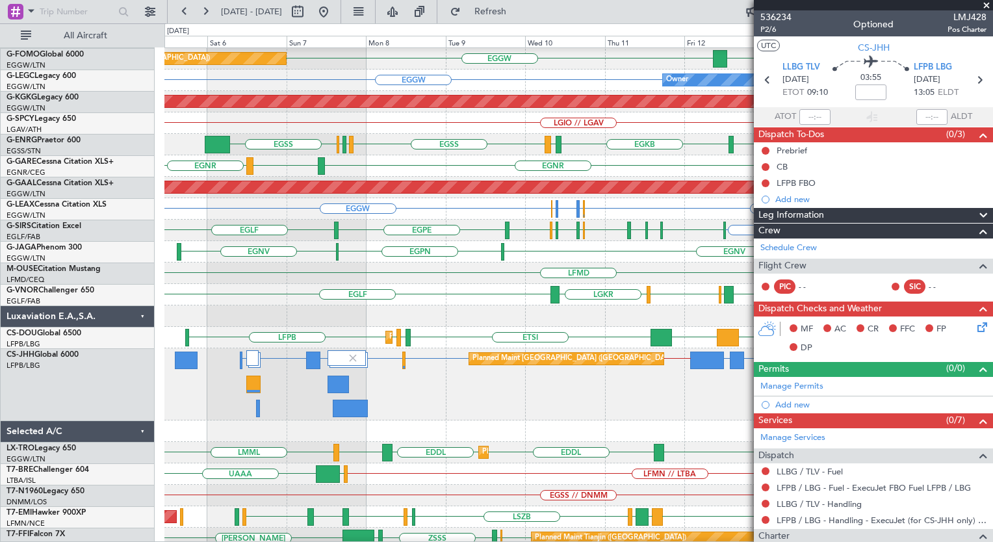
click at [444, 389] on div "Planned Maint Paris (Le Bourget) LFPB KSFO or LFPB EHAM or LFPB LLBG or LFPB OT…" at bounding box center [578, 384] width 828 height 72
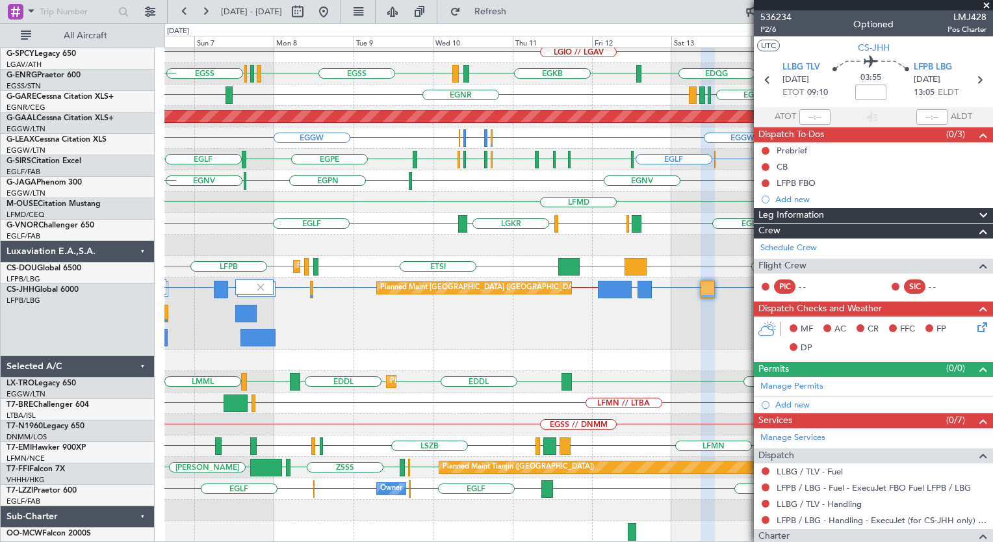
scroll to position [92, 0]
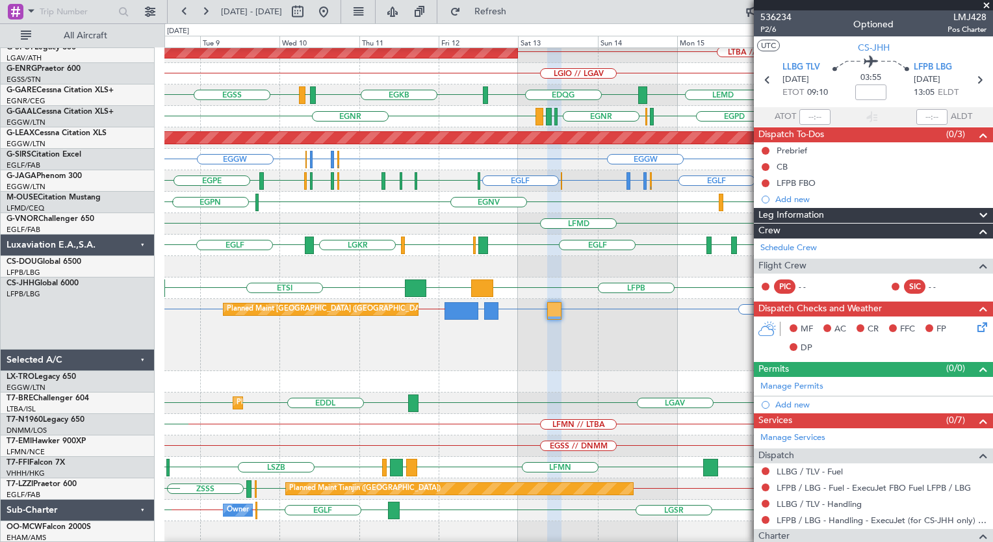
click at [541, 358] on div "Planned Maint Paris (Le Bourget) LFPB LFPB LLBG or LFPB EHAM or LFPB LFPB // KS…" at bounding box center [578, 335] width 828 height 72
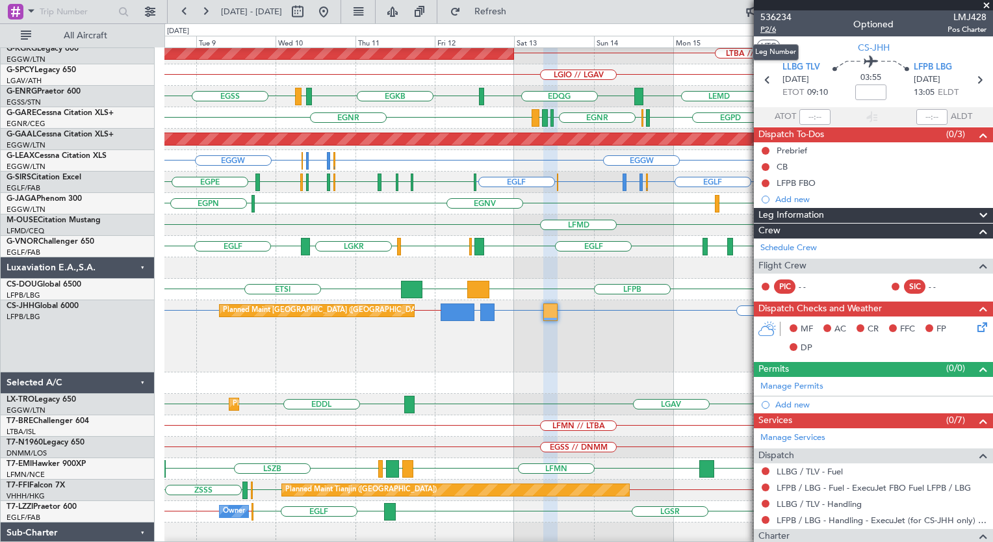
click at [764, 28] on span "P2/6" at bounding box center [775, 29] width 31 height 11
click at [518, 15] on span "Refresh" at bounding box center [490, 11] width 55 height 9
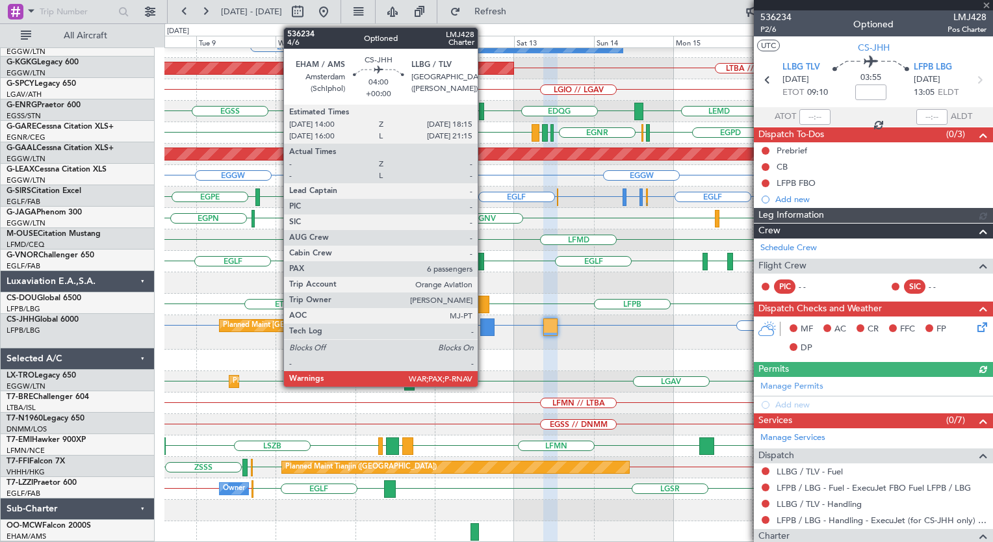
scroll to position [55, 0]
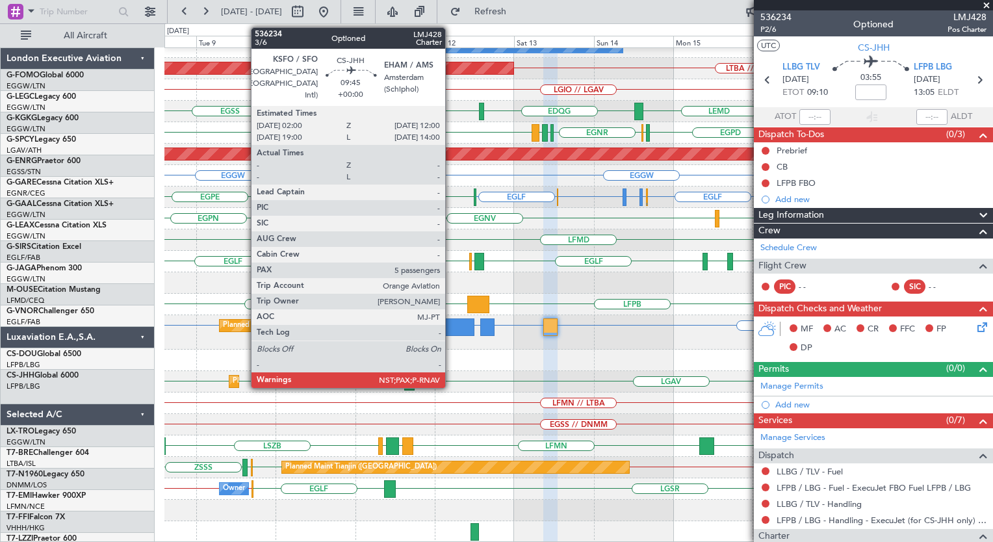
scroll to position [55, 0]
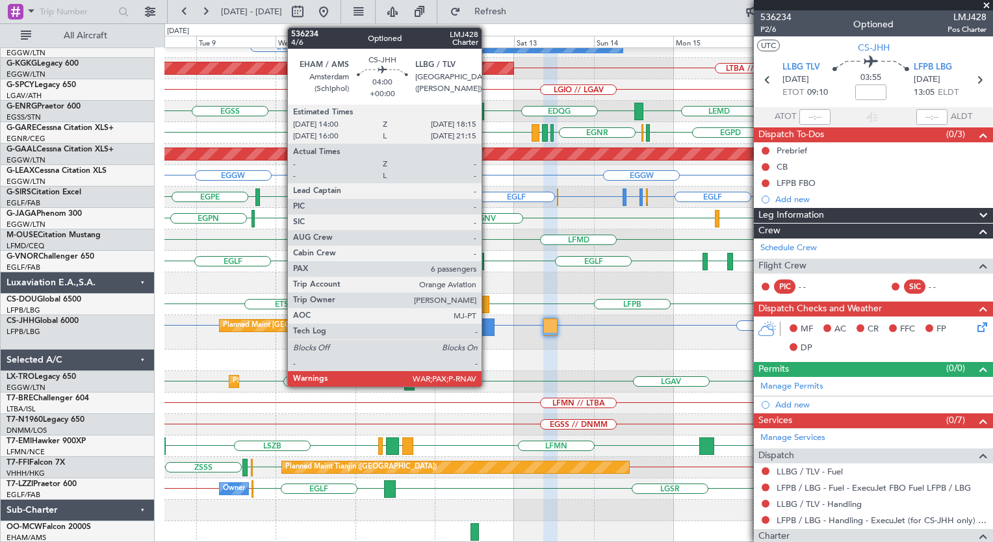
click at [487, 331] on div at bounding box center [487, 327] width 14 height 18
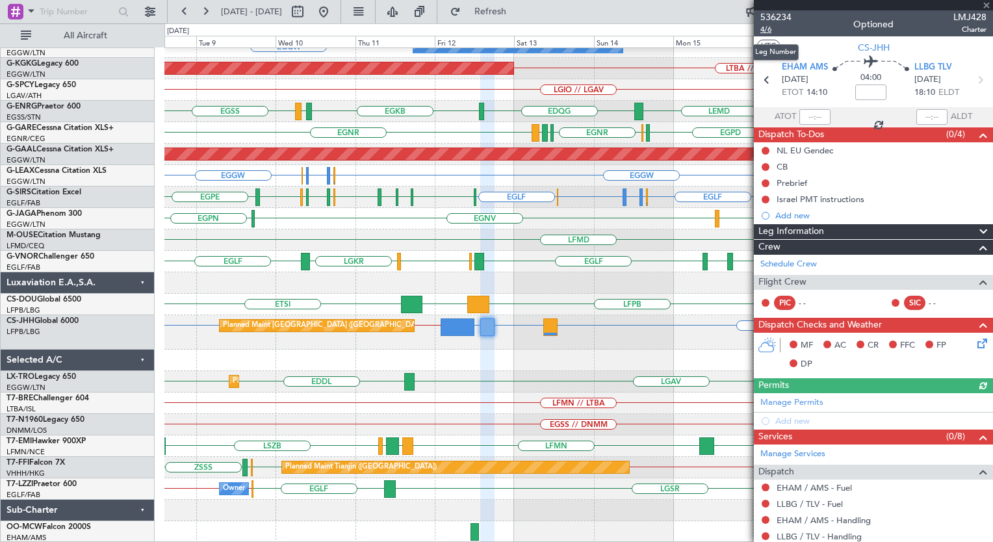
click at [766, 29] on span "4/6" at bounding box center [775, 29] width 31 height 11
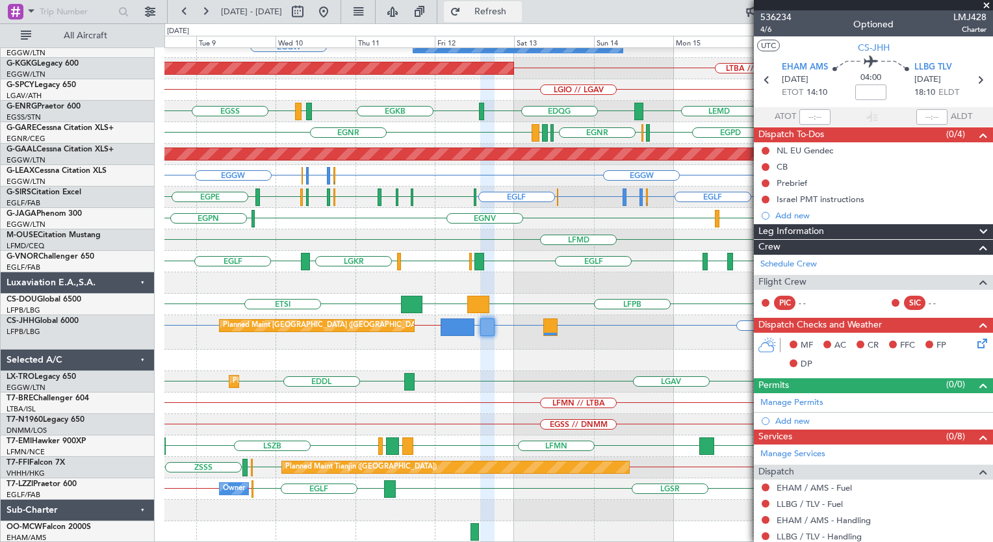
click at [518, 8] on span "Refresh" at bounding box center [490, 11] width 55 height 9
click at [518, 9] on span "Refresh" at bounding box center [490, 11] width 55 height 9
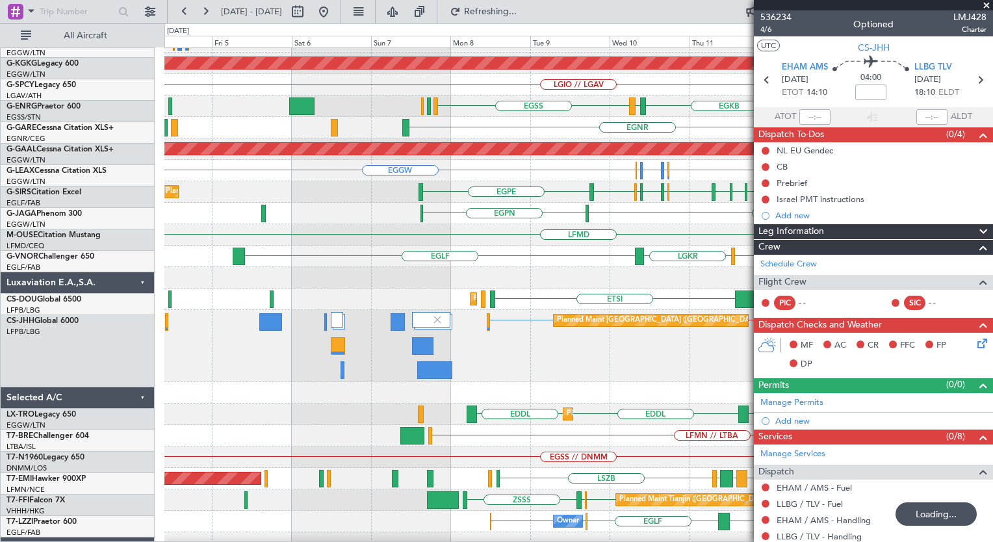
scroll to position [60, 0]
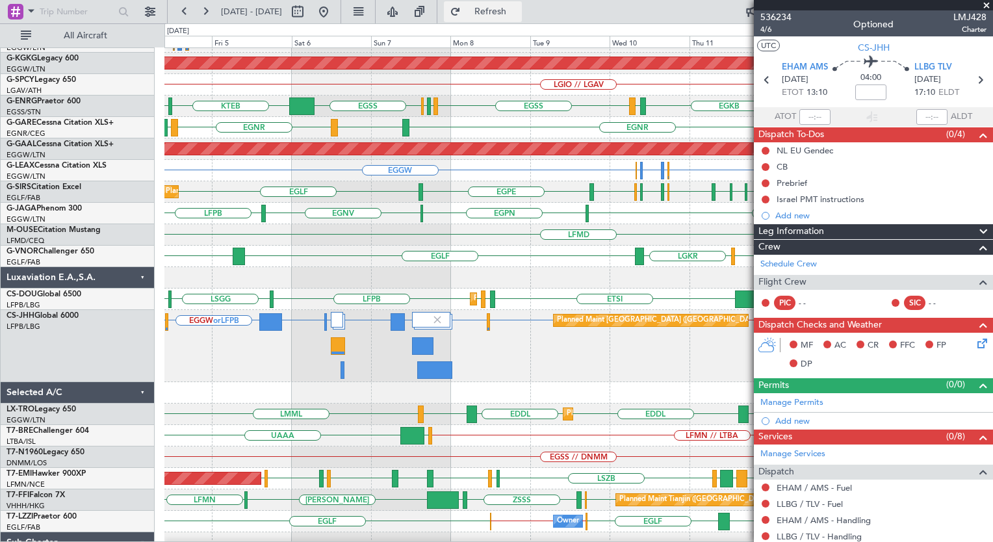
click at [518, 12] on span "Refresh" at bounding box center [490, 11] width 55 height 9
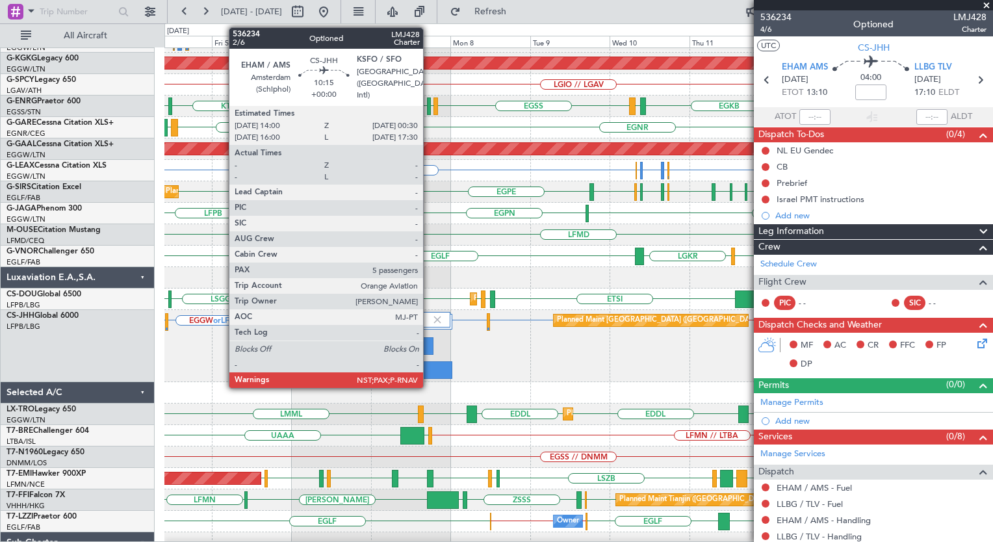
click at [429, 372] on div at bounding box center [434, 370] width 35 height 18
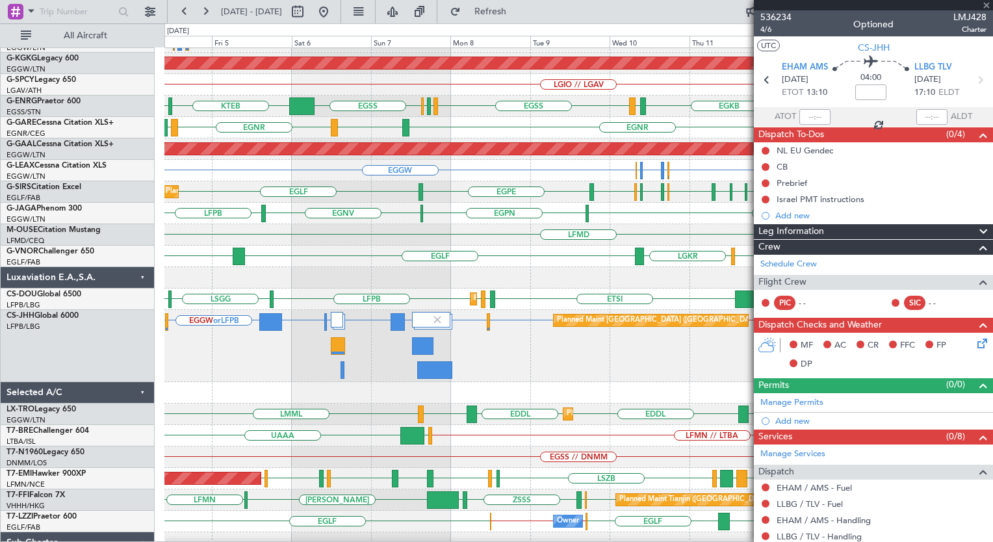
type input "5"
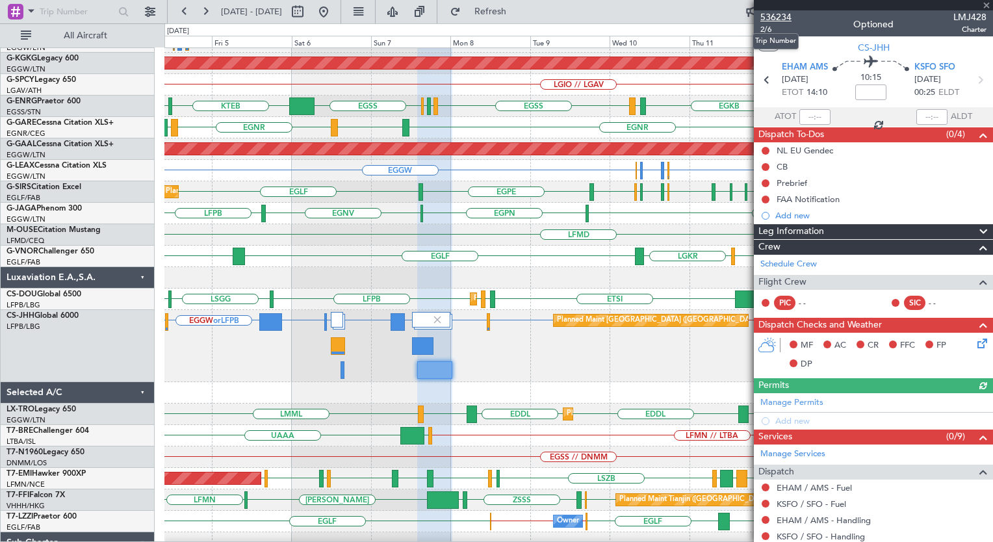
click at [780, 16] on span "536234" at bounding box center [775, 17] width 31 height 14
click at [780, 18] on span "536234" at bounding box center [775, 17] width 31 height 14
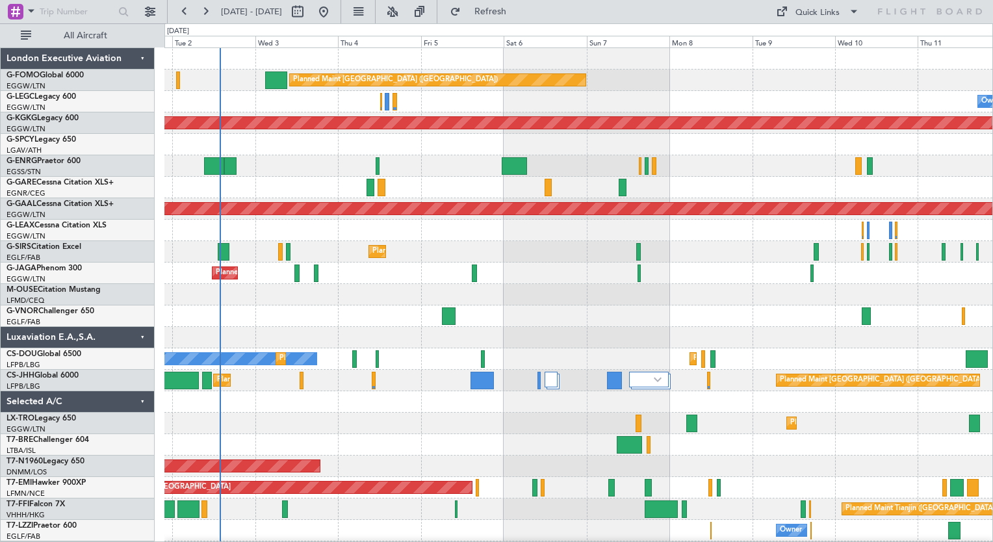
click at [318, 365] on div "Planned Maint [GEOGRAPHIC_DATA] ([GEOGRAPHIC_DATA]) Owner Owner AOG Maint [GEOG…" at bounding box center [578, 316] width 828 height 536
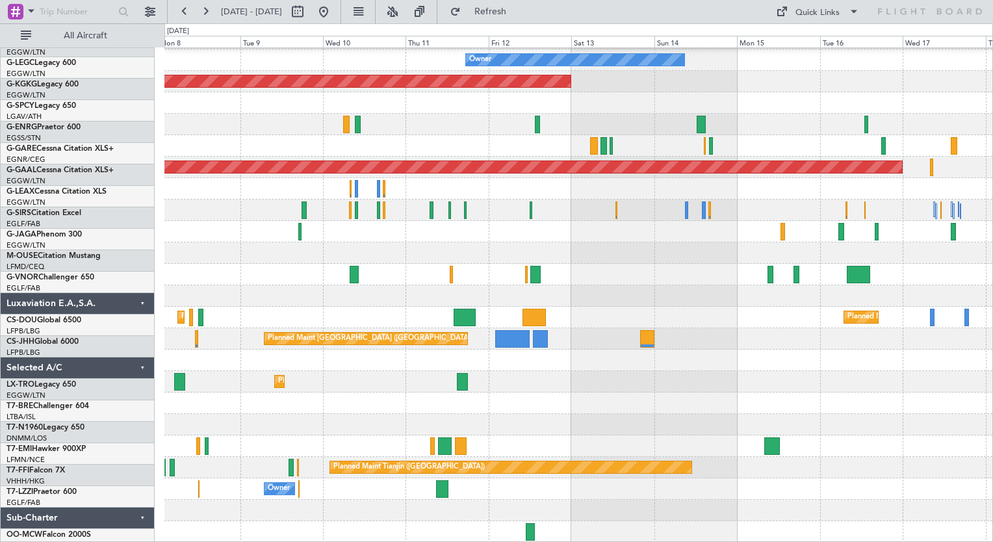
scroll to position [42, 0]
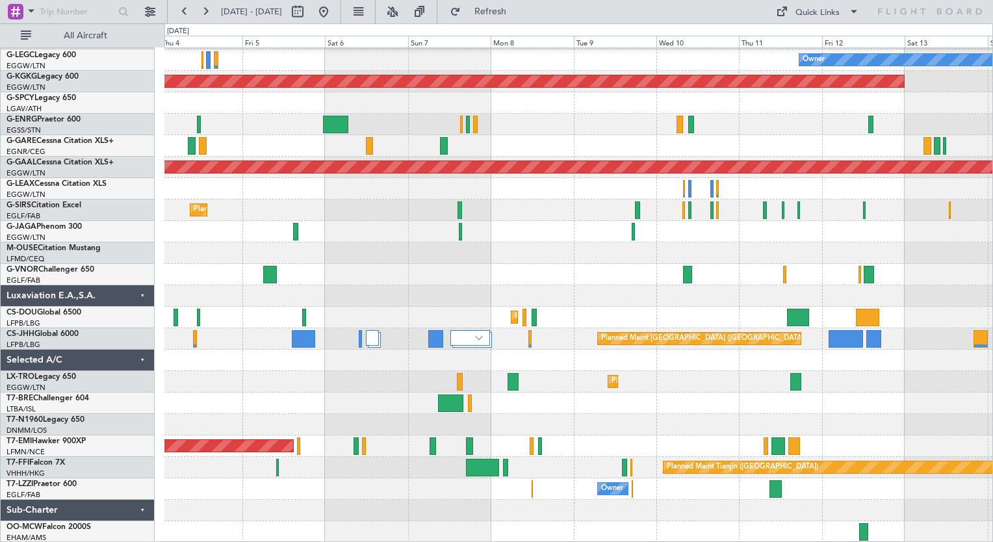
click at [663, 270] on div "Planned Maint [GEOGRAPHIC_DATA] ([GEOGRAPHIC_DATA]) Owner AOG Maint [GEOGRAPHIC…" at bounding box center [578, 274] width 828 height 536
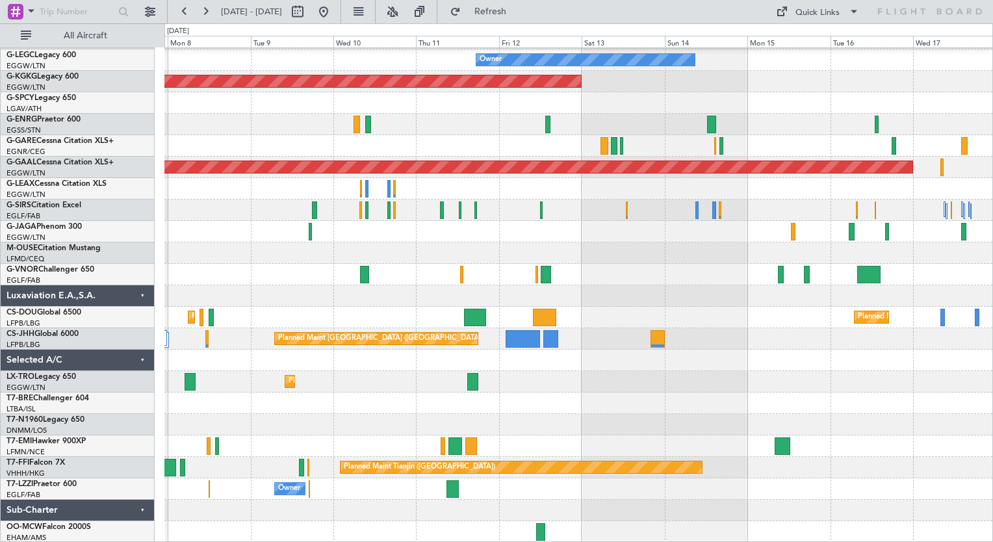
click at [306, 230] on div "Planned Maint [GEOGRAPHIC_DATA] ([GEOGRAPHIC_DATA]) Owner AOG Maint [GEOGRAPHIC…" at bounding box center [578, 274] width 828 height 536
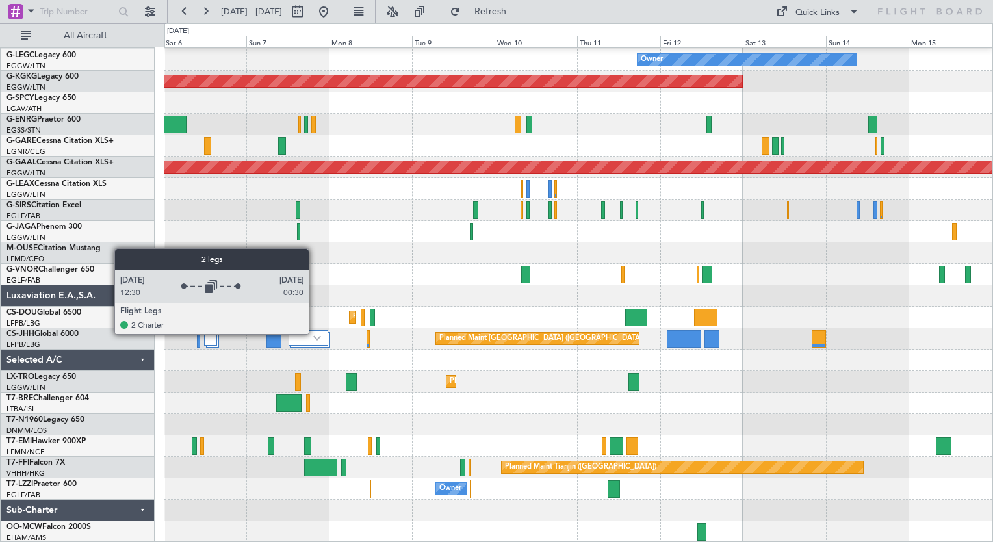
click at [315, 334] on div at bounding box center [309, 338] width 40 height 16
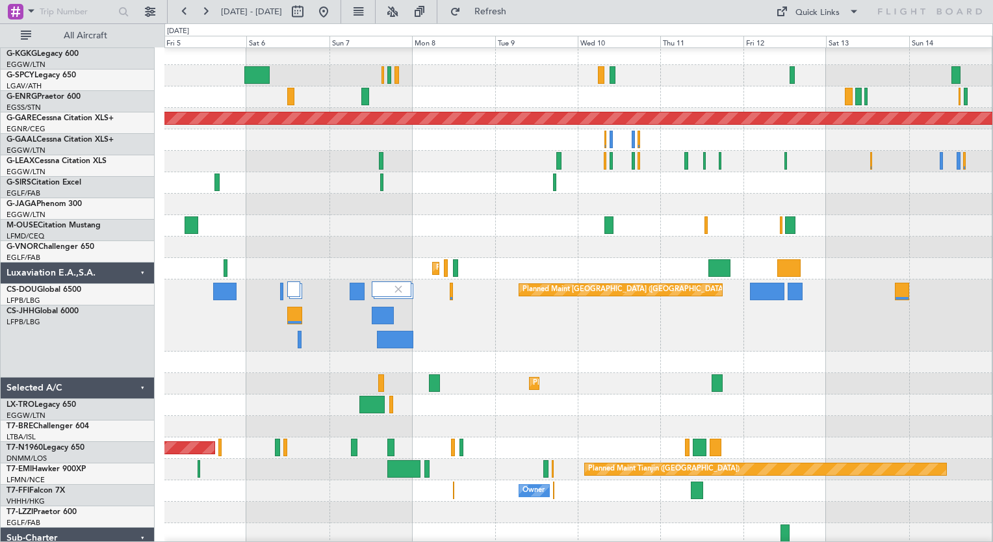
scroll to position [92, 0]
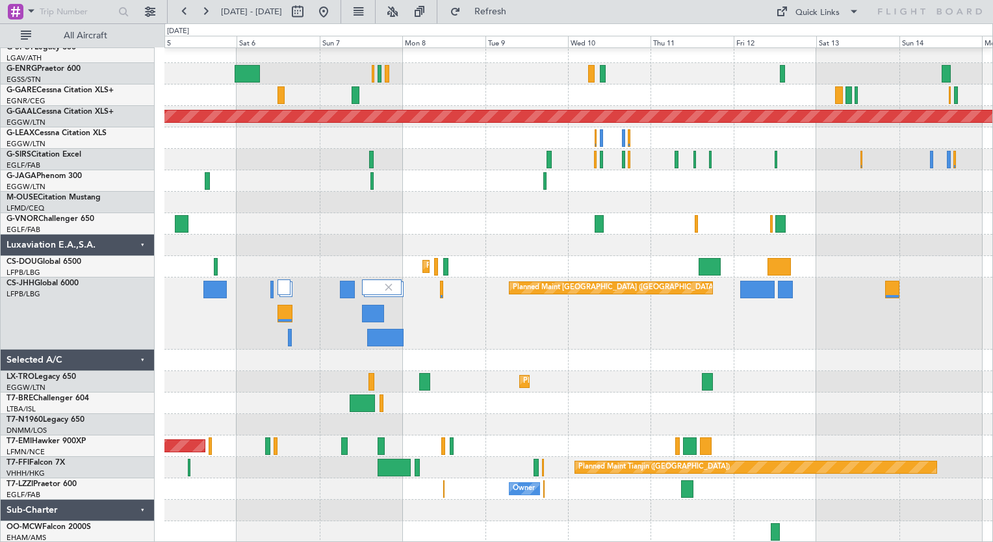
click at [502, 316] on div "Planned Maint [GEOGRAPHIC_DATA] ([GEOGRAPHIC_DATA]) Planned Maint [GEOGRAPHIC_D…" at bounding box center [578, 313] width 828 height 72
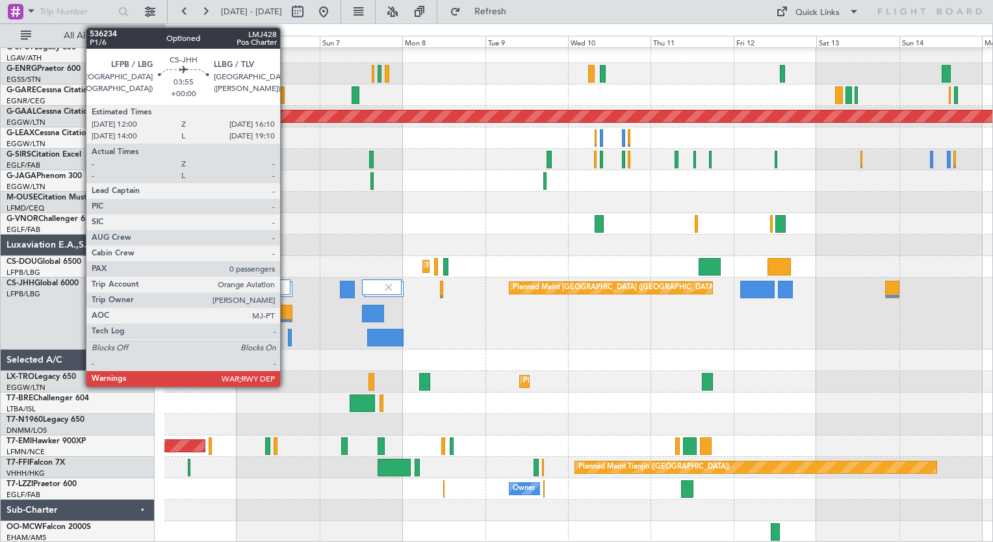
click at [286, 315] on div at bounding box center [284, 314] width 15 height 18
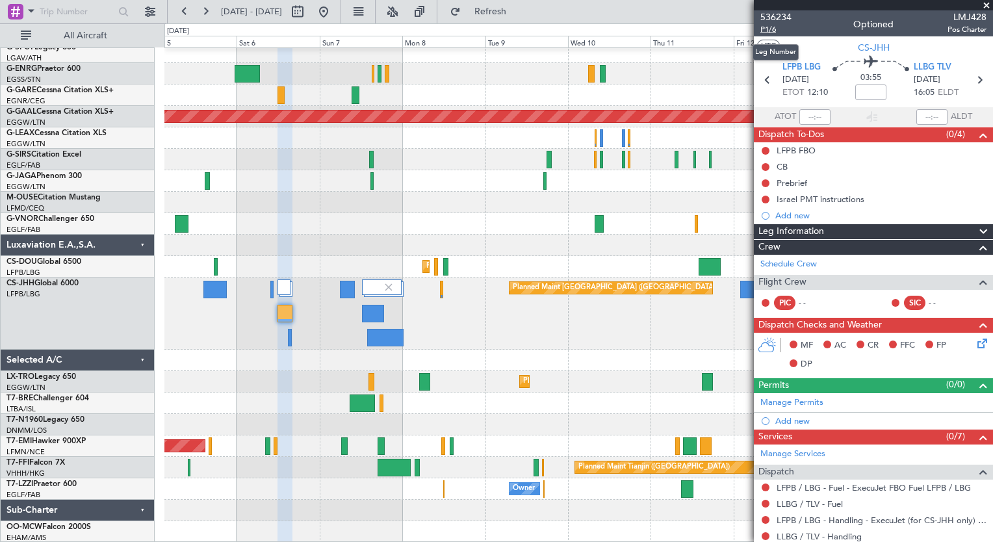
click at [773, 30] on span "P1/6" at bounding box center [775, 29] width 31 height 11
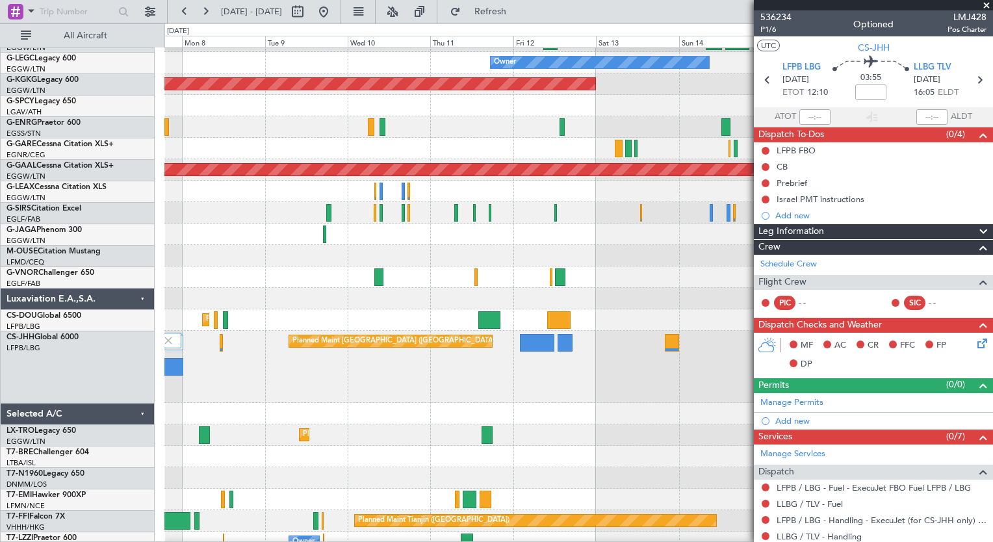
scroll to position [39, 0]
click at [311, 396] on div "Planned Maint [GEOGRAPHIC_DATA] ([GEOGRAPHIC_DATA])" at bounding box center [578, 367] width 828 height 72
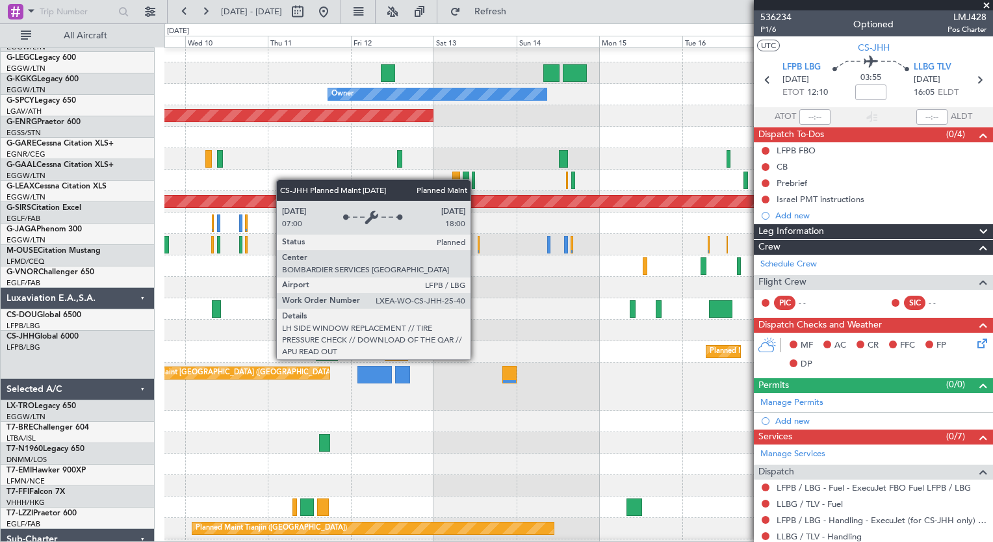
scroll to position [5, 0]
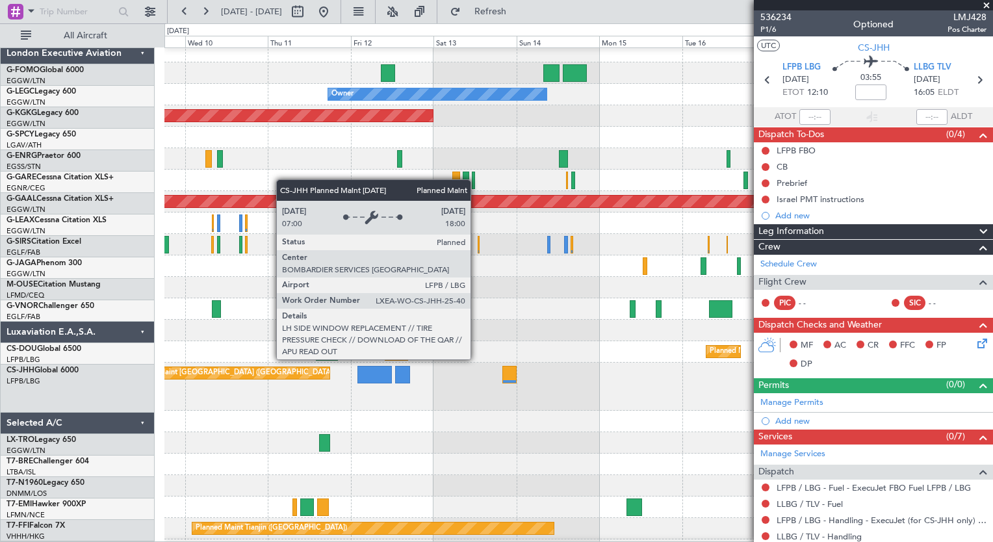
click at [370, 454] on div "Owner AOG Maint [GEOGRAPHIC_DATA] ([GEOGRAPHIC_DATA]) Planned [GEOGRAPHIC_DATA]…" at bounding box center [578, 322] width 828 height 563
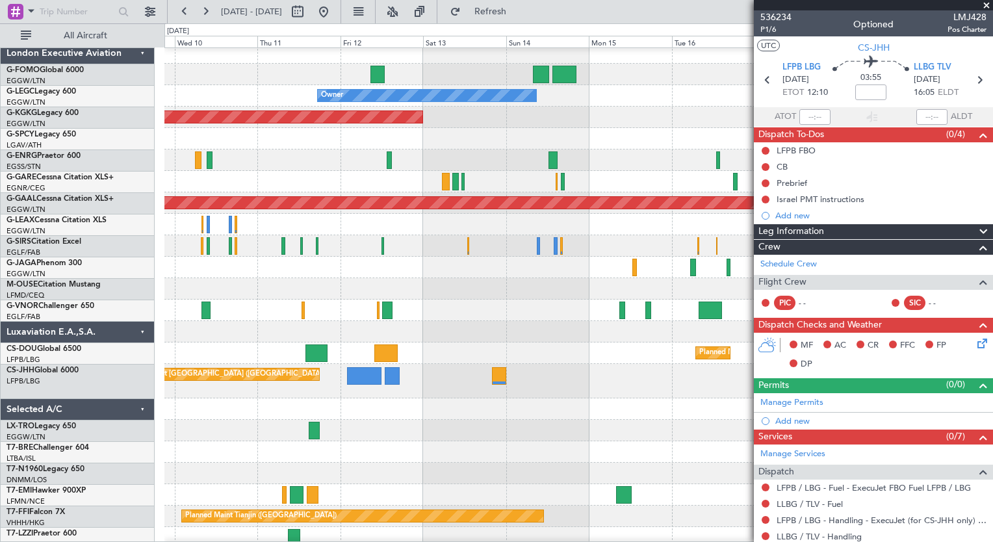
scroll to position [0, 0]
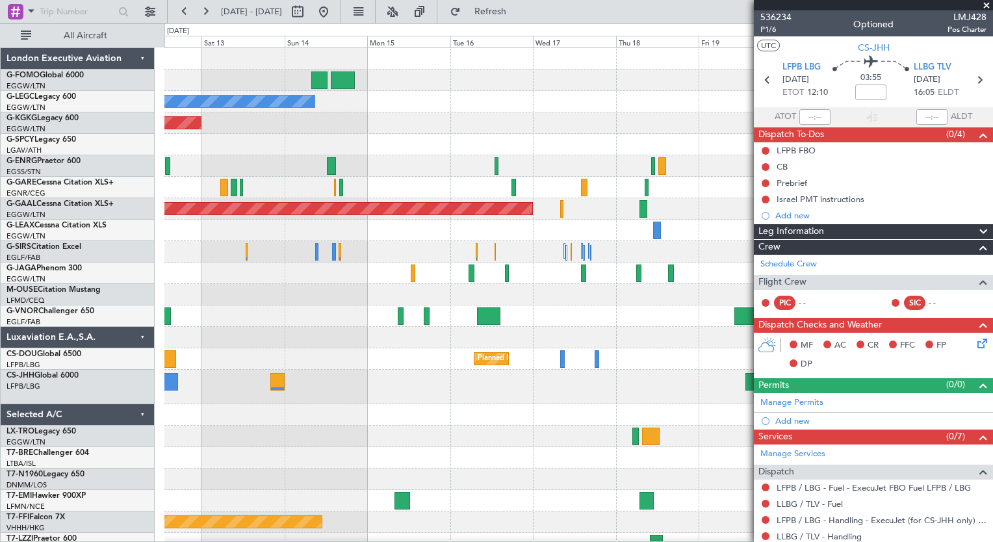
click at [344, 409] on div "Owner A/C Unavailable [GEOGRAPHIC_DATA] ([GEOGRAPHIC_DATA]) AOG Maint [GEOGRAPH…" at bounding box center [578, 322] width 828 height 549
